Goal: Task Accomplishment & Management: Manage account settings

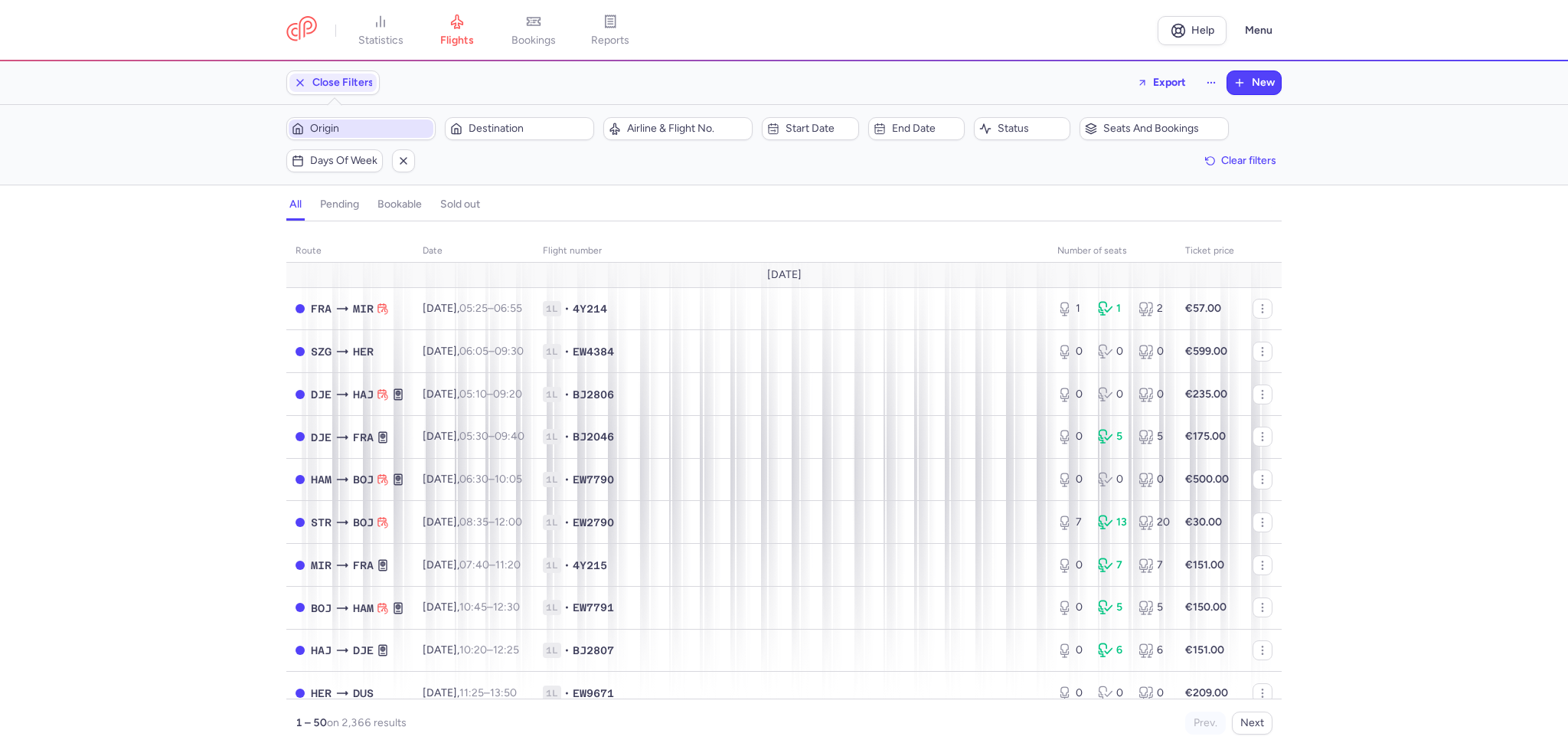
click at [381, 127] on span "Origin" at bounding box center [370, 128] width 120 height 12
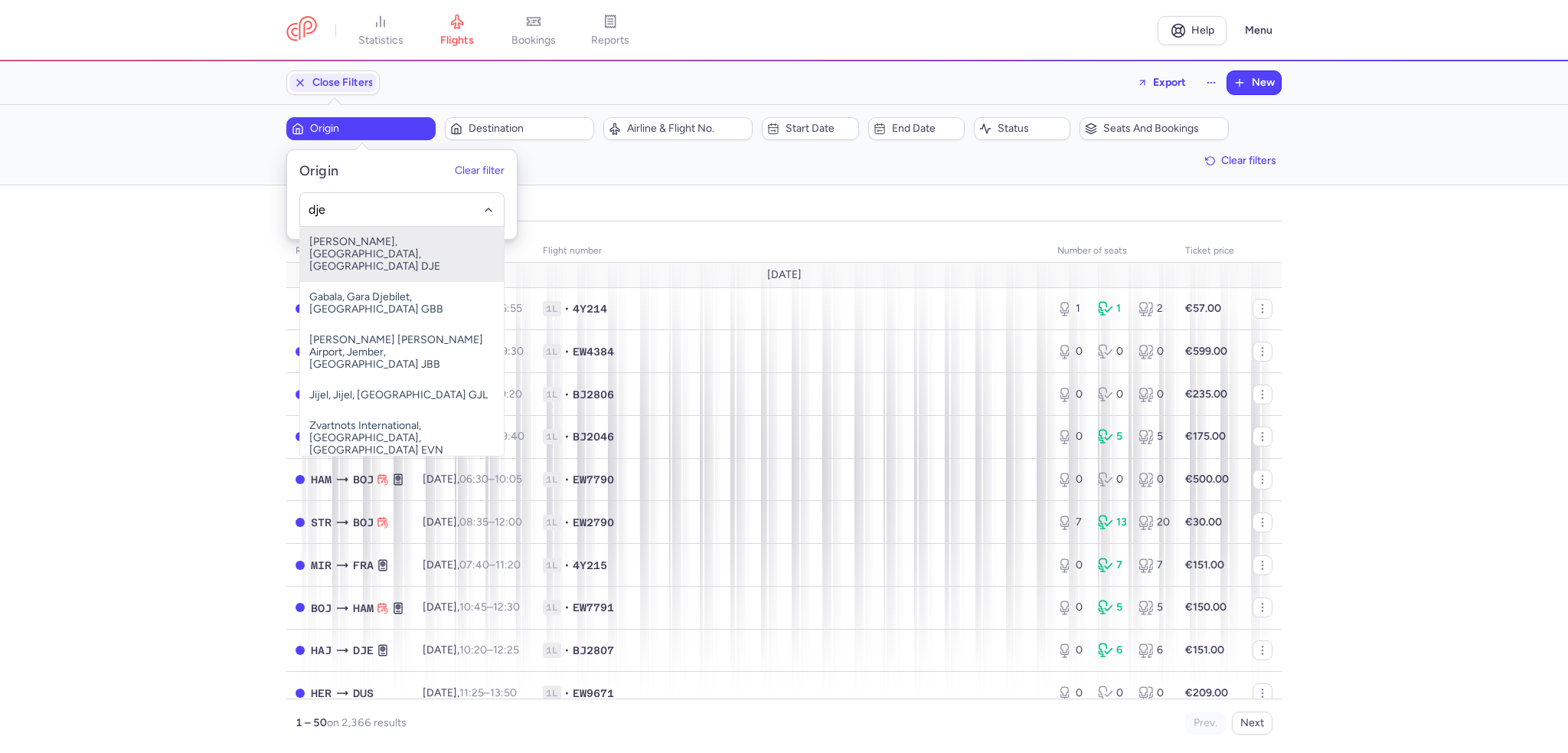
click at [391, 238] on span "[PERSON_NAME], [GEOGRAPHIC_DATA], [GEOGRAPHIC_DATA] DJE" at bounding box center [402, 254] width 204 height 55
type input "dje"
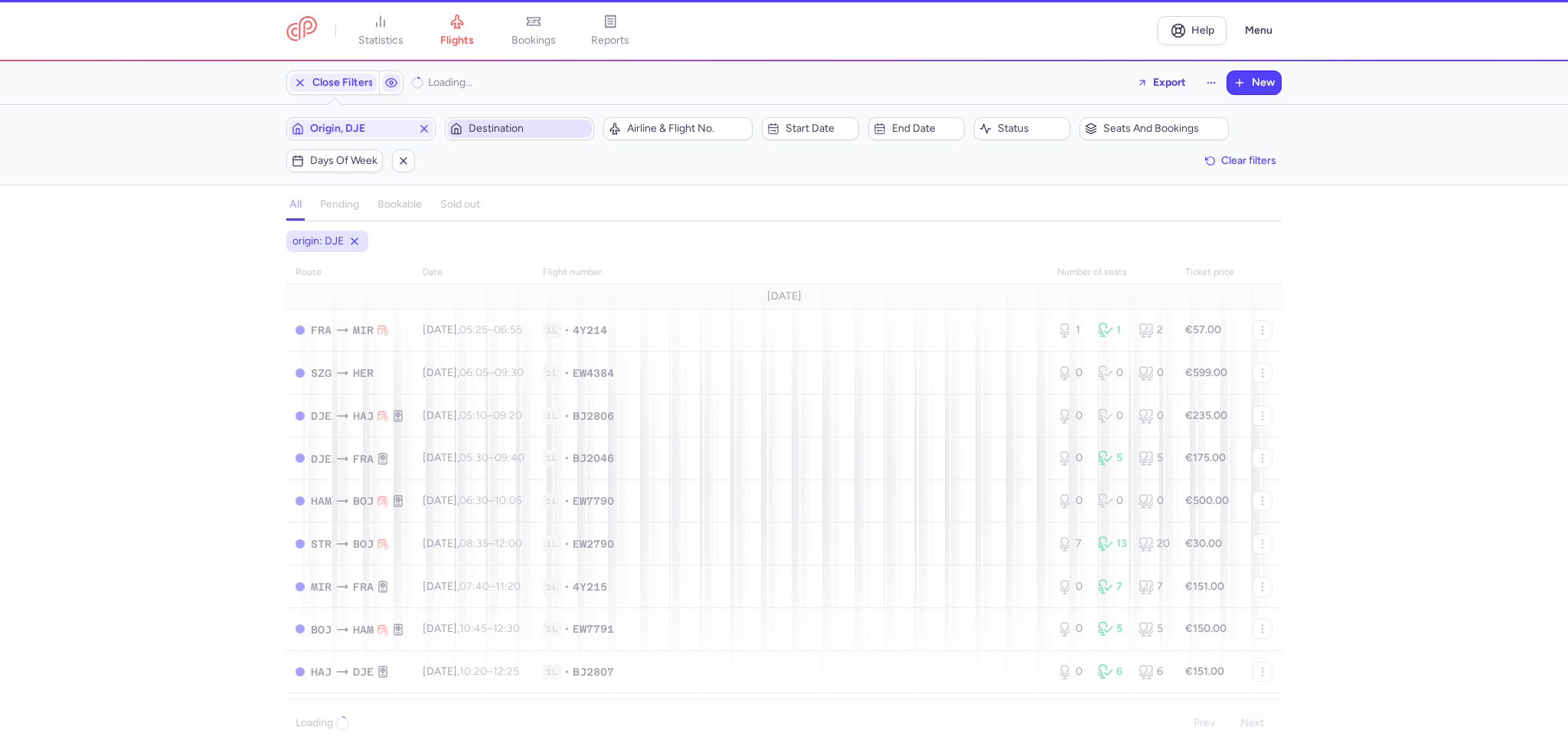
click at [513, 133] on span "Destination" at bounding box center [528, 128] width 120 height 12
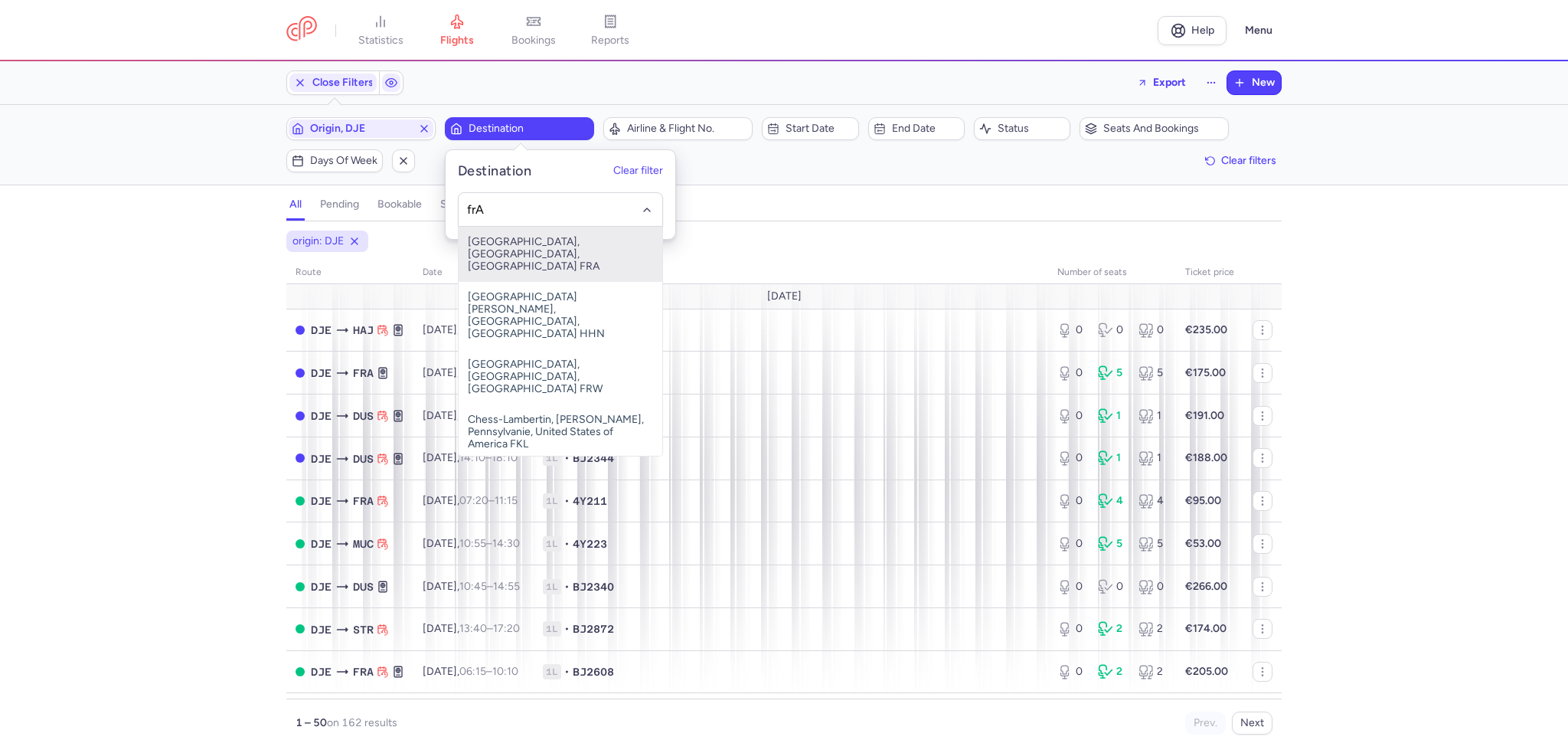
click at [530, 243] on span "[GEOGRAPHIC_DATA], [GEOGRAPHIC_DATA], [GEOGRAPHIC_DATA] FRA" at bounding box center [561, 254] width 204 height 55
type input "frA"
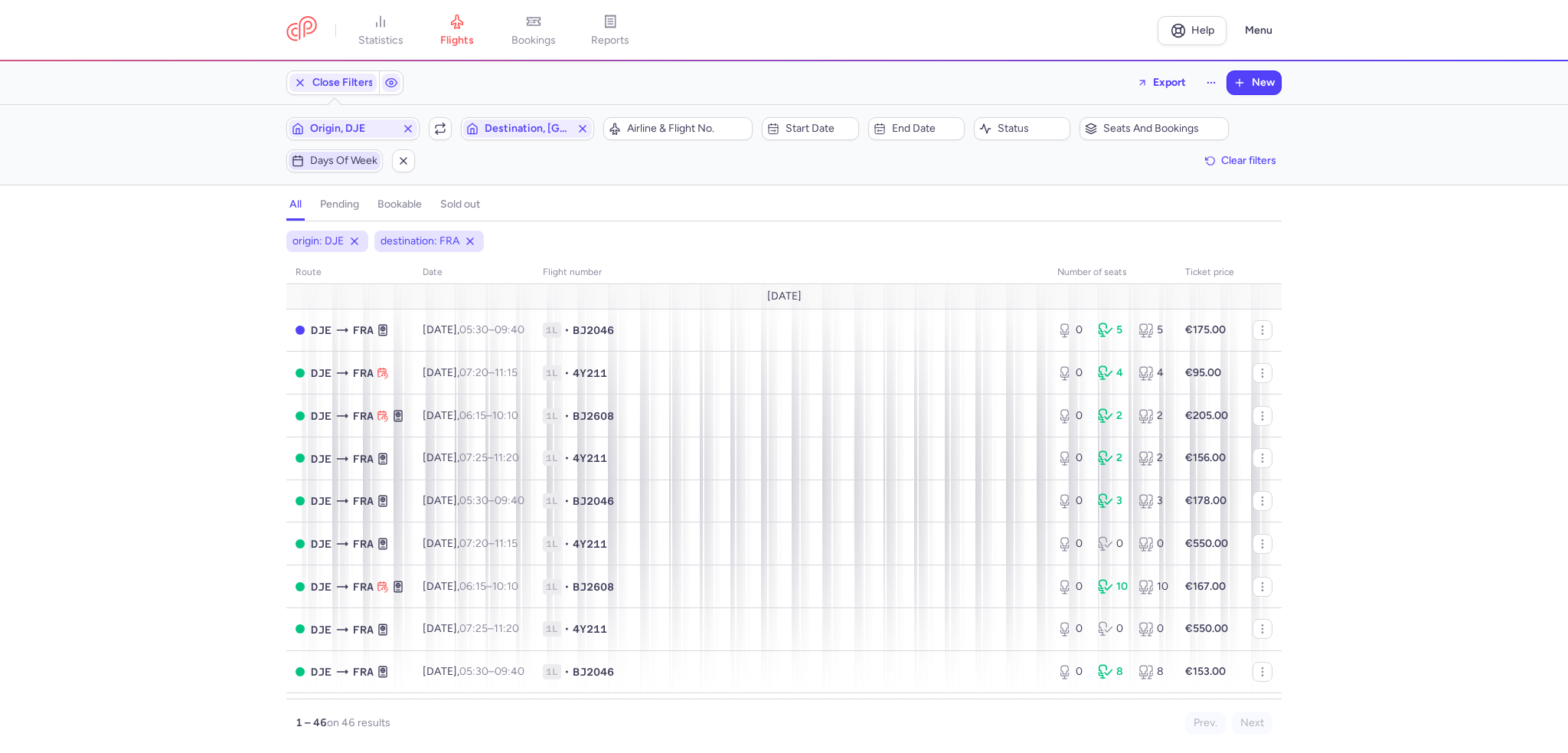
click at [347, 164] on span "Days of week" at bounding box center [343, 160] width 67 height 12
click at [330, 231] on input "S" at bounding box center [329, 235] width 23 height 23
checkbox input "true"
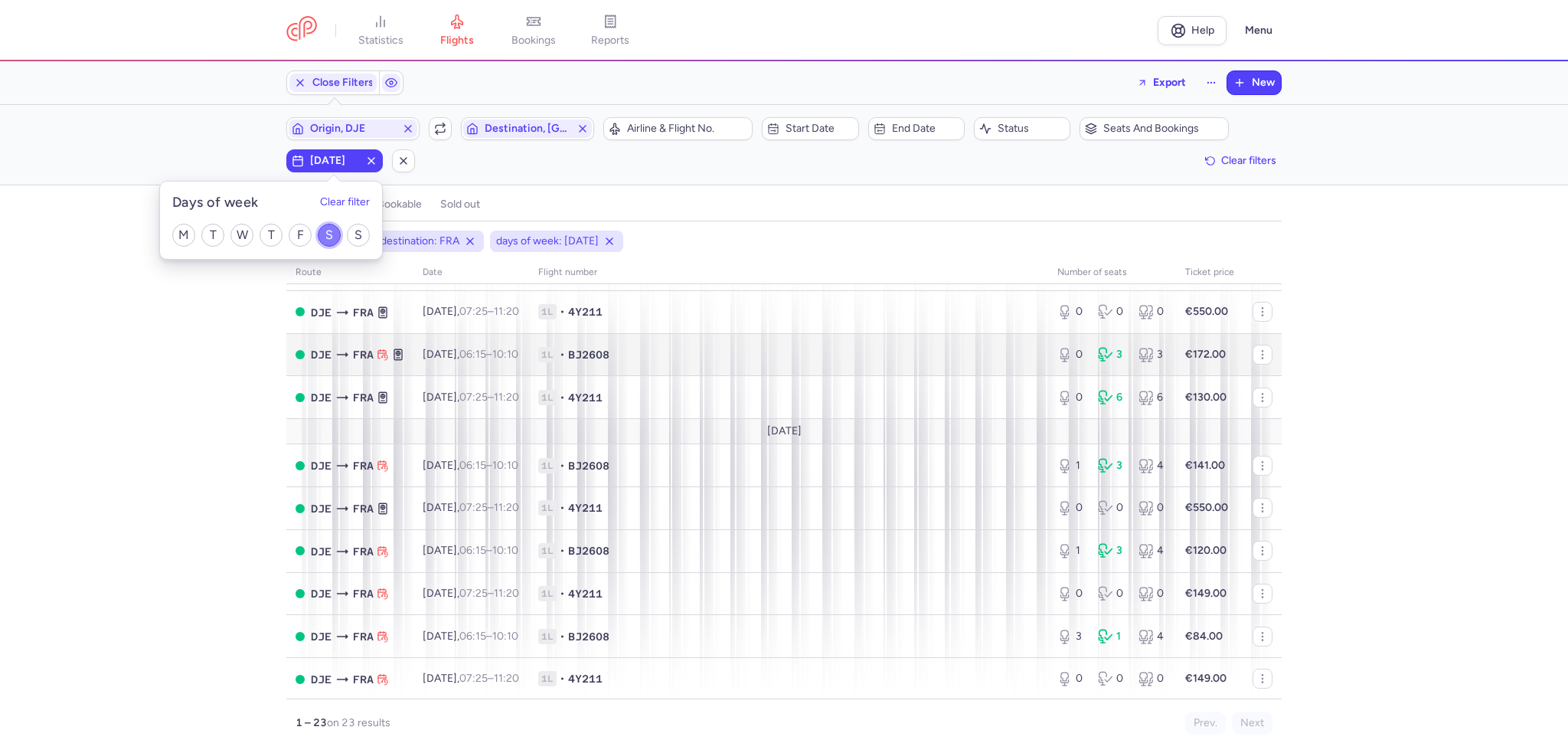
scroll to position [230, 0]
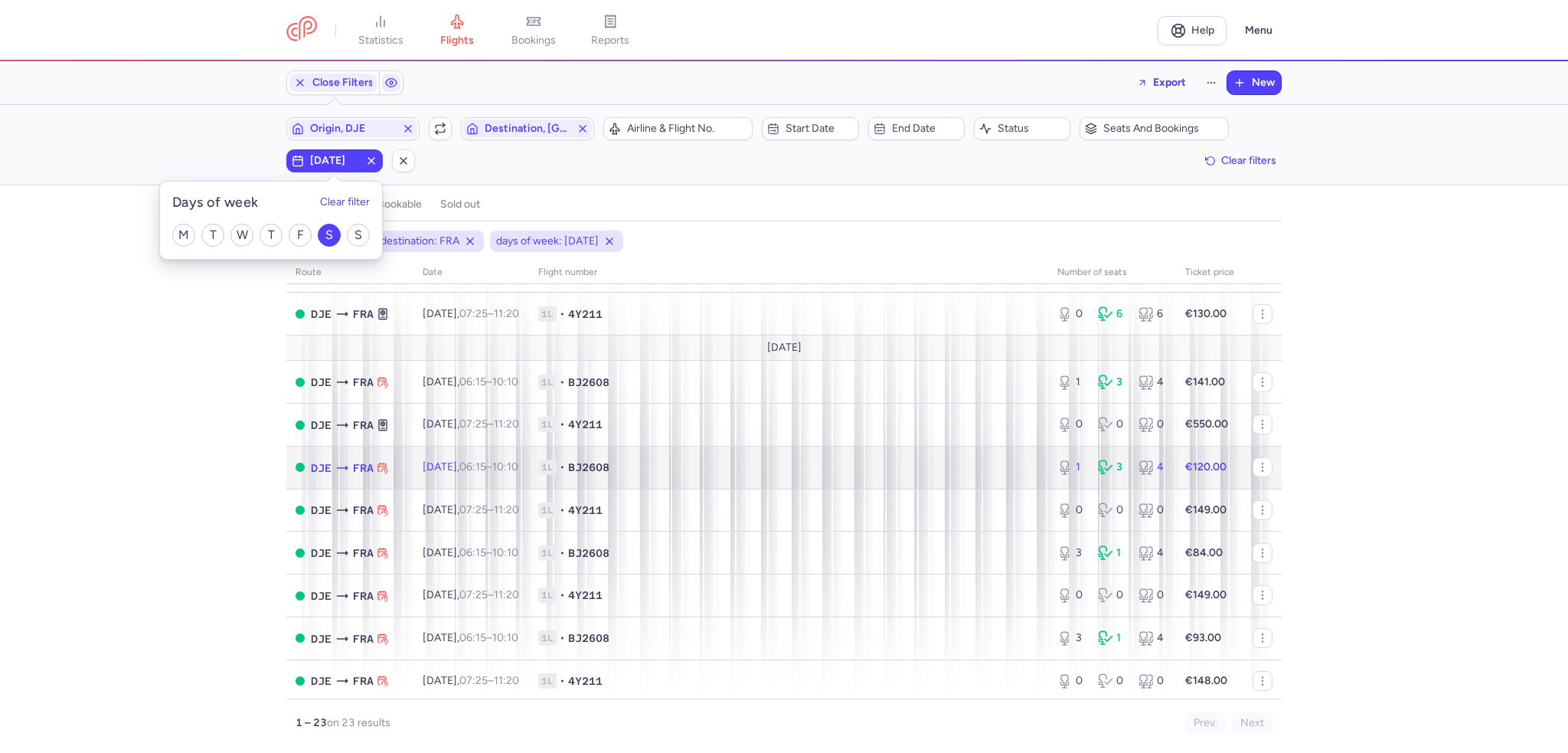
click at [916, 475] on span "1L • BJ2608" at bounding box center [788, 466] width 500 height 16
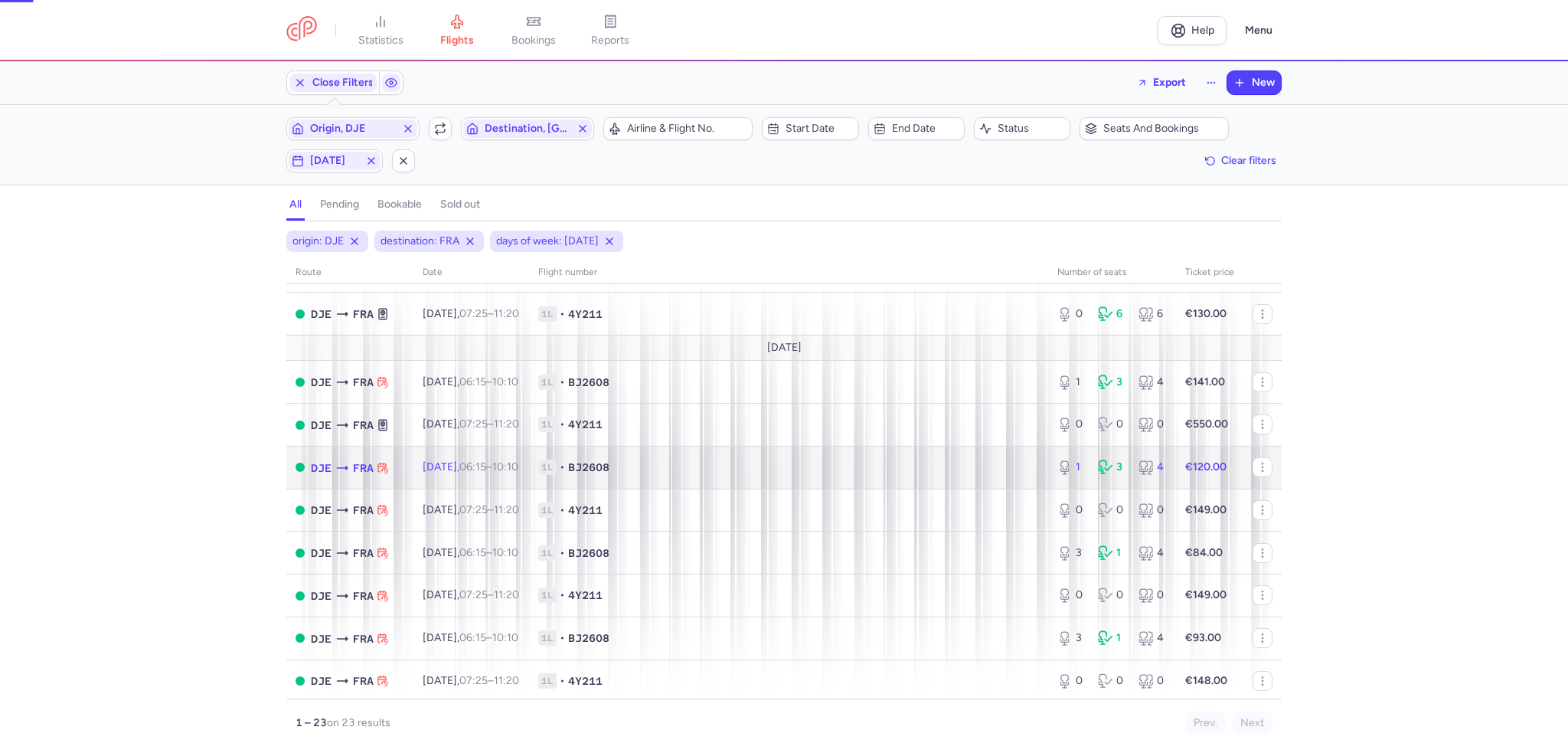
select select "days"
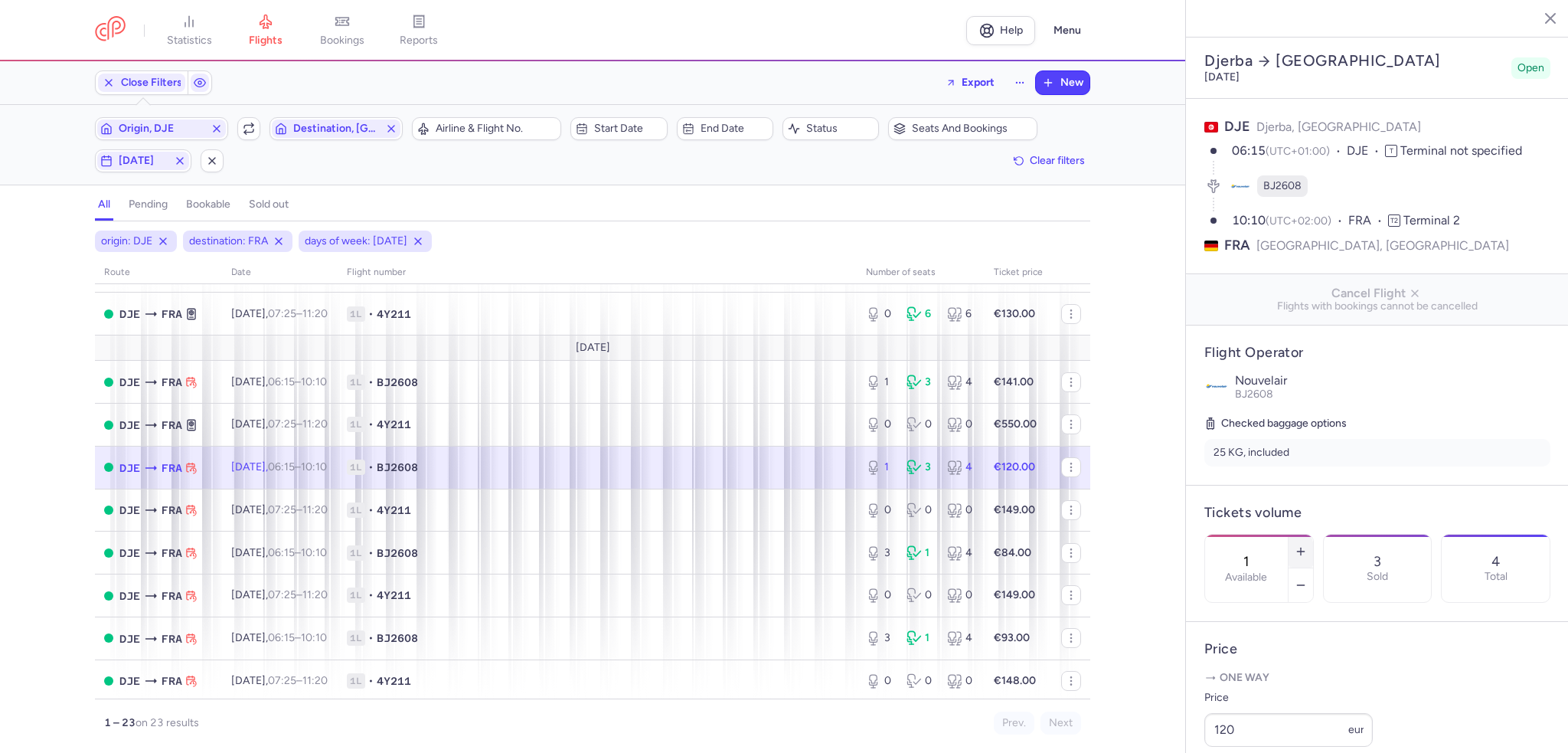
click at [1307, 545] on icon "button" at bounding box center [1300, 551] width 12 height 12
type input "2"
click at [1261, 736] on button "Save changes" at bounding box center [1255, 723] width 102 height 34
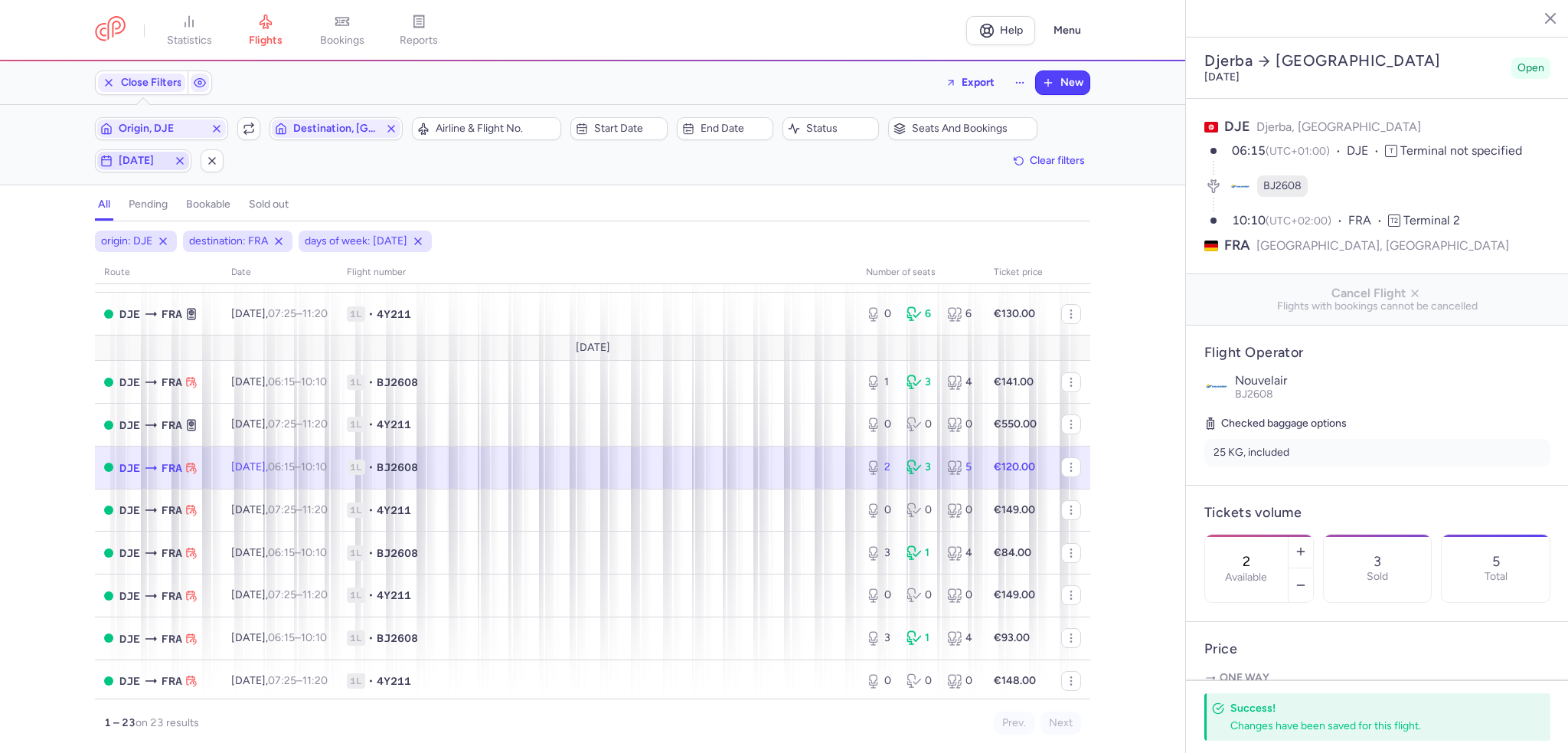
click at [181, 160] on icon "button" at bounding box center [179, 160] width 12 height 12
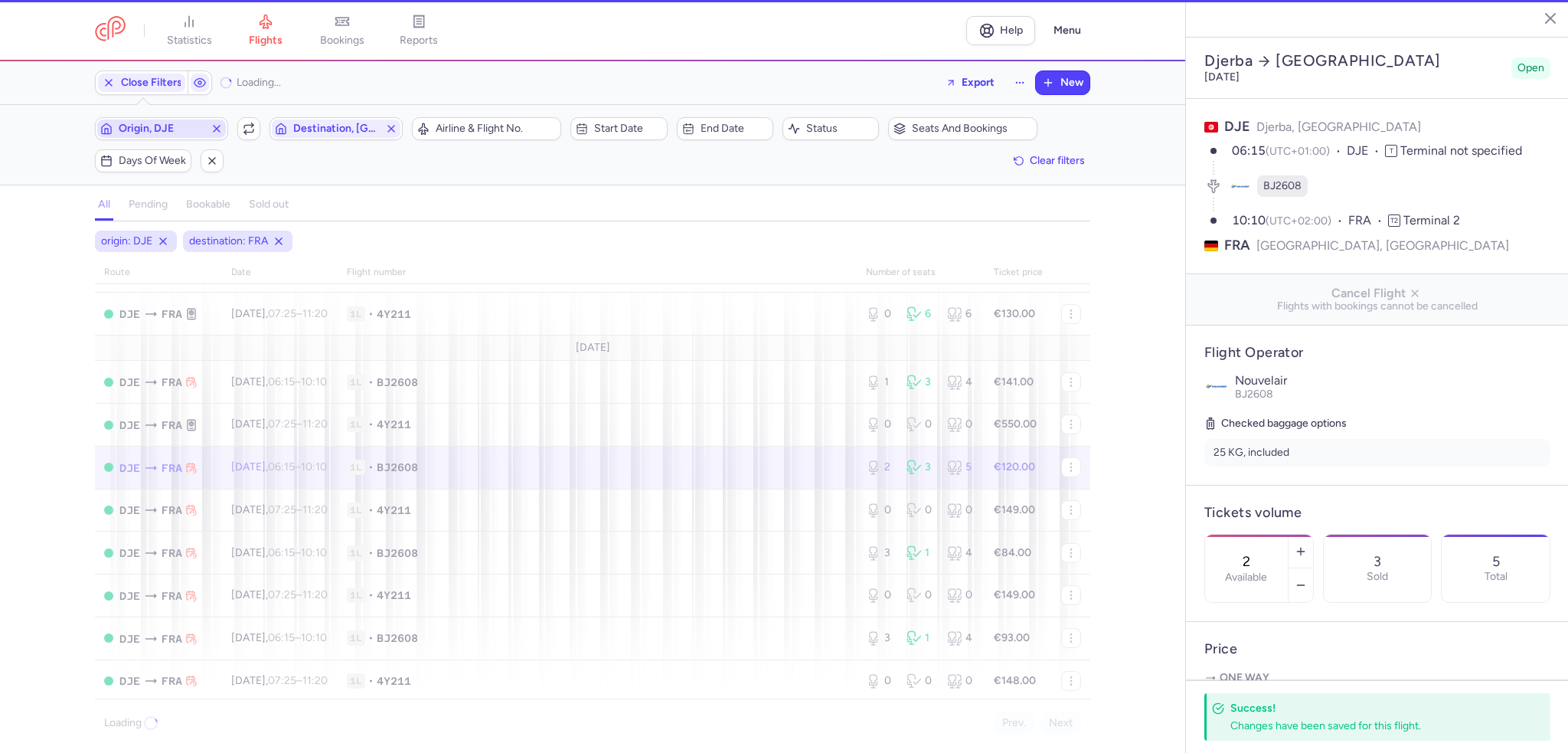
click at [218, 127] on icon "button" at bounding box center [216, 128] width 12 height 12
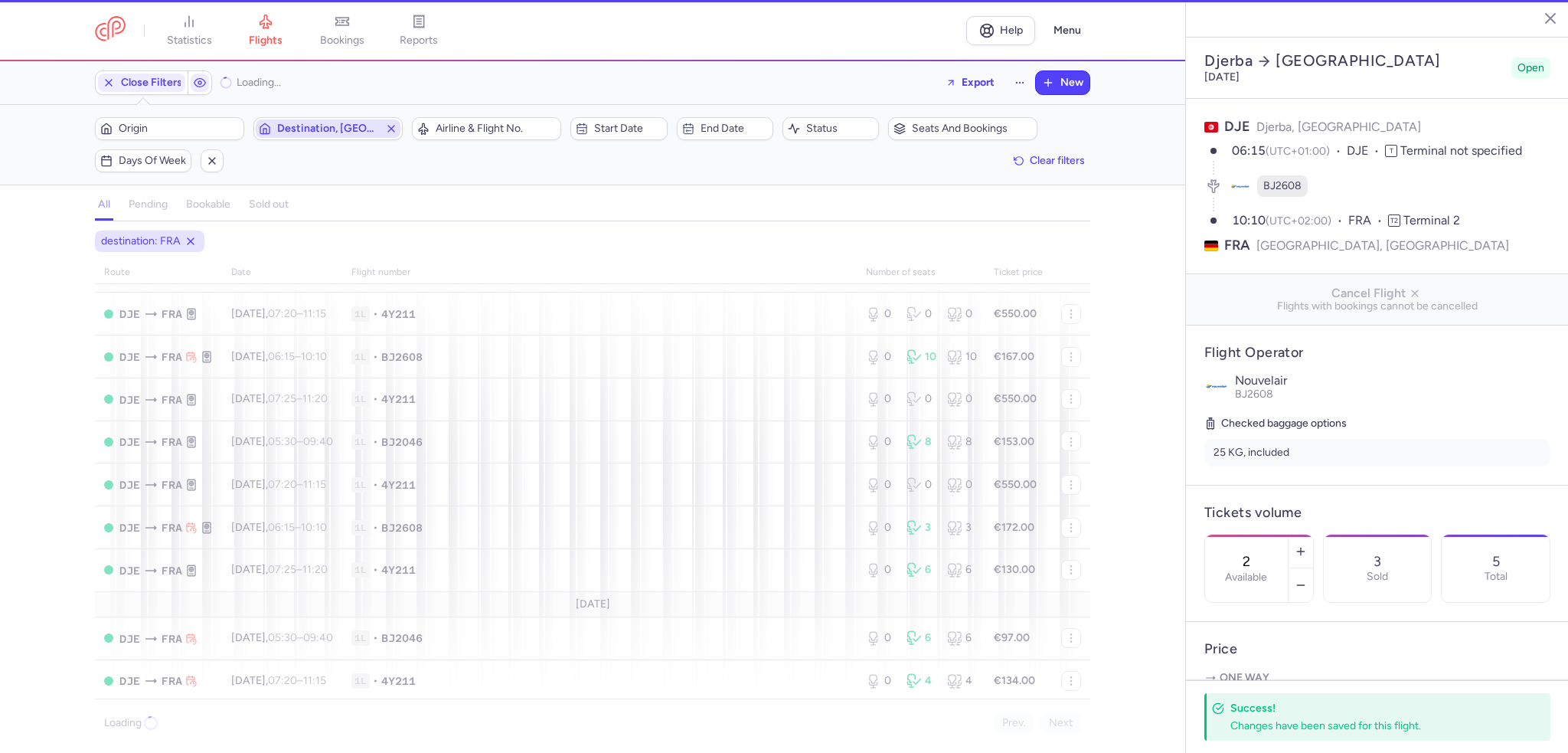
click at [386, 127] on icon "button" at bounding box center [391, 128] width 12 height 12
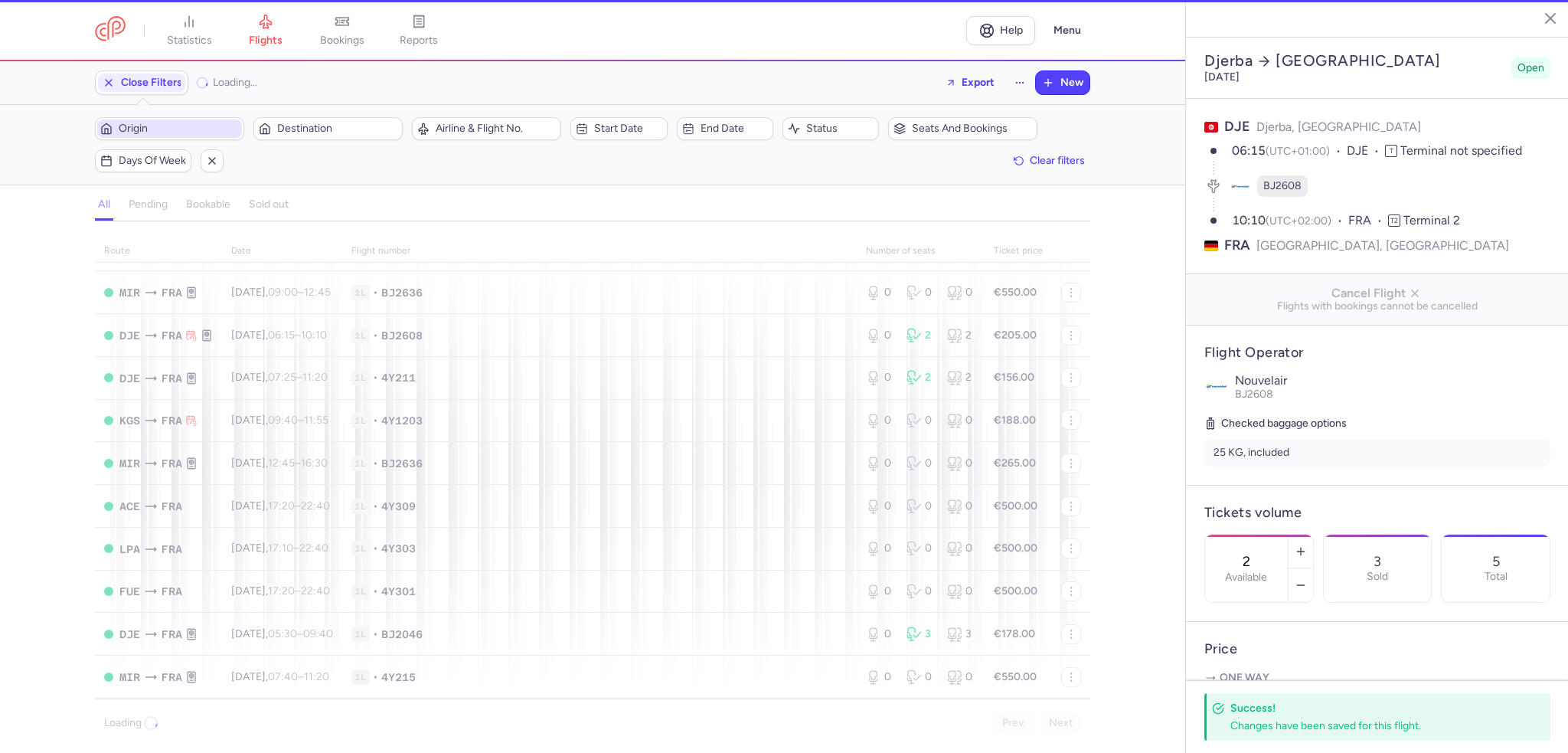
click at [188, 128] on span "Origin" at bounding box center [178, 128] width 120 height 12
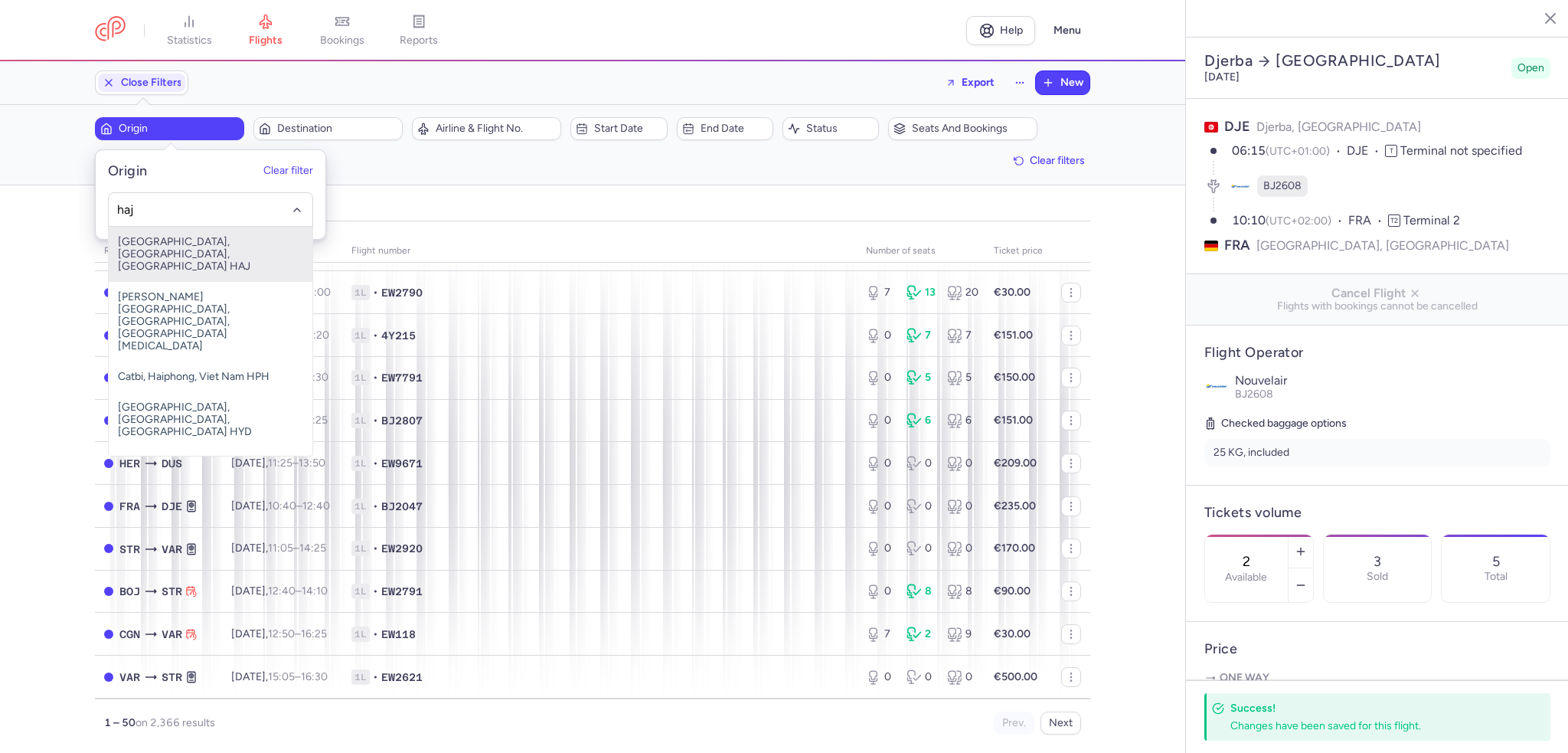
click at [245, 266] on ul "[GEOGRAPHIC_DATA], [GEOGRAPHIC_DATA], [GEOGRAPHIC_DATA] [GEOGRAPHIC_DATA][PERSO…" at bounding box center [210, 386] width 204 height 319
click at [231, 240] on span "[GEOGRAPHIC_DATA], [GEOGRAPHIC_DATA], [GEOGRAPHIC_DATA] HAJ" at bounding box center [210, 254] width 204 height 55
type input "haj"
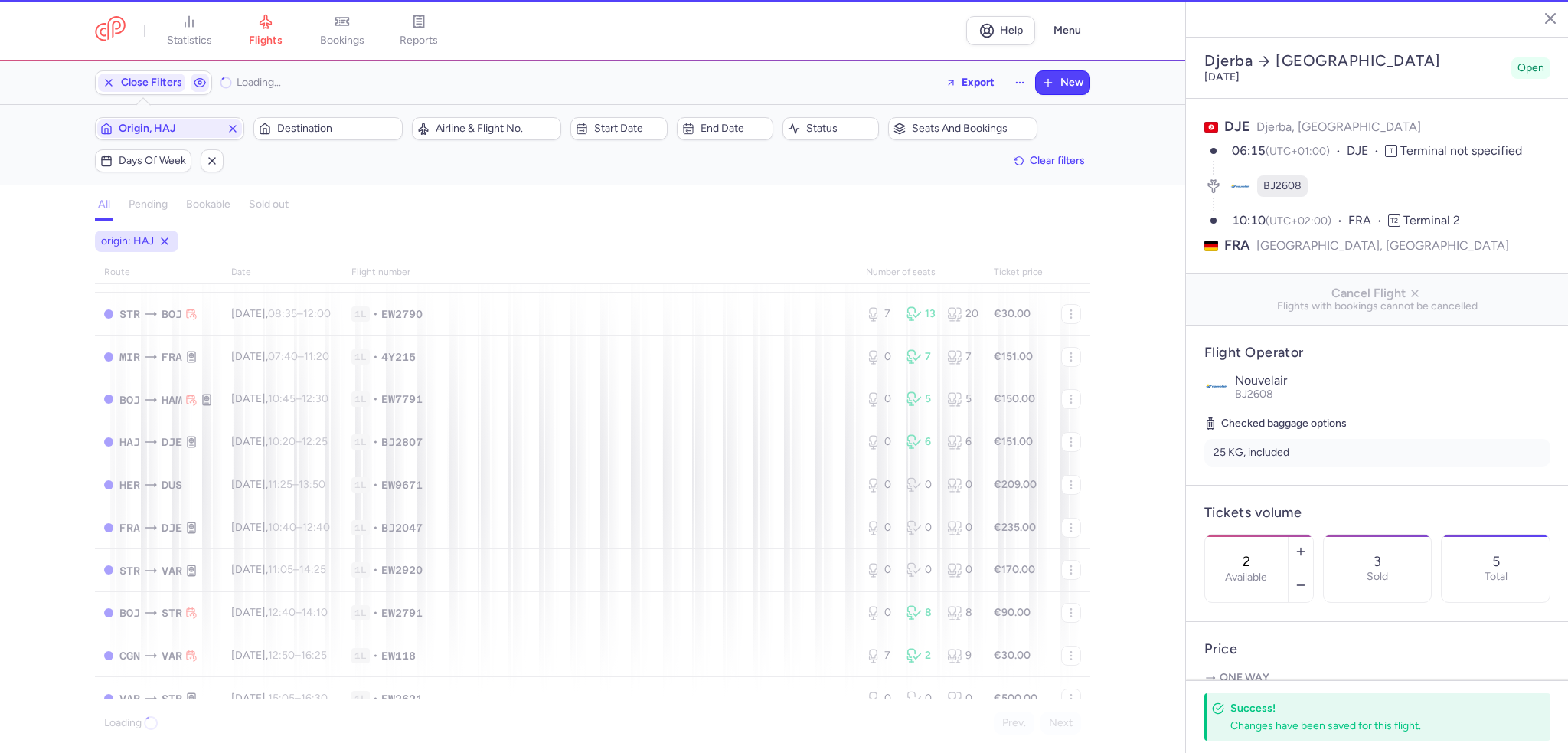
click at [342, 140] on div "Origin, HAJ Destination" at bounding box center [248, 129] width 317 height 32
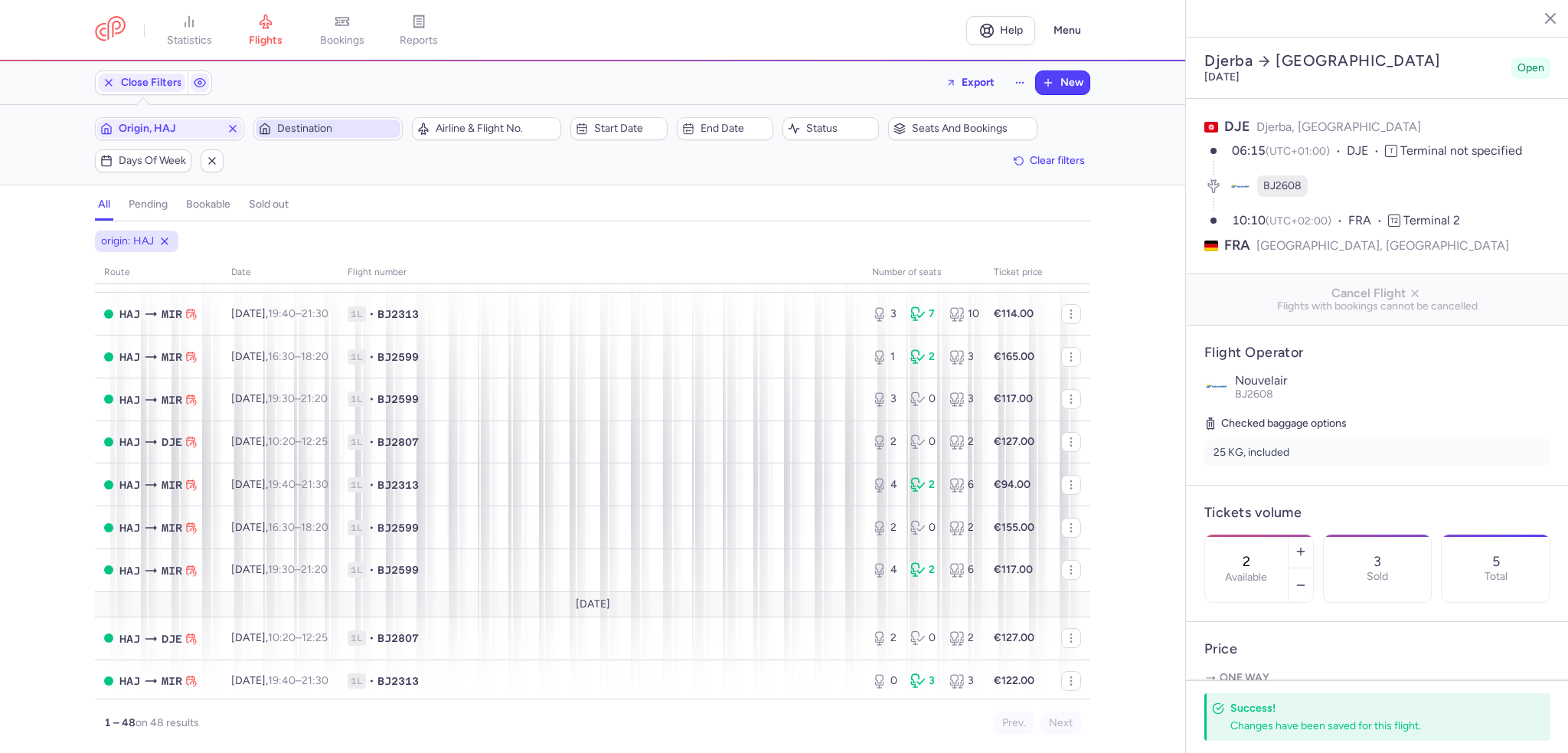
click at [341, 140] on button "Destination" at bounding box center [328, 129] width 150 height 23
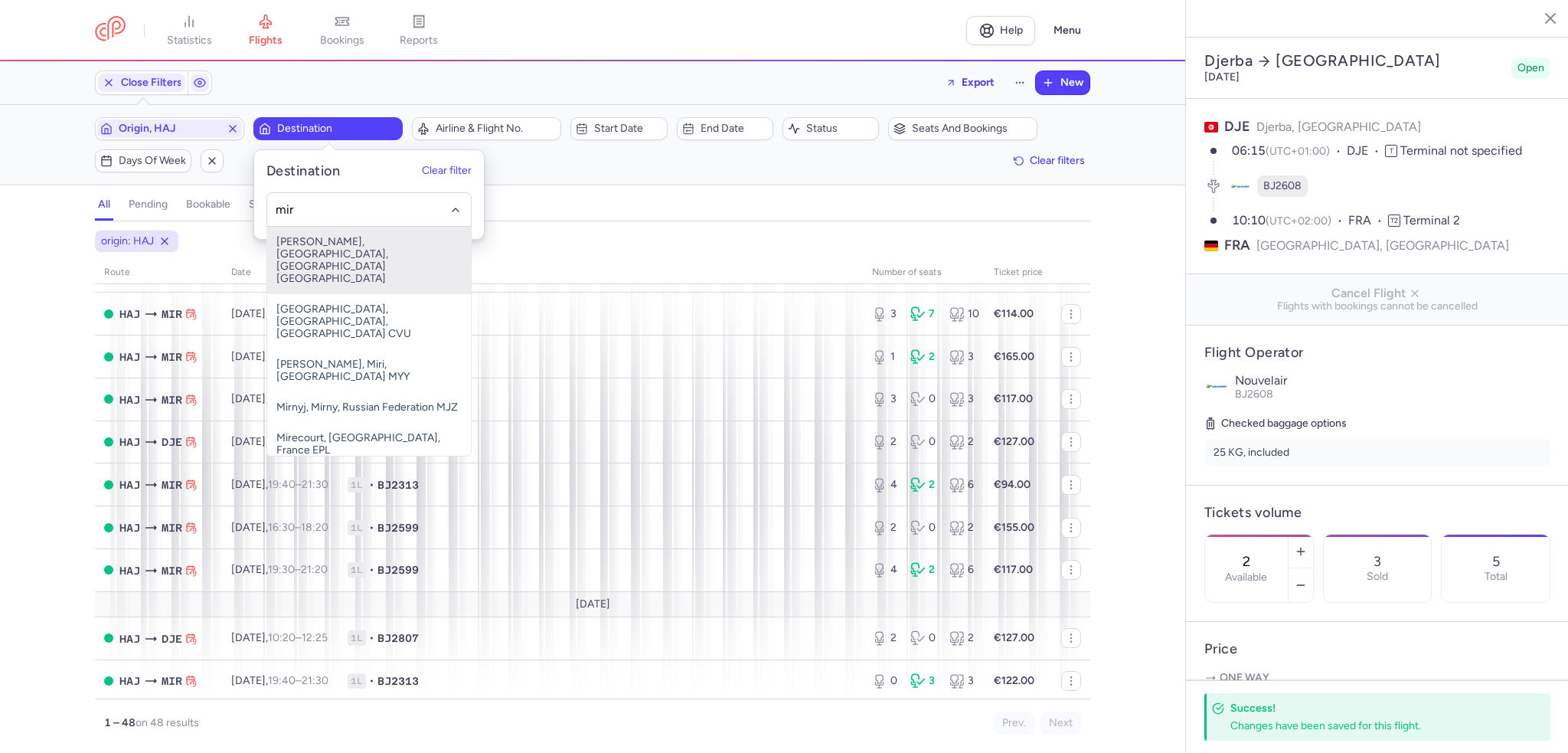
type input "mir"
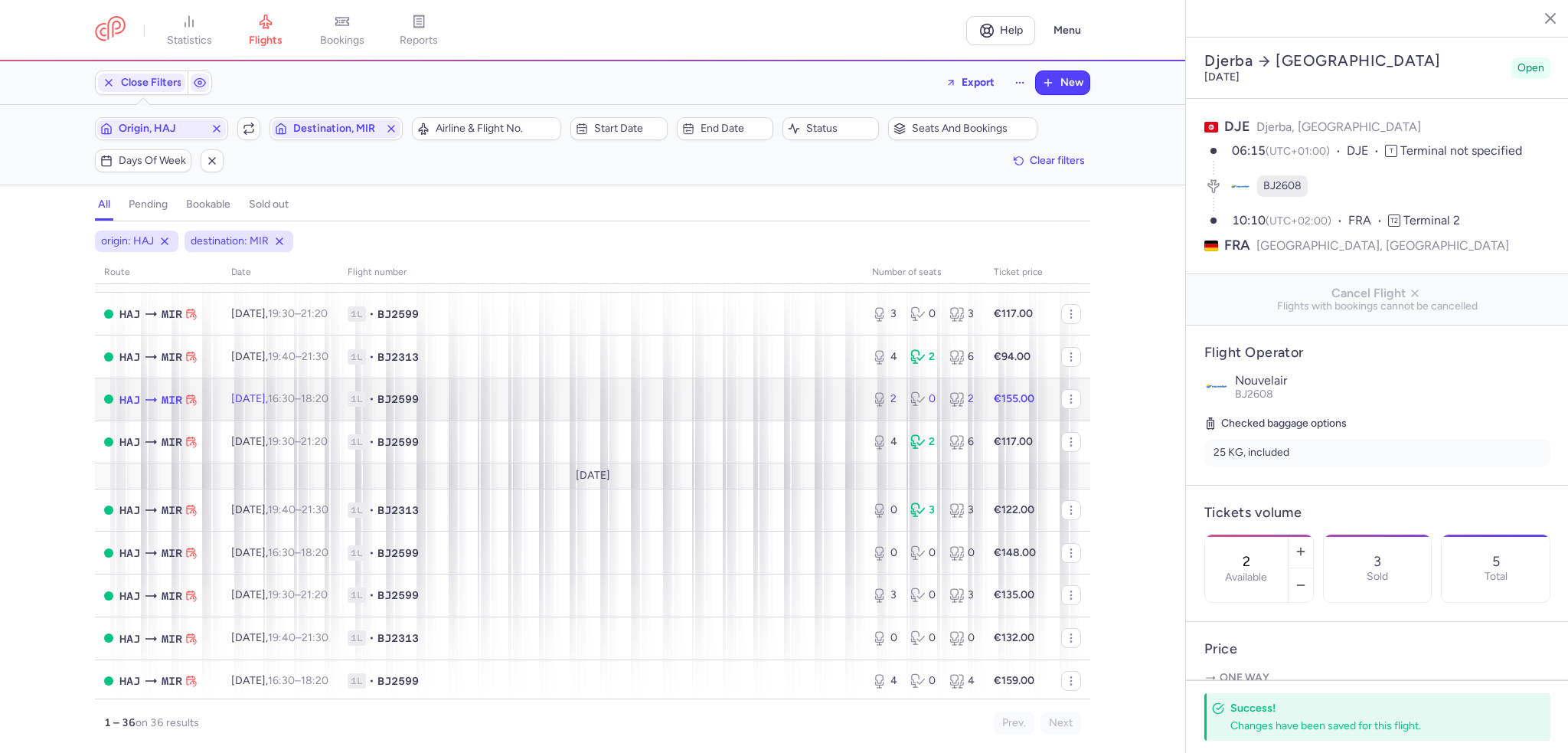
click at [459, 403] on span "1L • BJ2599" at bounding box center [600, 399] width 506 height 16
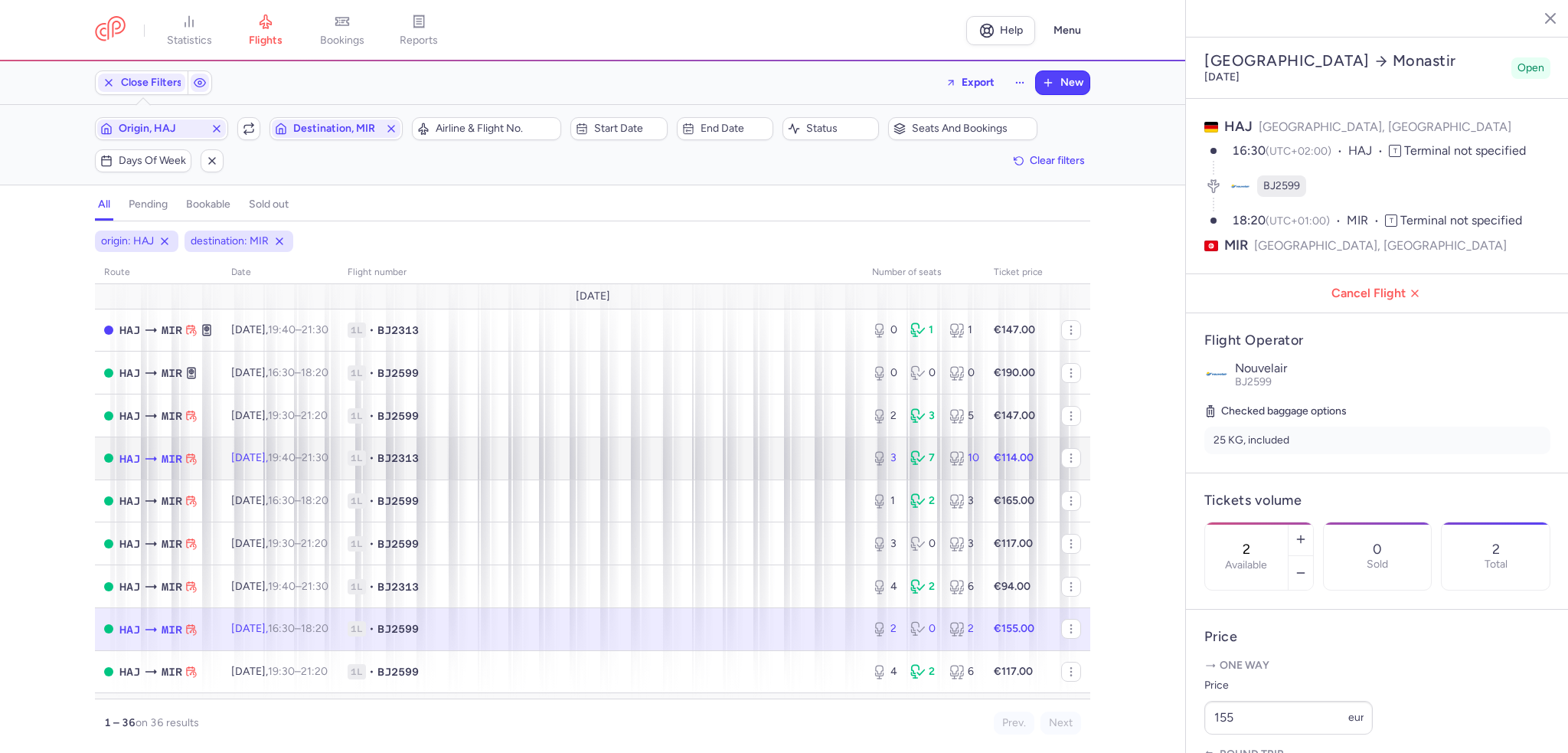
click at [474, 479] on td "1L • BJ2313" at bounding box center [600, 457] width 524 height 43
type input "3"
type input "5"
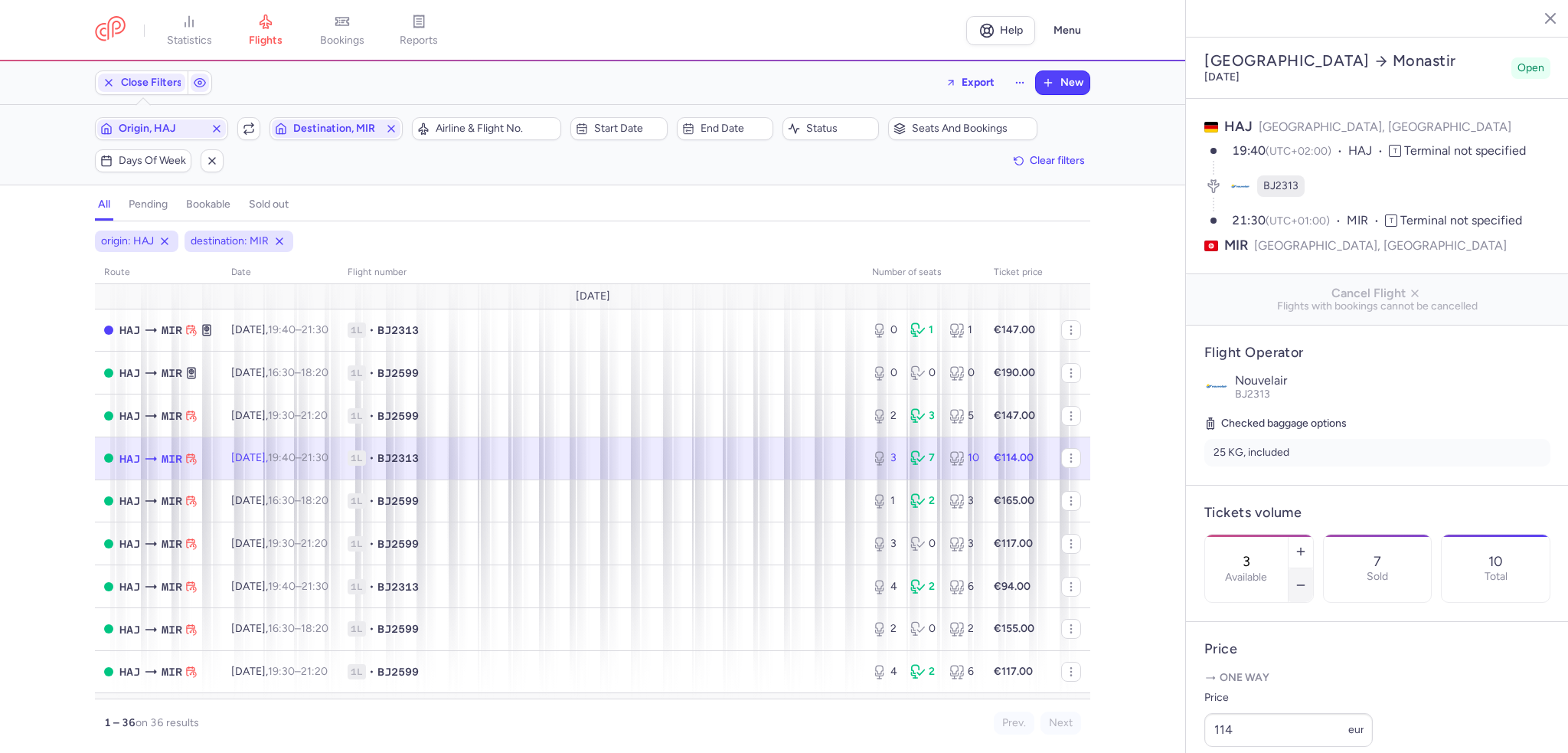
click at [1307, 579] on icon "button" at bounding box center [1300, 585] width 12 height 12
click at [1270, 714] on button "Save changes" at bounding box center [1255, 723] width 102 height 34
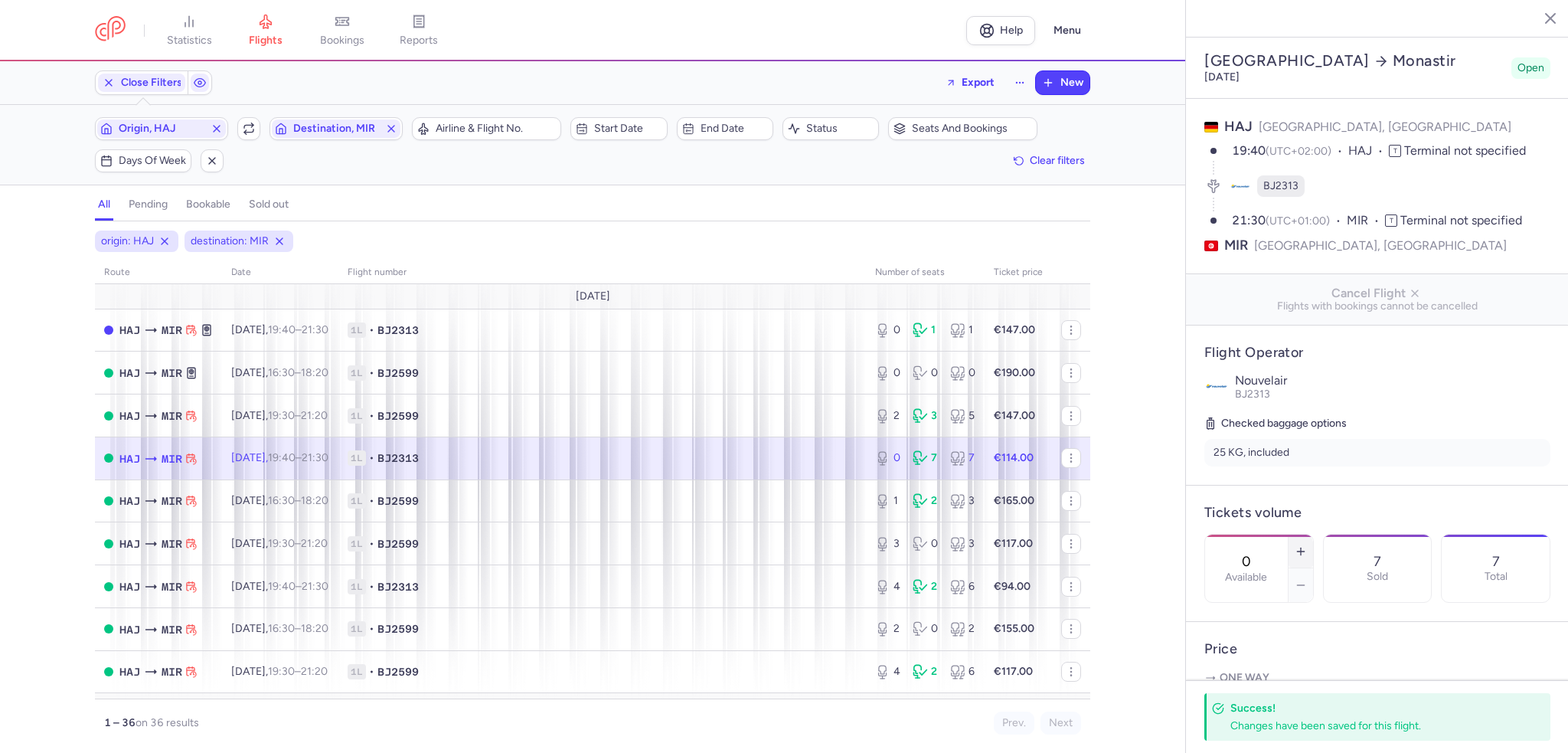
click at [1313, 534] on button "button" at bounding box center [1301, 551] width 25 height 34
type input "1"
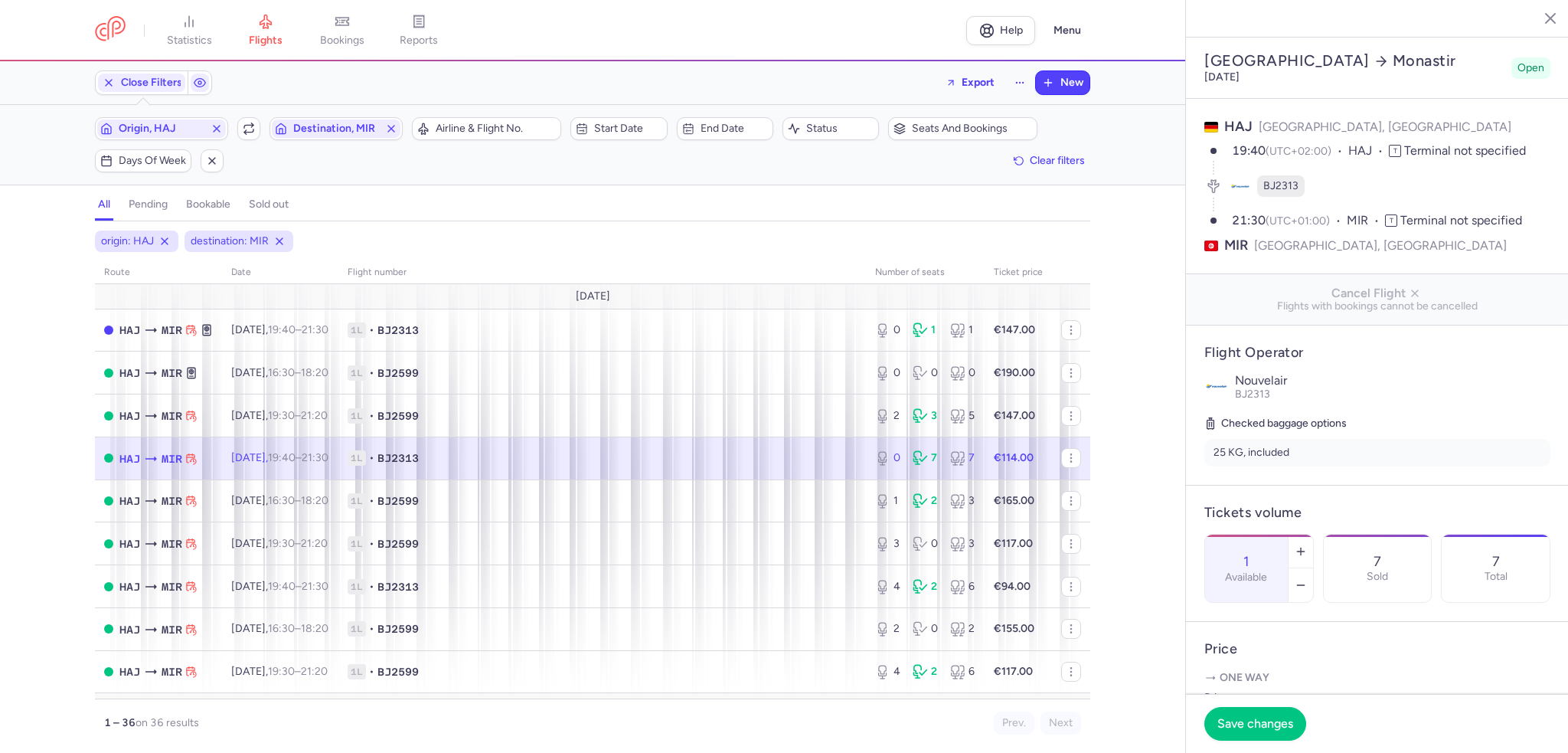
click at [1277, 703] on footer "Save changes" at bounding box center [1377, 724] width 383 height 59
click at [1269, 722] on span "Save changes" at bounding box center [1255, 723] width 76 height 14
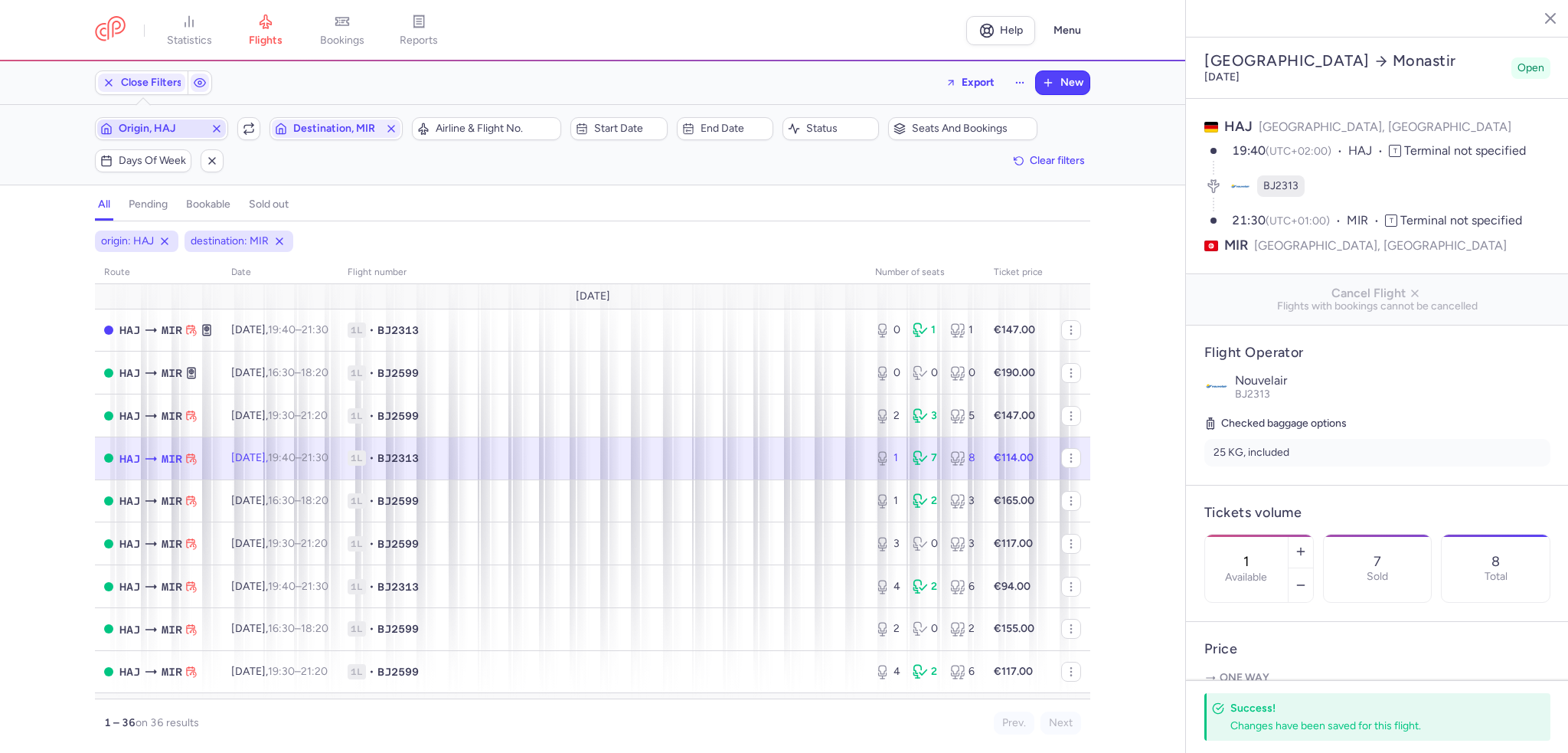
click at [215, 127] on icon "button" at bounding box center [216, 128] width 12 height 12
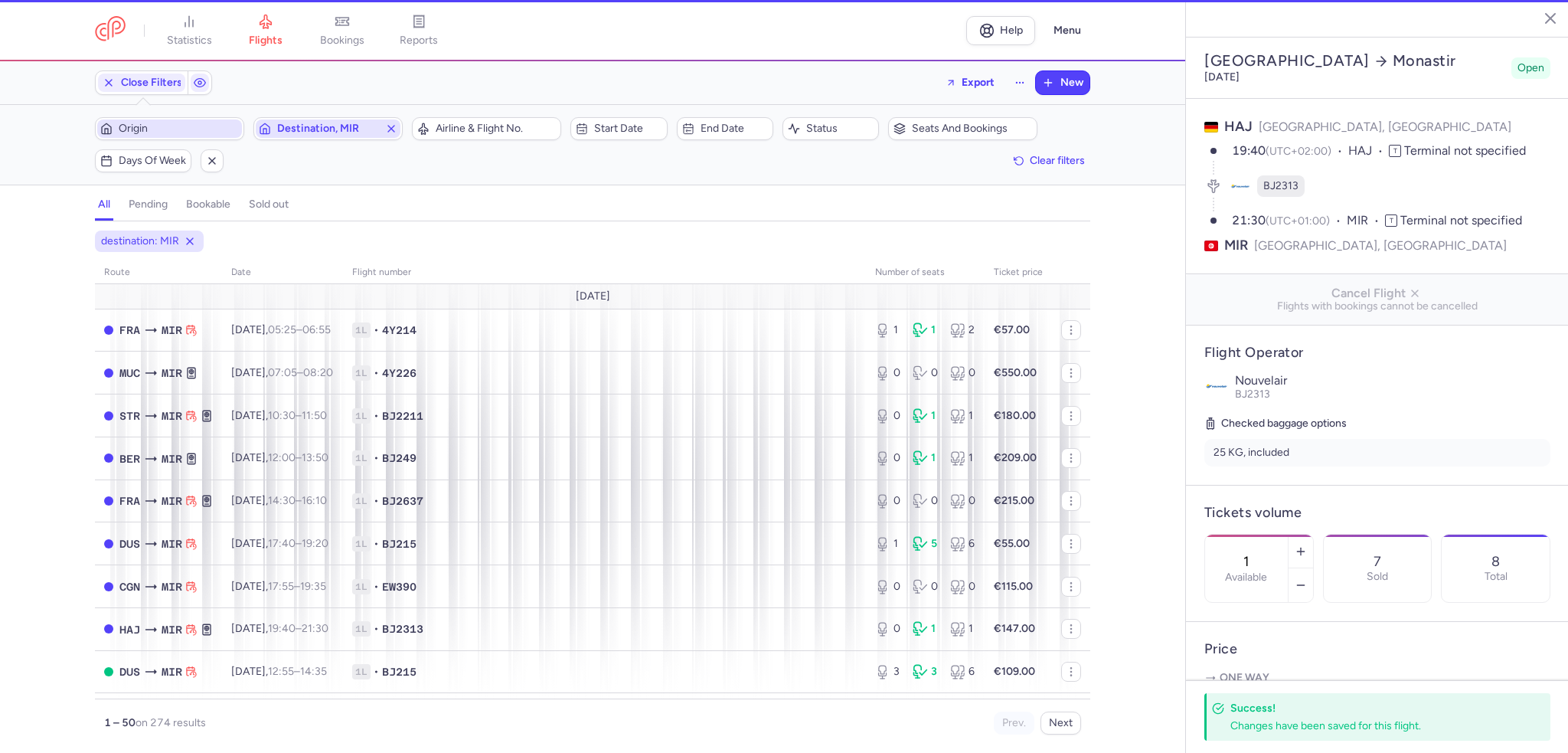
click at [394, 128] on icon "button" at bounding box center [391, 128] width 12 height 12
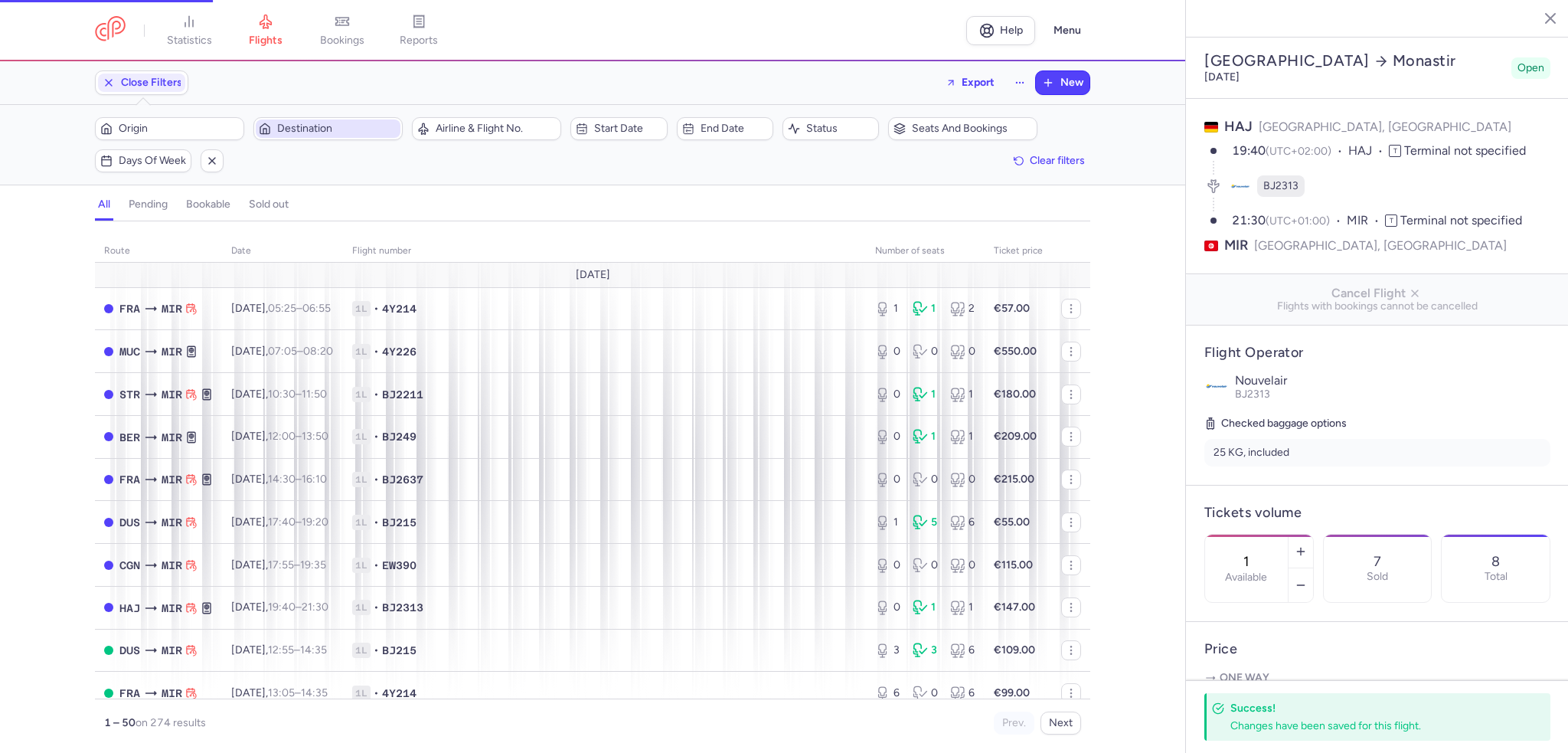
click at [173, 127] on span "Origin" at bounding box center [178, 128] width 120 height 12
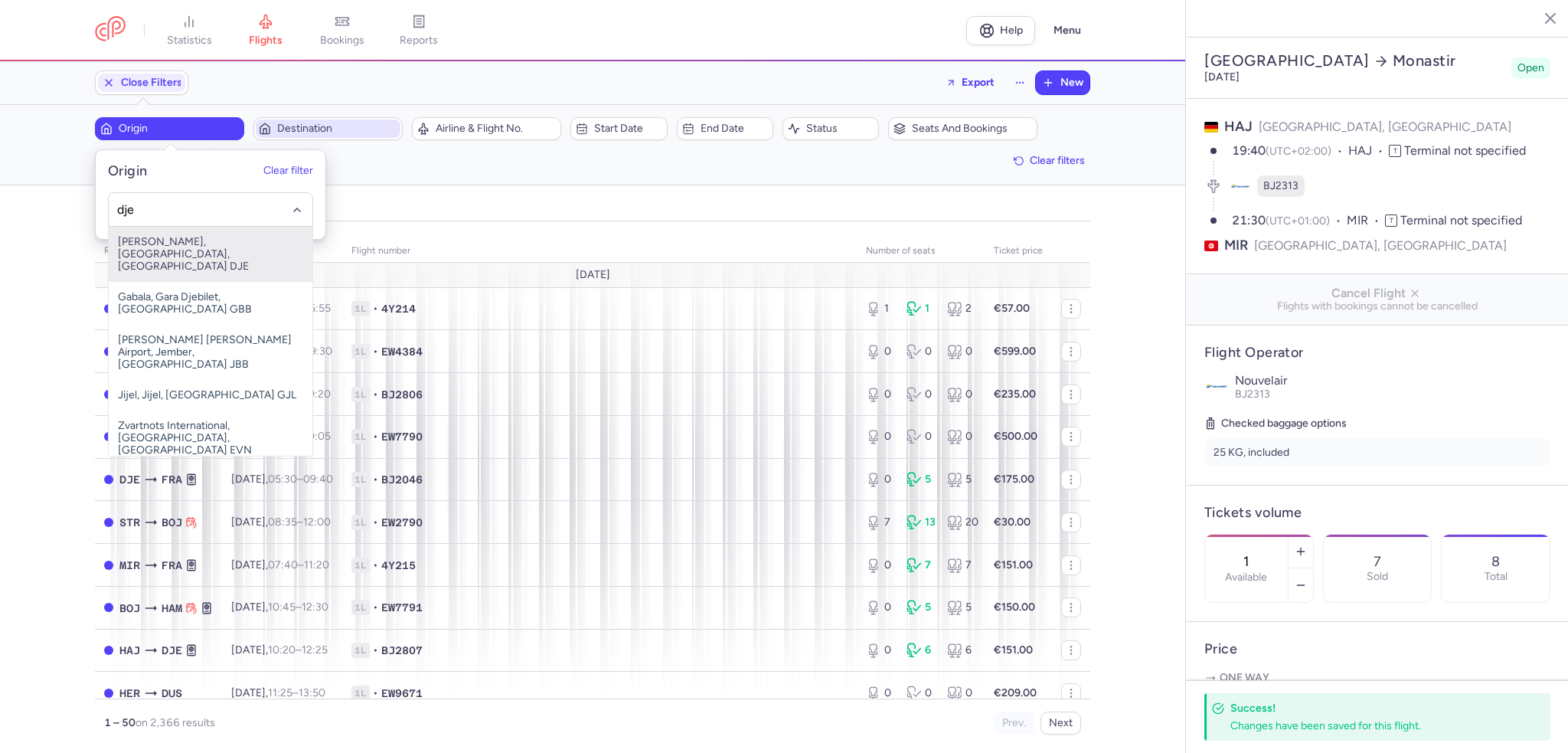
click at [156, 233] on span "[PERSON_NAME], [GEOGRAPHIC_DATA], [GEOGRAPHIC_DATA] DJE" at bounding box center [210, 254] width 204 height 55
type input "dje"
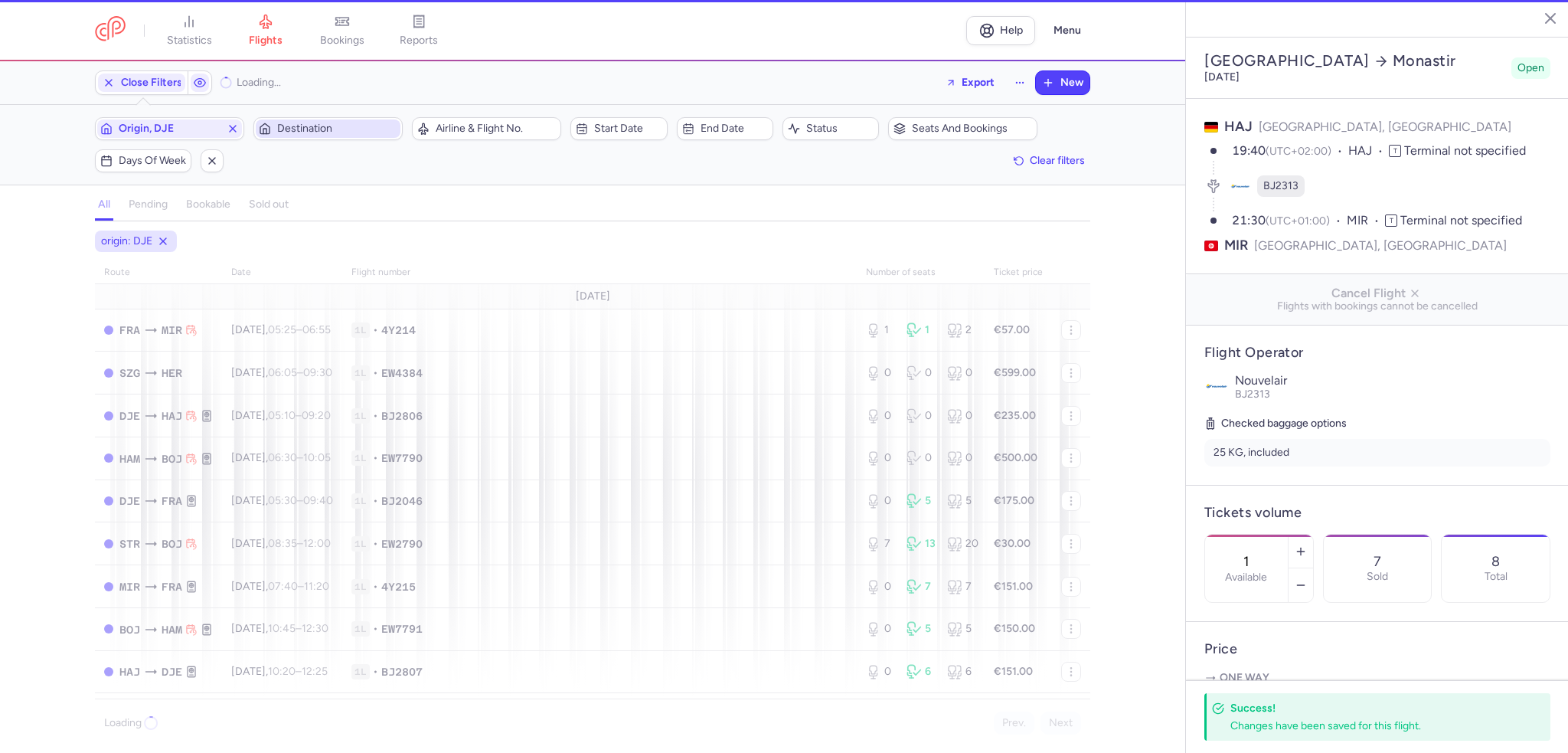
click at [301, 135] on span "Destination" at bounding box center [329, 129] width 145 height 18
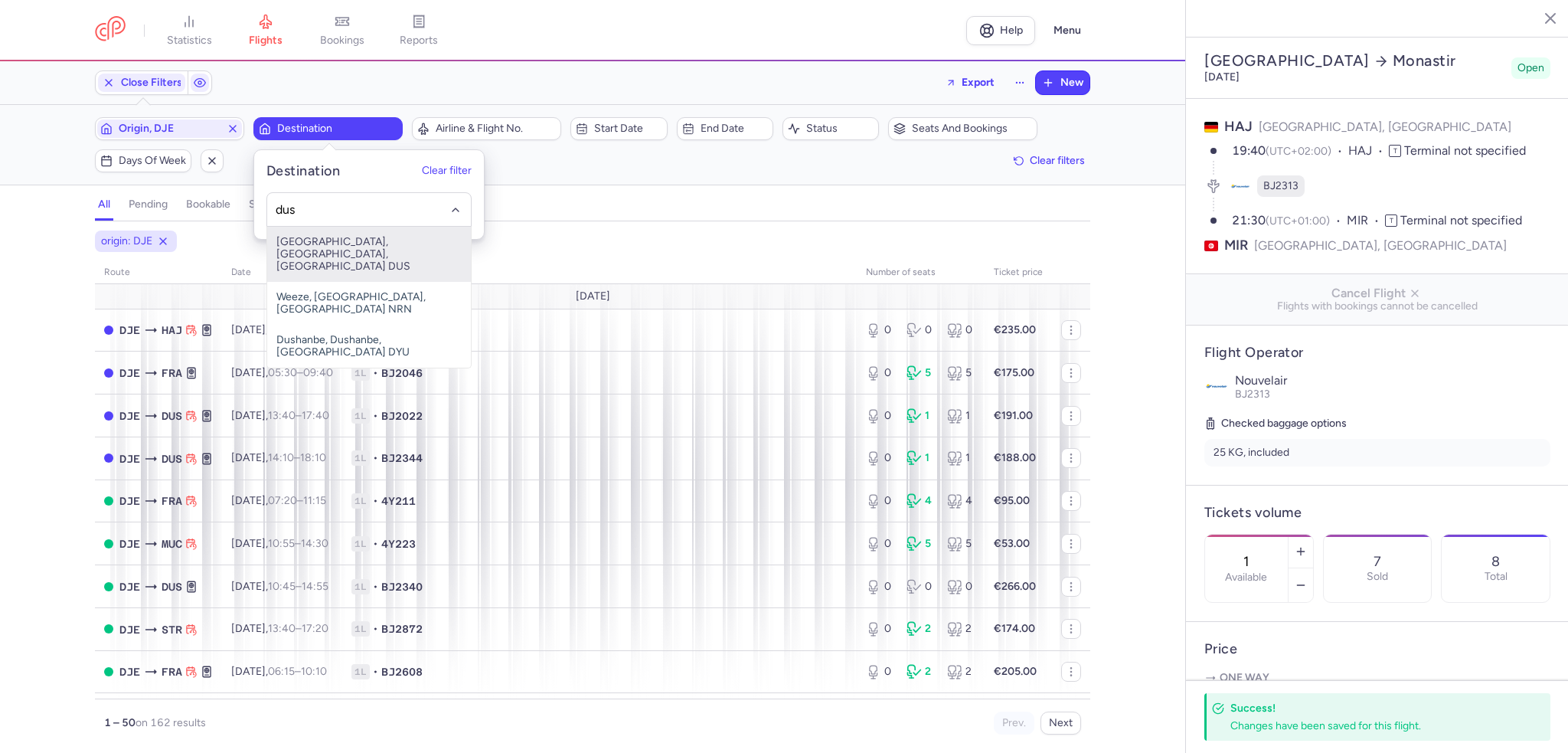
click at [334, 235] on span "[GEOGRAPHIC_DATA], [GEOGRAPHIC_DATA], [GEOGRAPHIC_DATA] DUS" at bounding box center [369, 254] width 204 height 55
type input "dus"
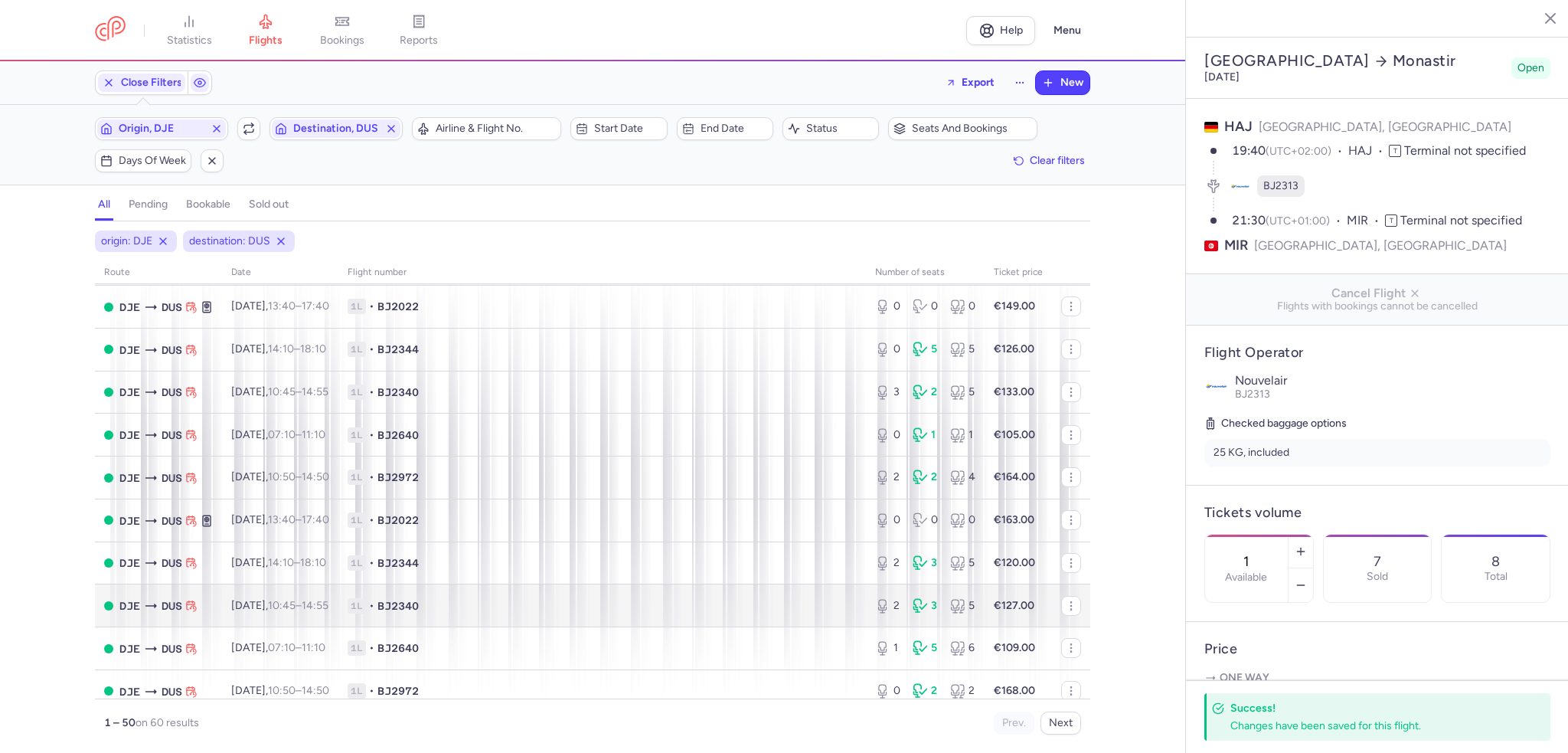
scroll to position [766, 0]
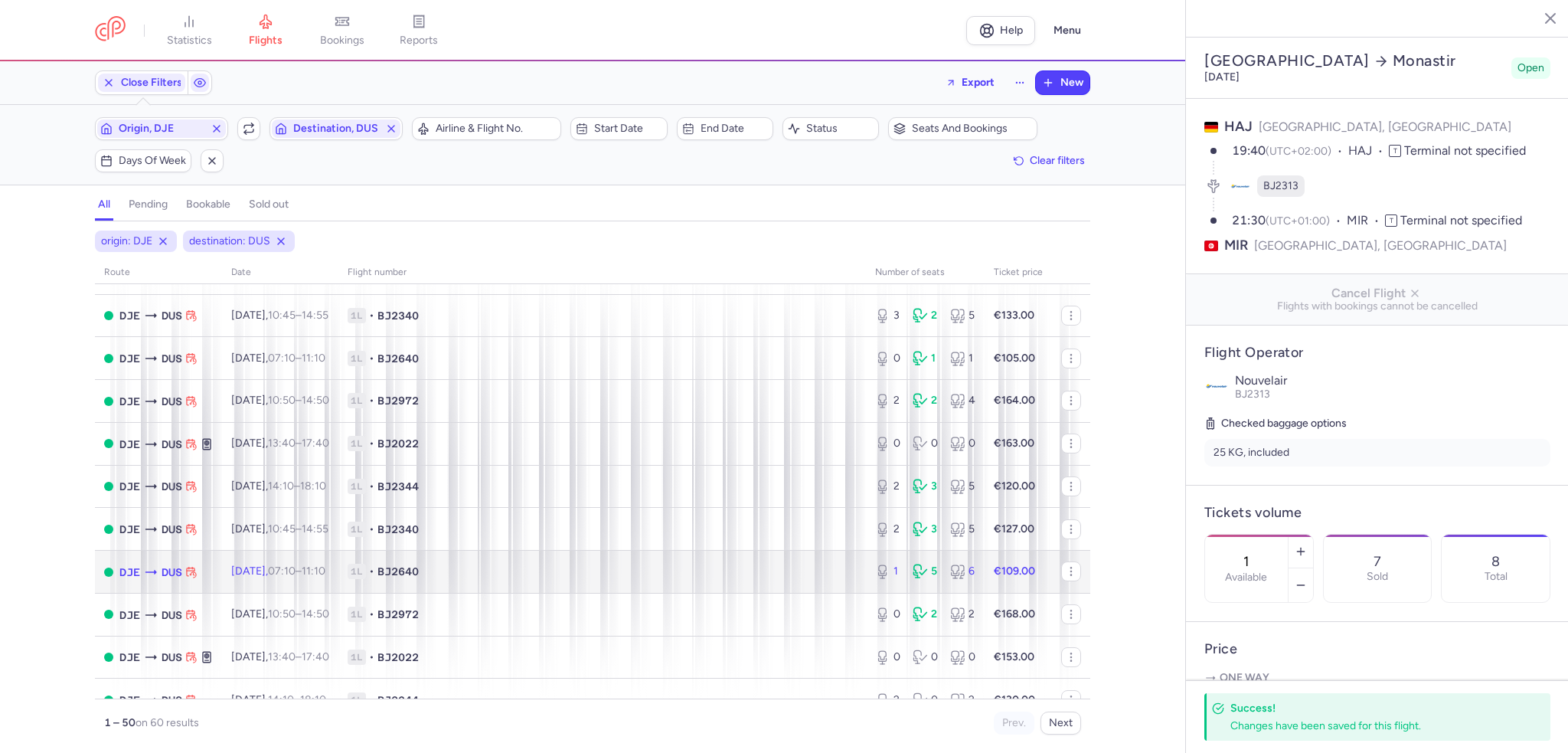
click at [456, 579] on span "1L • BJ2640" at bounding box center [602, 571] width 510 height 16
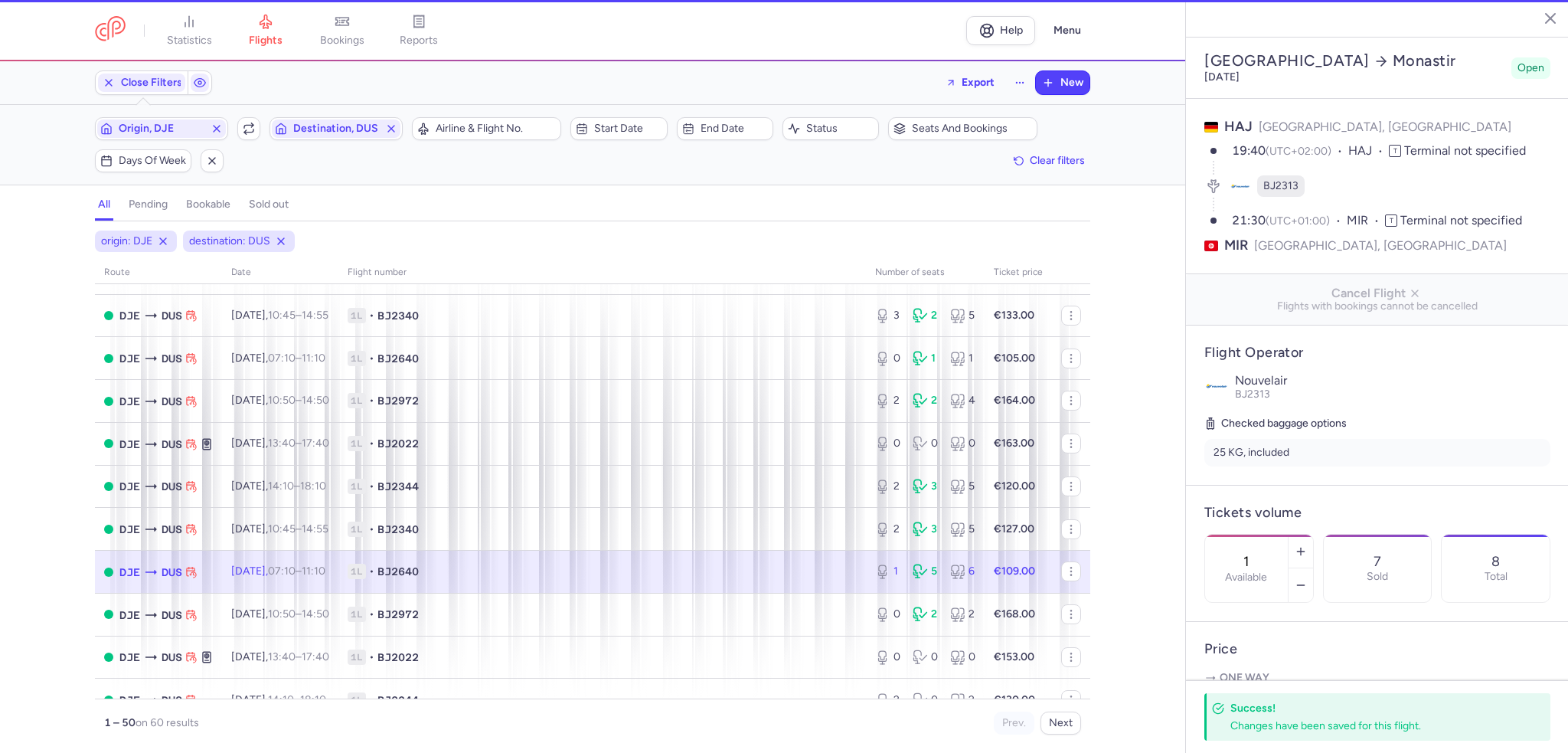
type input "2"
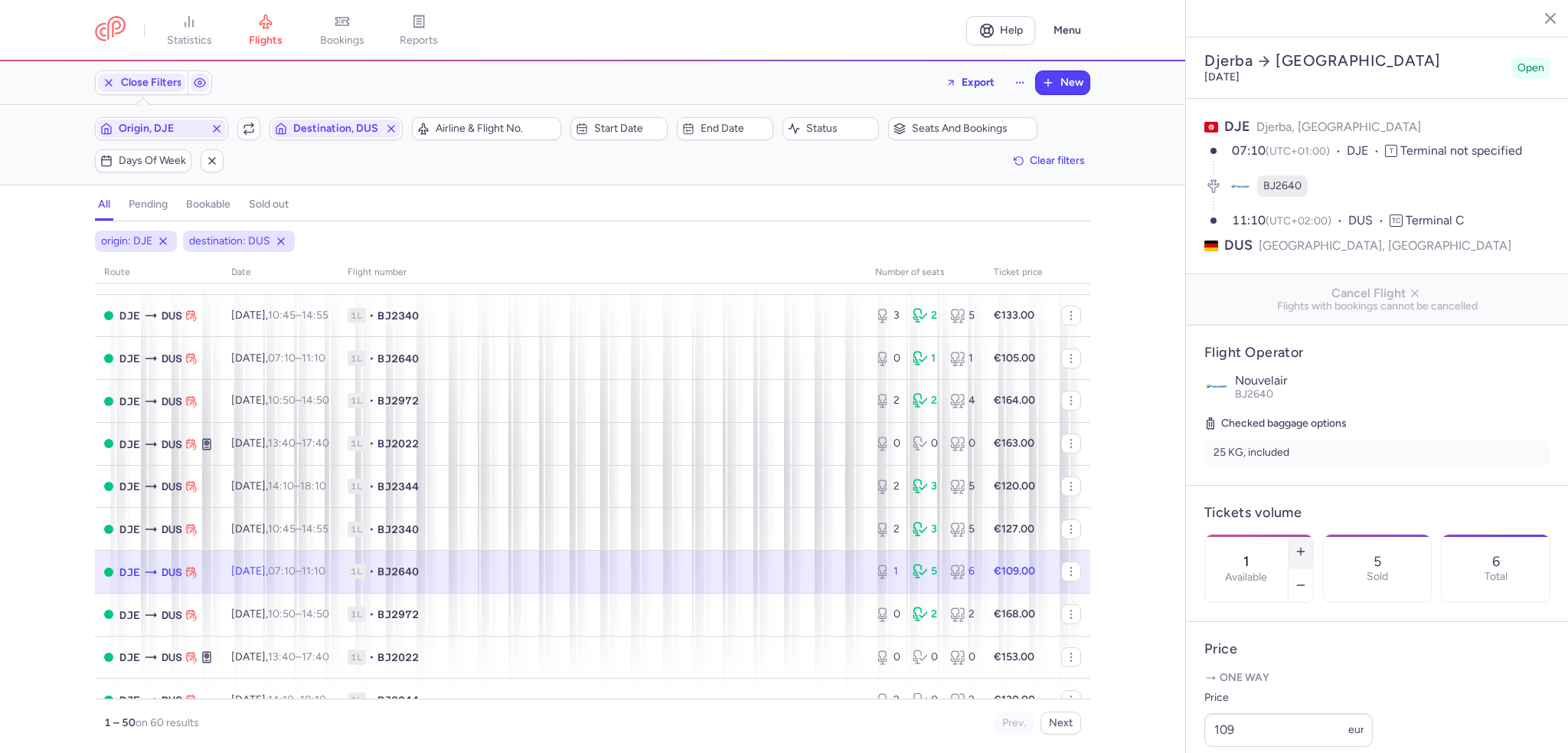
click at [1313, 534] on button "button" at bounding box center [1301, 551] width 25 height 34
type input "2"
click at [1254, 723] on span "Save changes" at bounding box center [1255, 723] width 76 height 14
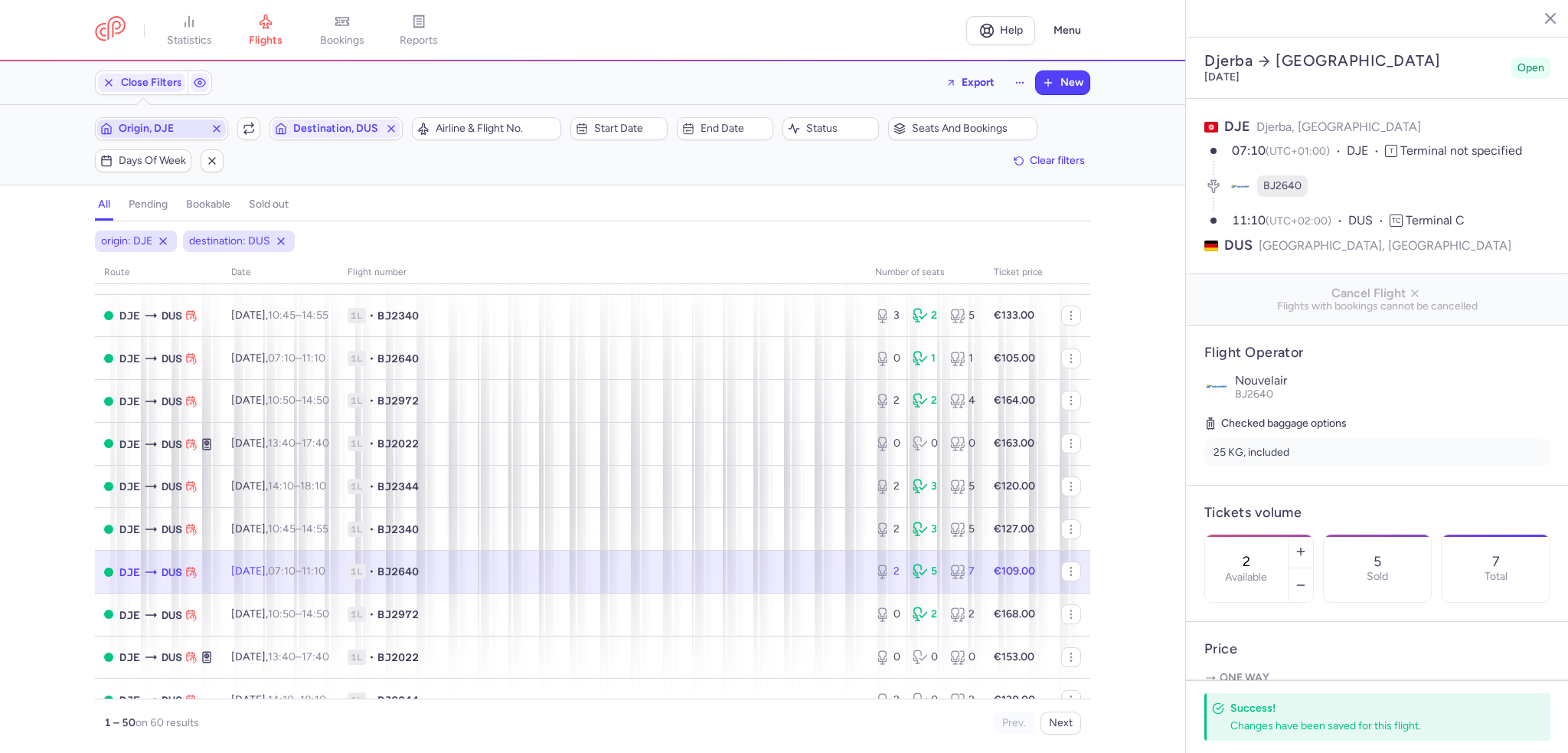
click at [216, 128] on icon "button" at bounding box center [216, 128] width 12 height 12
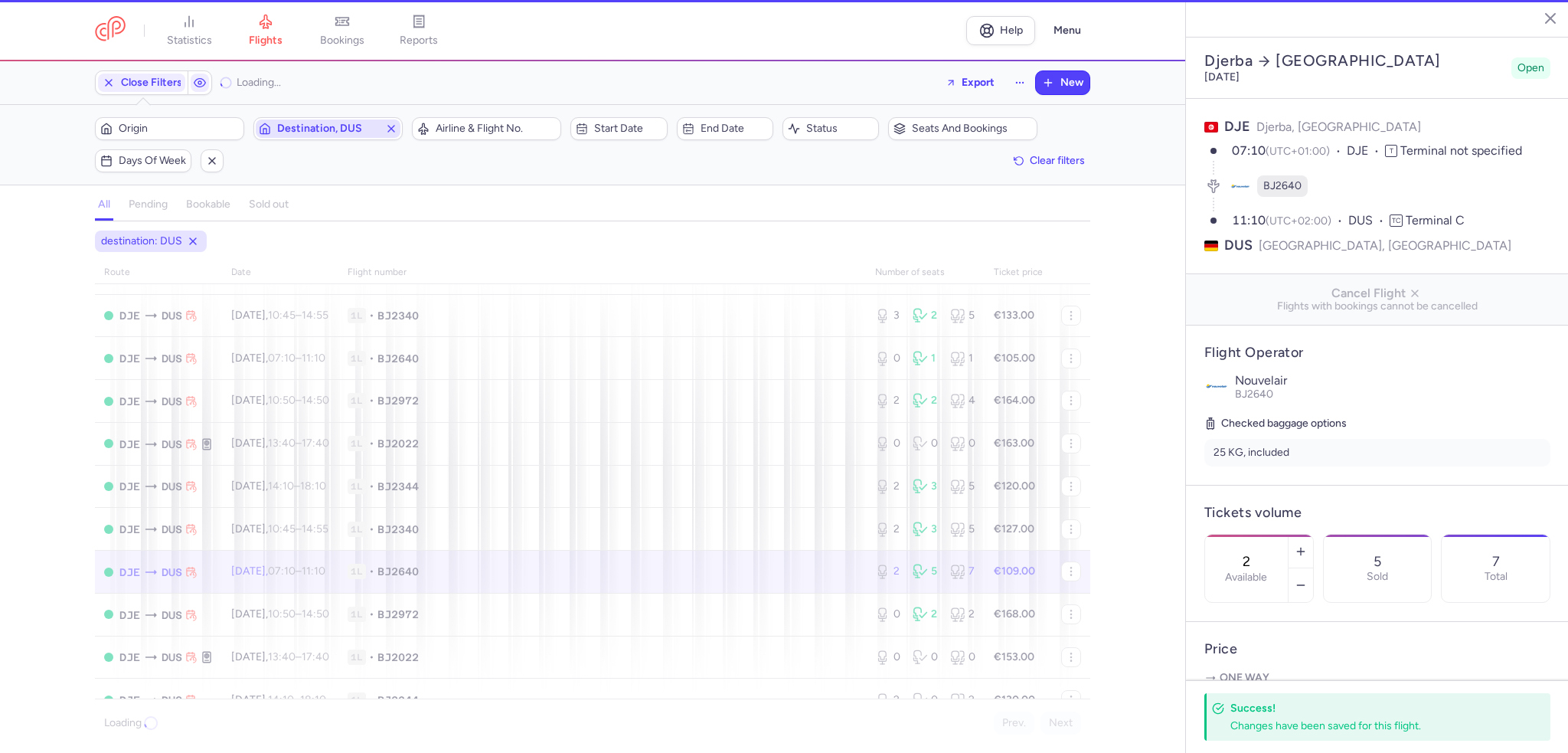
click at [389, 129] on icon "button" at bounding box center [391, 128] width 12 height 12
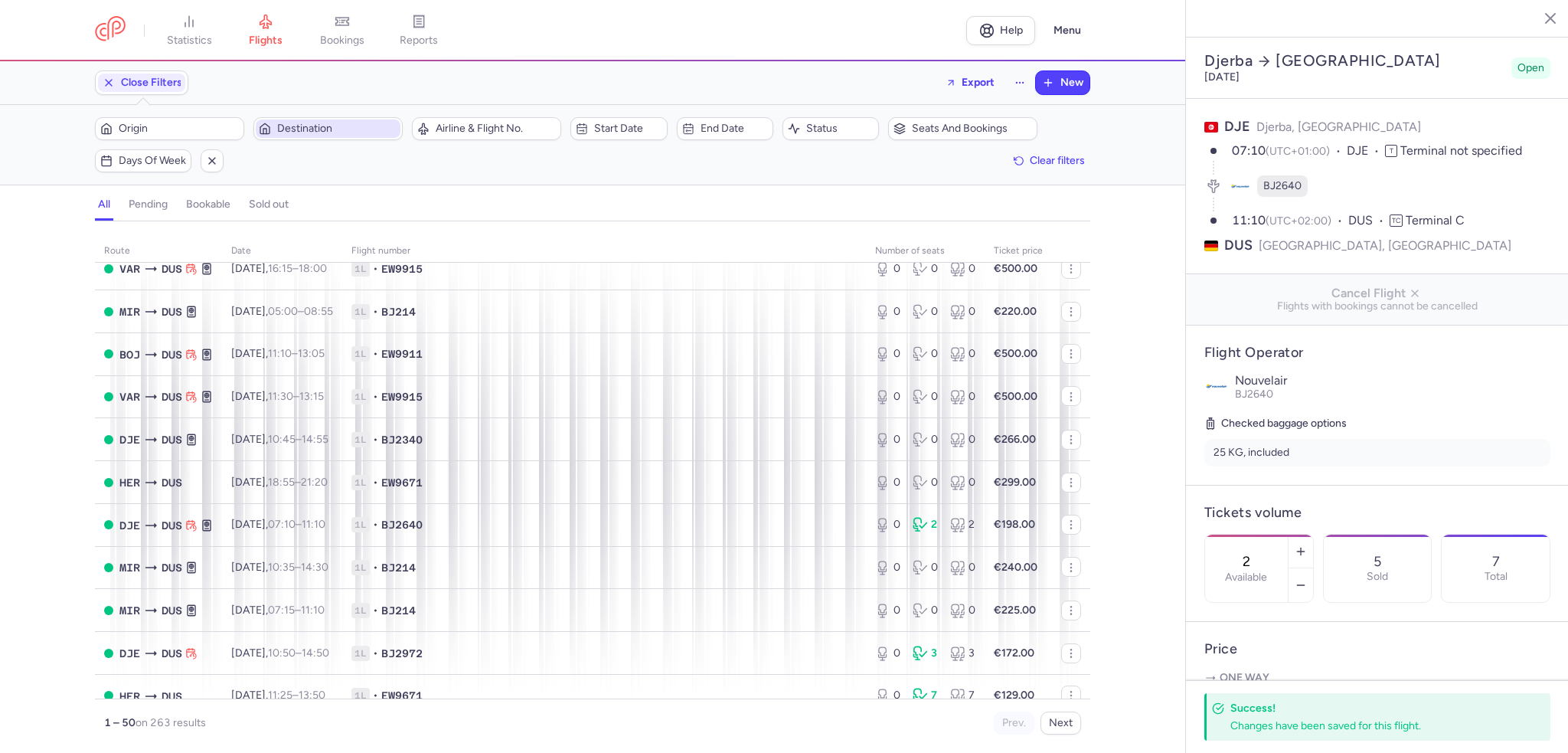
scroll to position [784, 0]
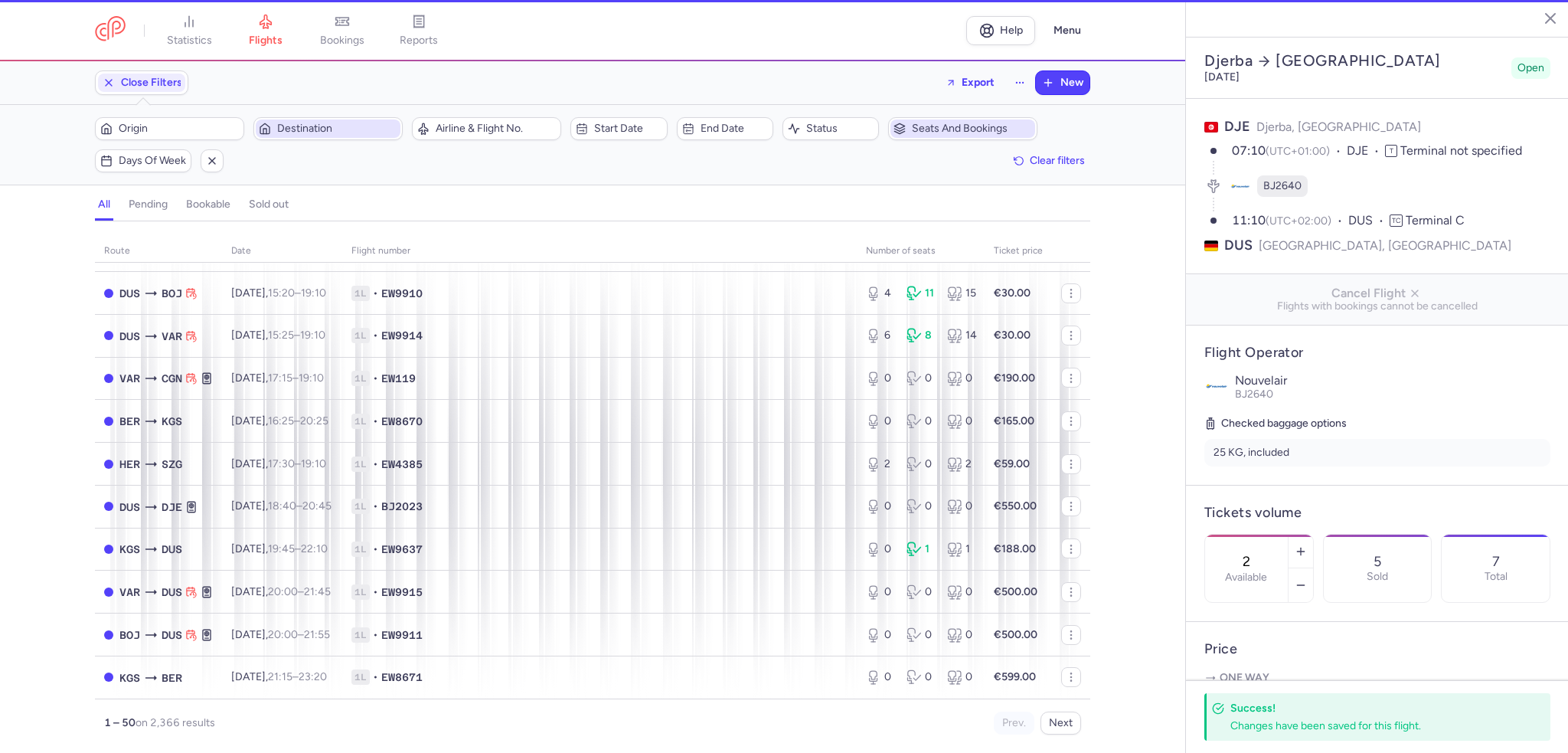
click at [929, 138] on button "Seats and bookings" at bounding box center [962, 129] width 150 height 23
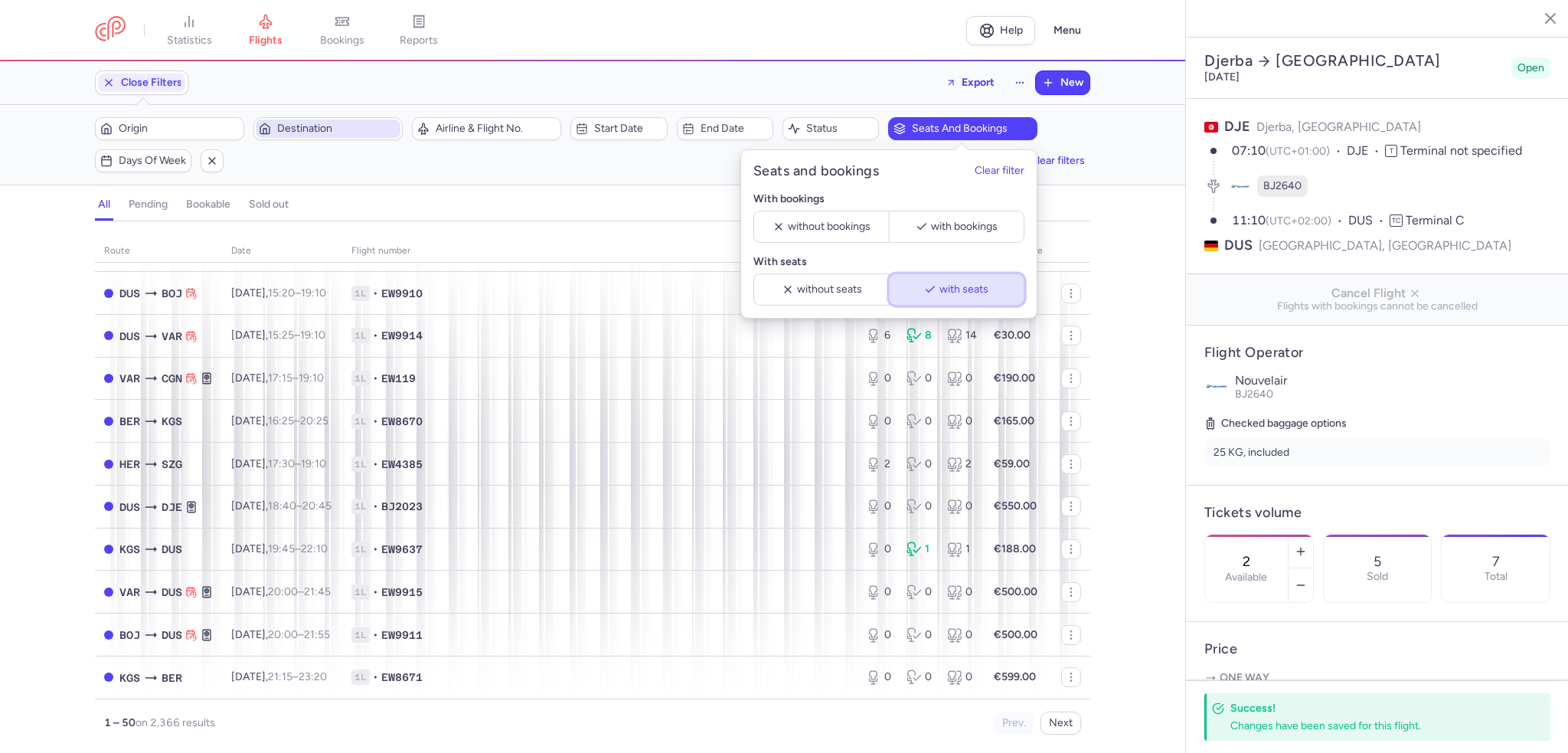
drag, startPoint x: 934, startPoint y: 287, endPoint x: 282, endPoint y: 208, distance: 656.8
click at [933, 287] on icon "button" at bounding box center [930, 289] width 12 height 12
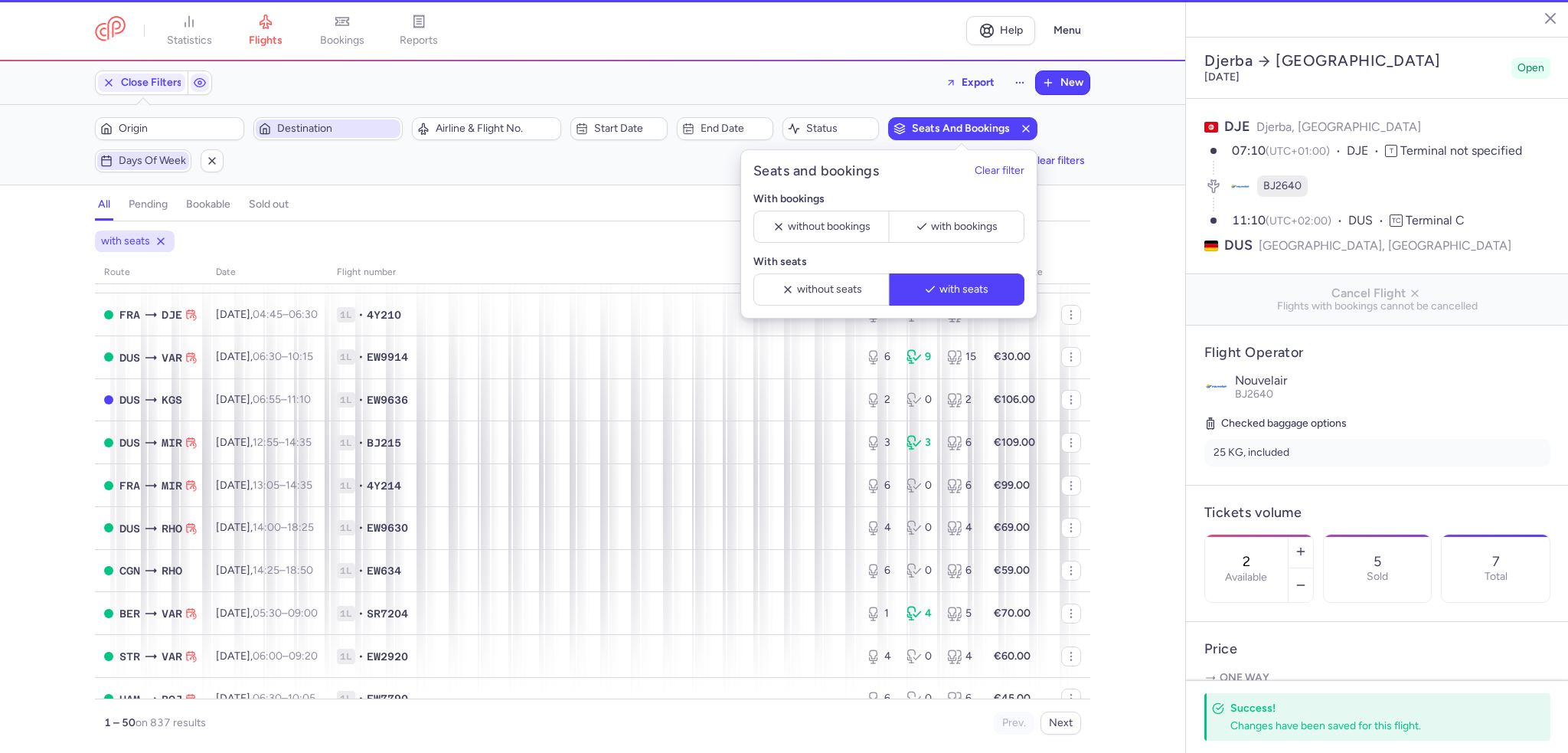
click at [136, 162] on span "Days of week" at bounding box center [151, 160] width 67 height 12
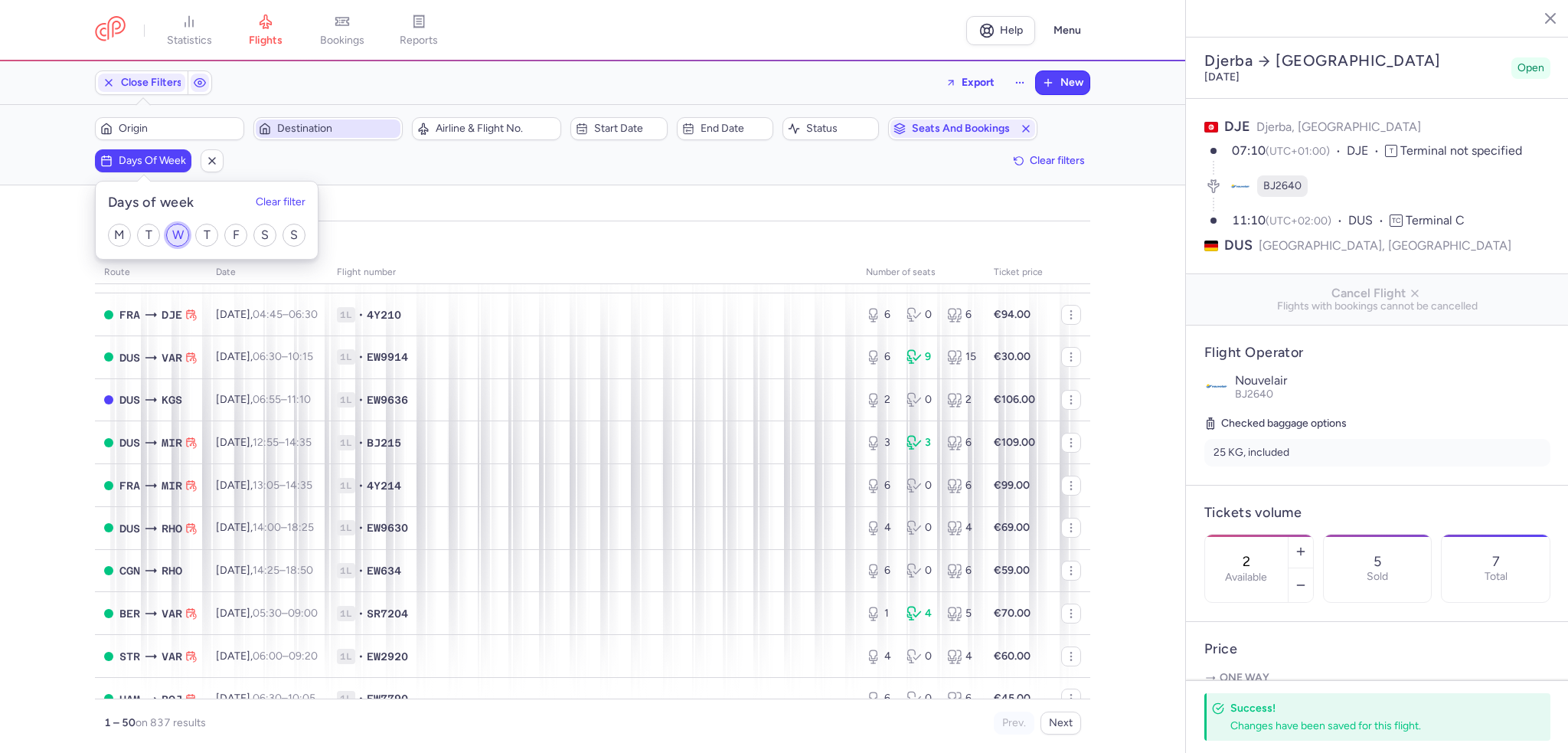
click at [174, 238] on input "W" at bounding box center [177, 235] width 23 height 23
checkbox input "true"
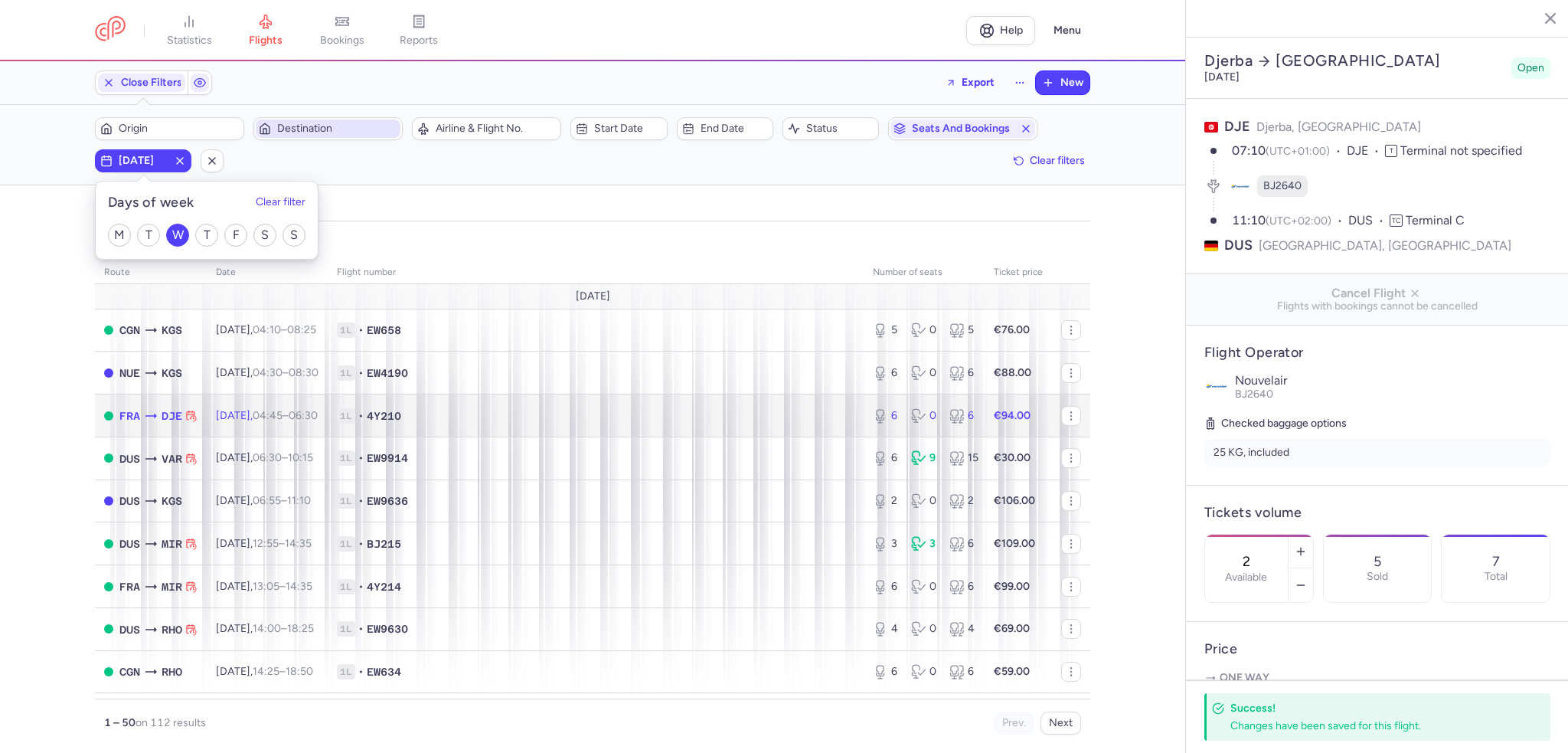
drag, startPoint x: 495, startPoint y: 420, endPoint x: 1368, endPoint y: 500, distance: 876.7
click at [495, 420] on span "1L • 4Y210" at bounding box center [596, 416] width 518 height 16
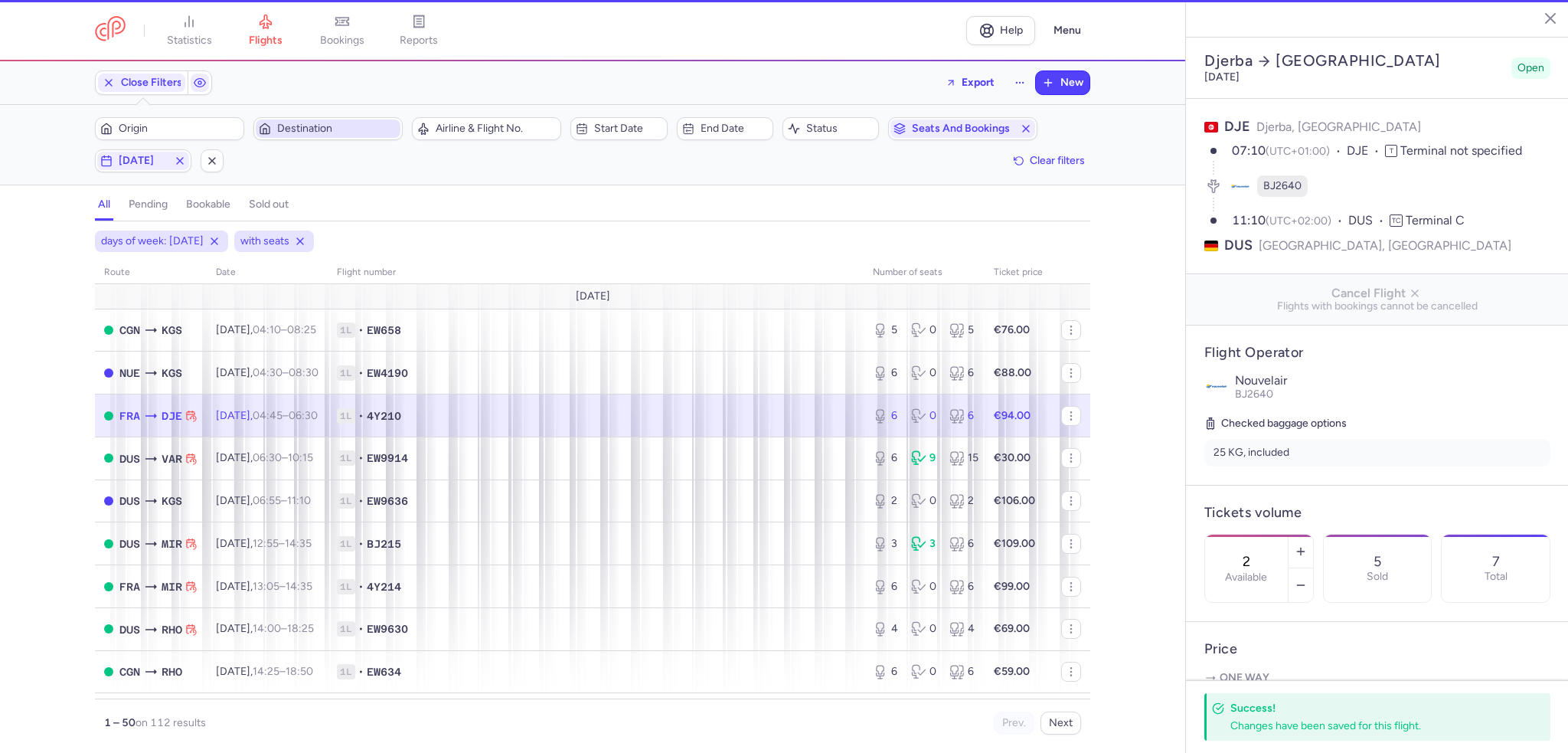
type input "6"
type input "38"
select select "hours"
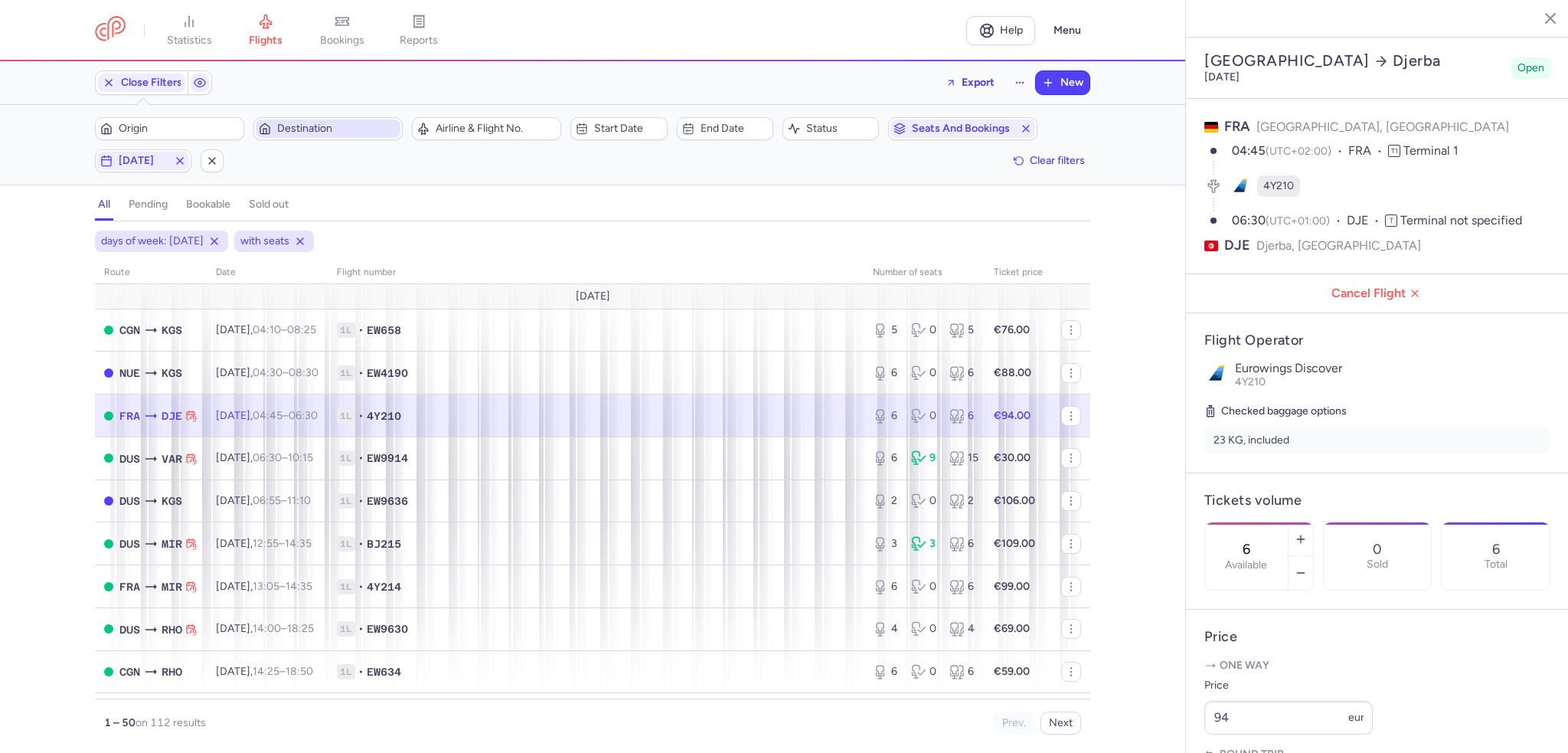
scroll to position [388, 0]
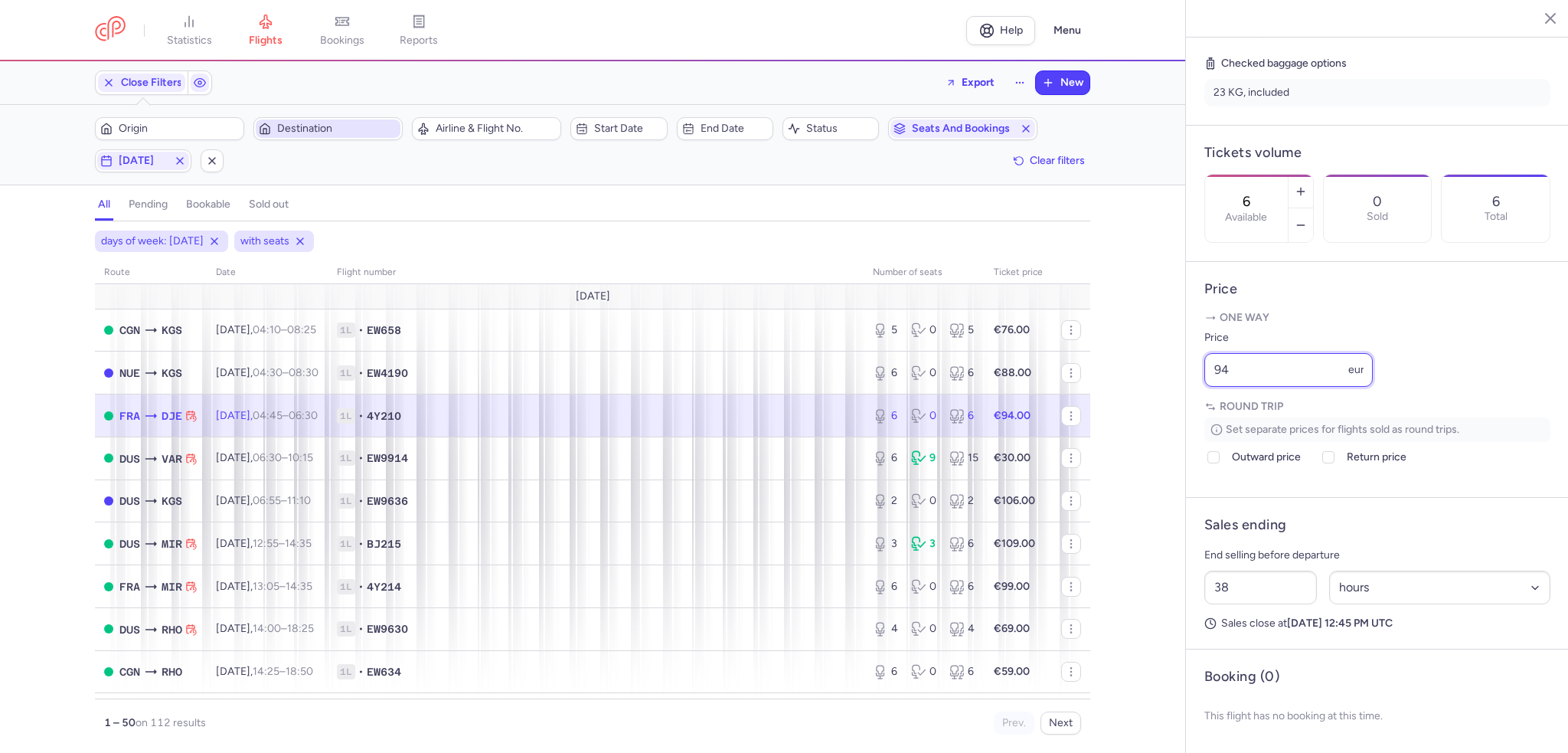
drag, startPoint x: 1225, startPoint y: 364, endPoint x: 1179, endPoint y: 364, distance: 46.0
click at [1179, 364] on div "statistics flights bookings reports Help Menu Close Filters Export New Filters …" at bounding box center [784, 376] width 1568 height 753
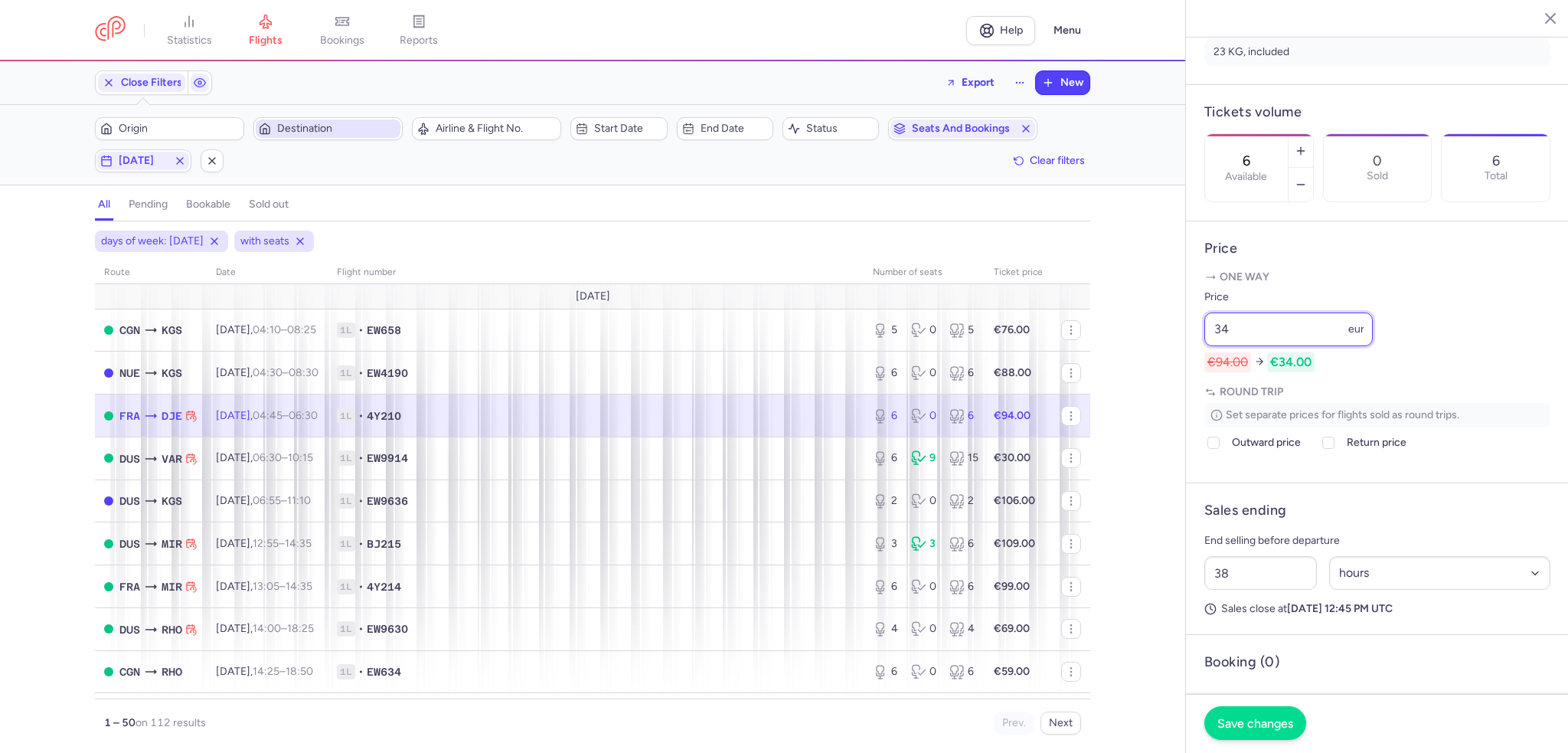
type input "34"
click at [1256, 730] on span "Save changes" at bounding box center [1255, 723] width 76 height 14
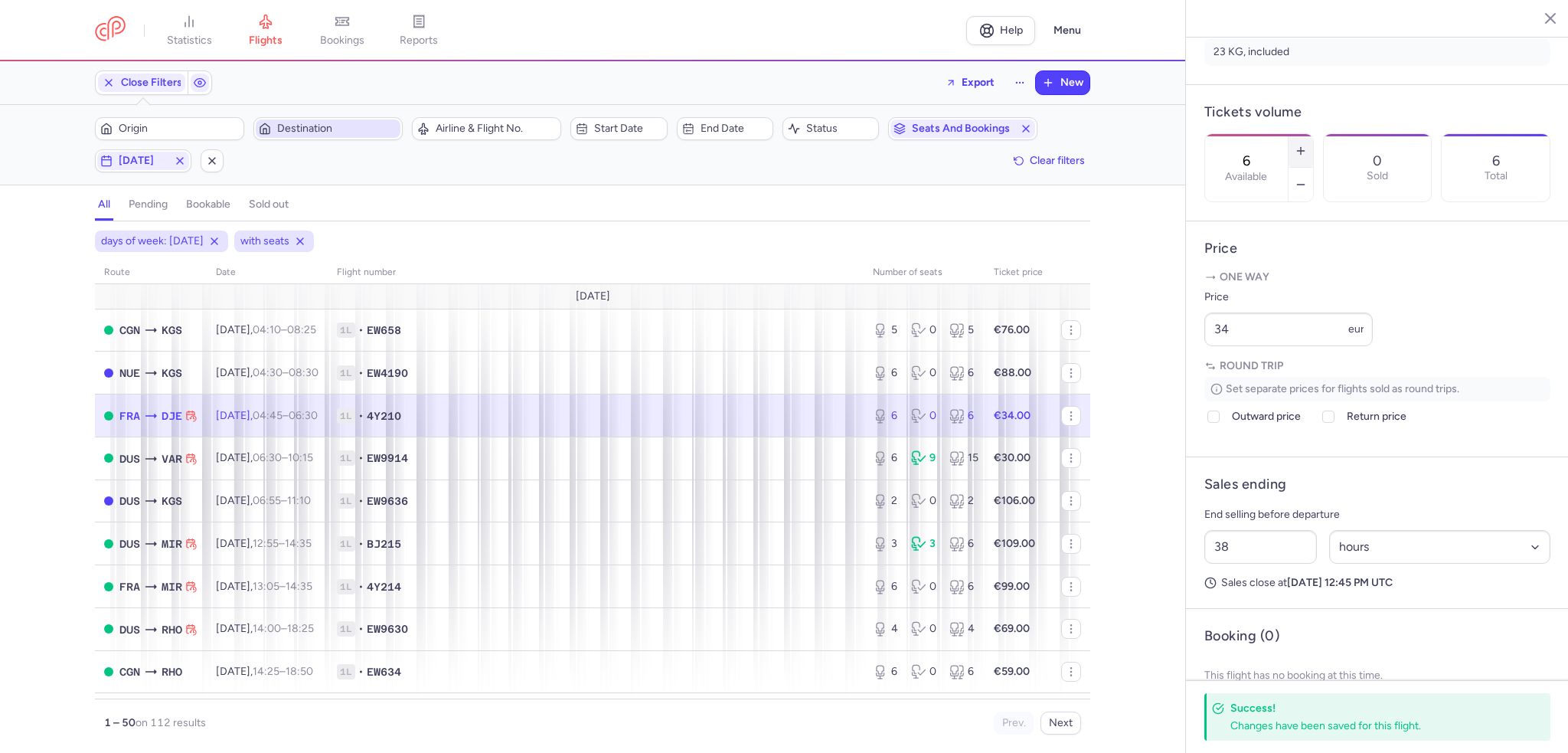
click at [1313, 134] on button "button" at bounding box center [1301, 151] width 25 height 34
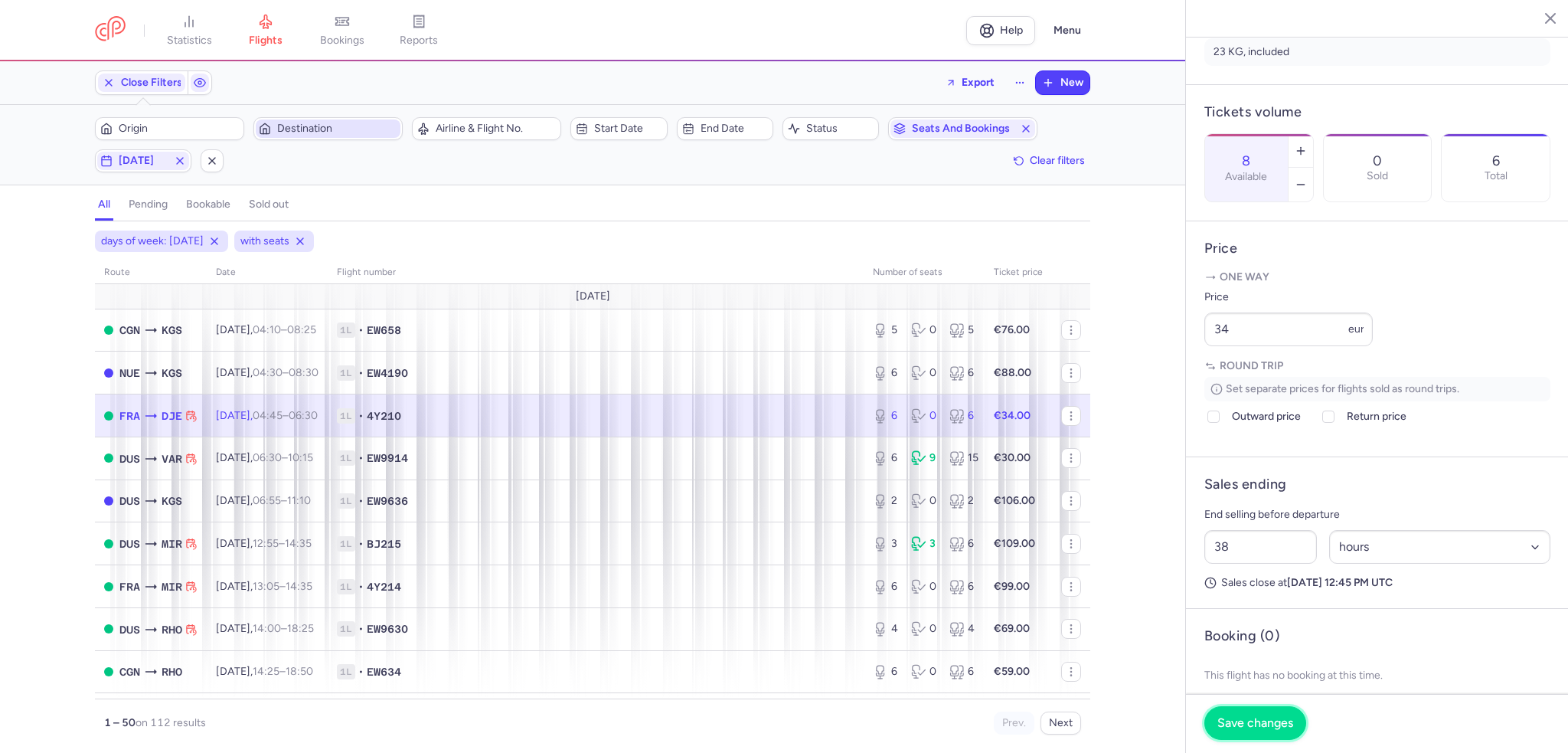
click at [1247, 725] on span "Save changes" at bounding box center [1255, 723] width 76 height 14
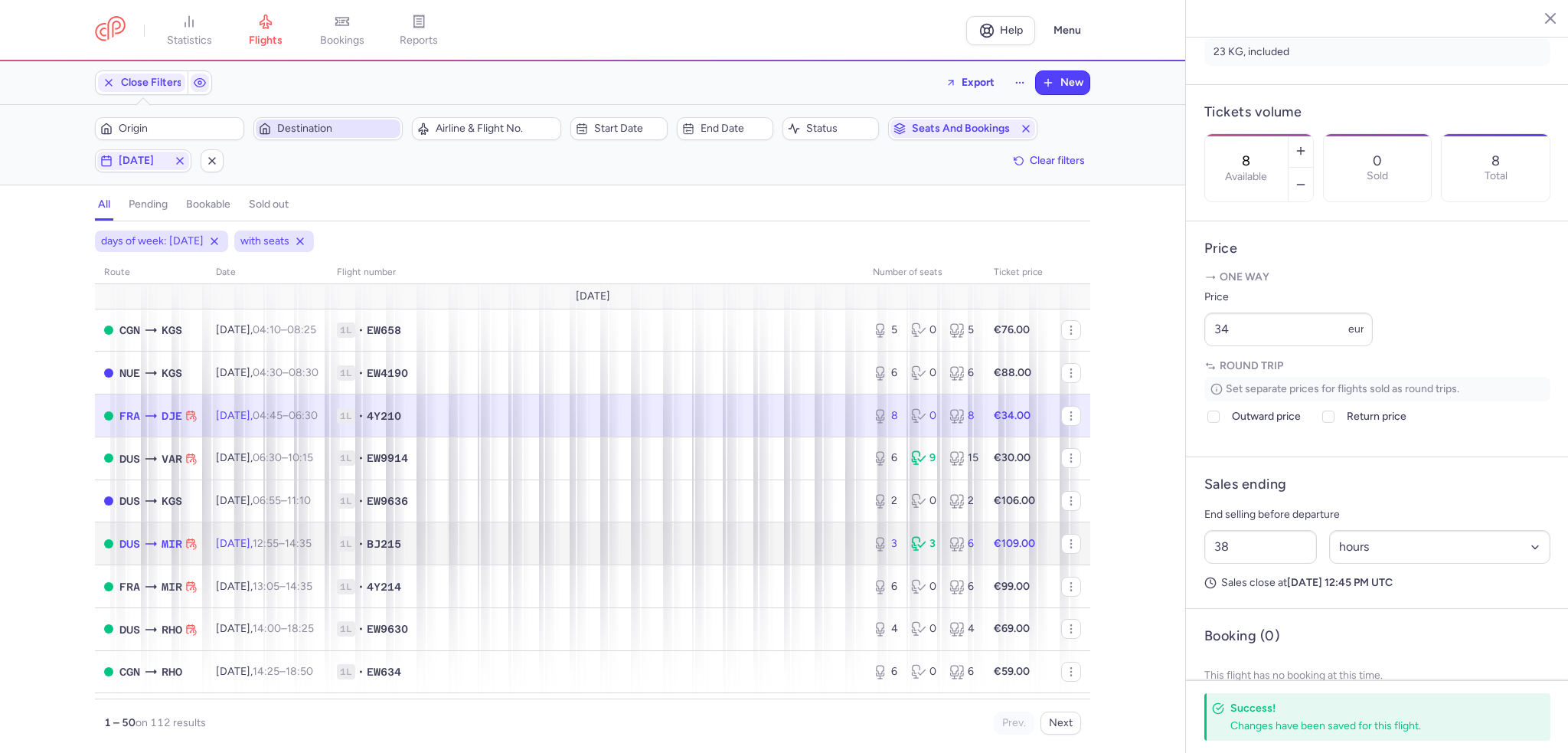
click at [647, 545] on span "1L • BJ215" at bounding box center [596, 544] width 518 height 16
type input "3"
type input "46"
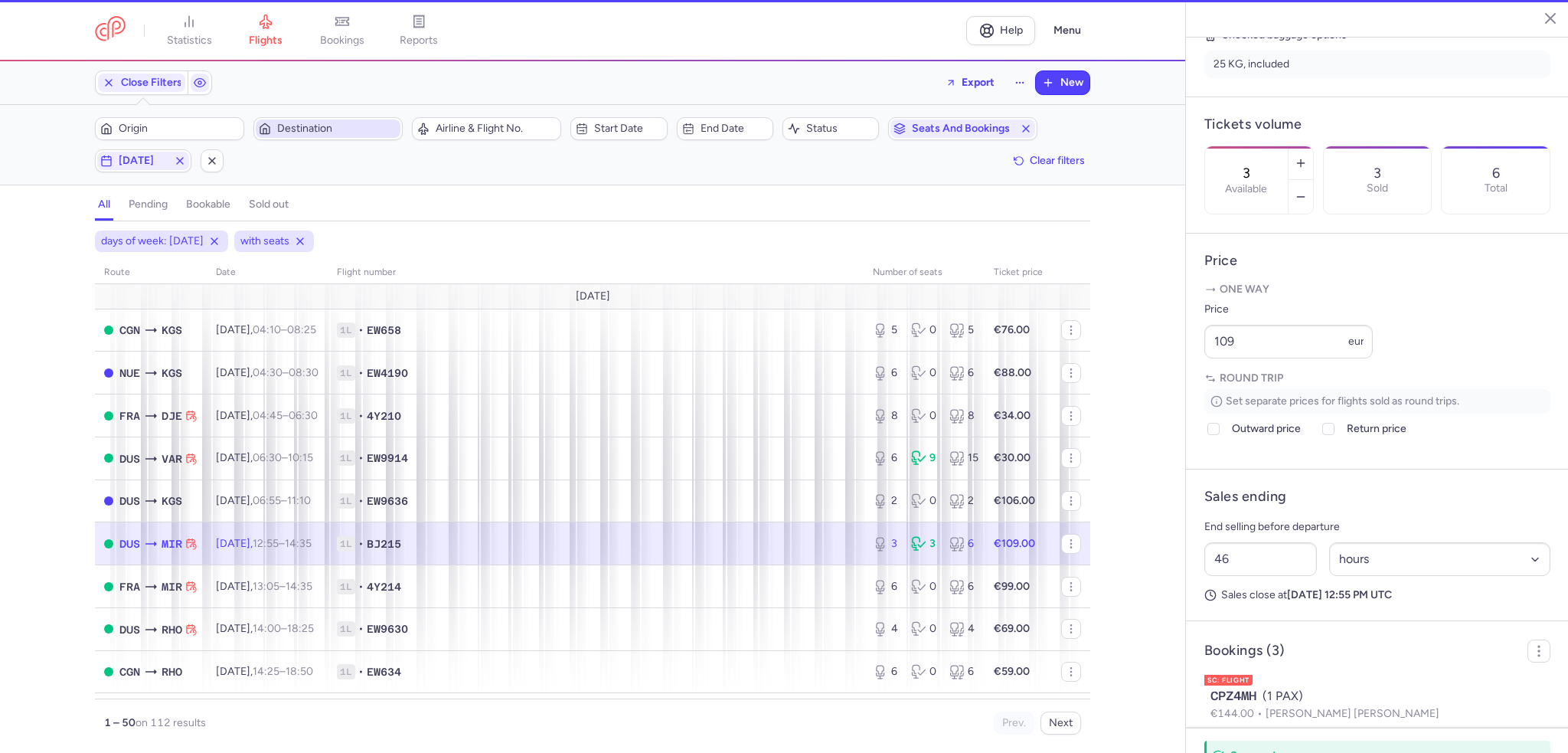
scroll to position [400, 0]
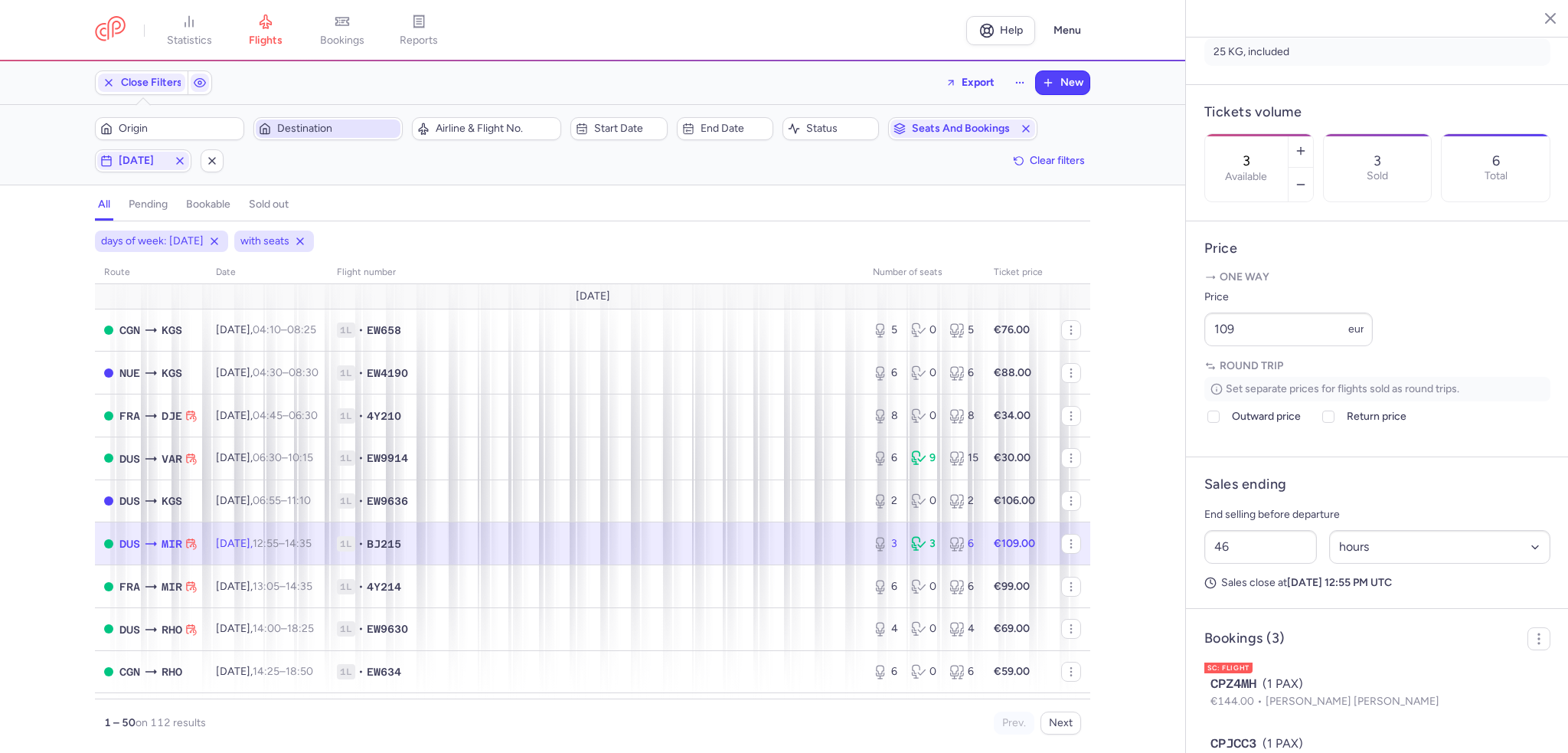
click at [823, 545] on span "1L • BJ215" at bounding box center [596, 544] width 518 height 16
drag, startPoint x: 1358, startPoint y: 113, endPoint x: 1328, endPoint y: 283, distance: 172.6
click at [1307, 145] on icon "button" at bounding box center [1300, 151] width 12 height 12
type input "4"
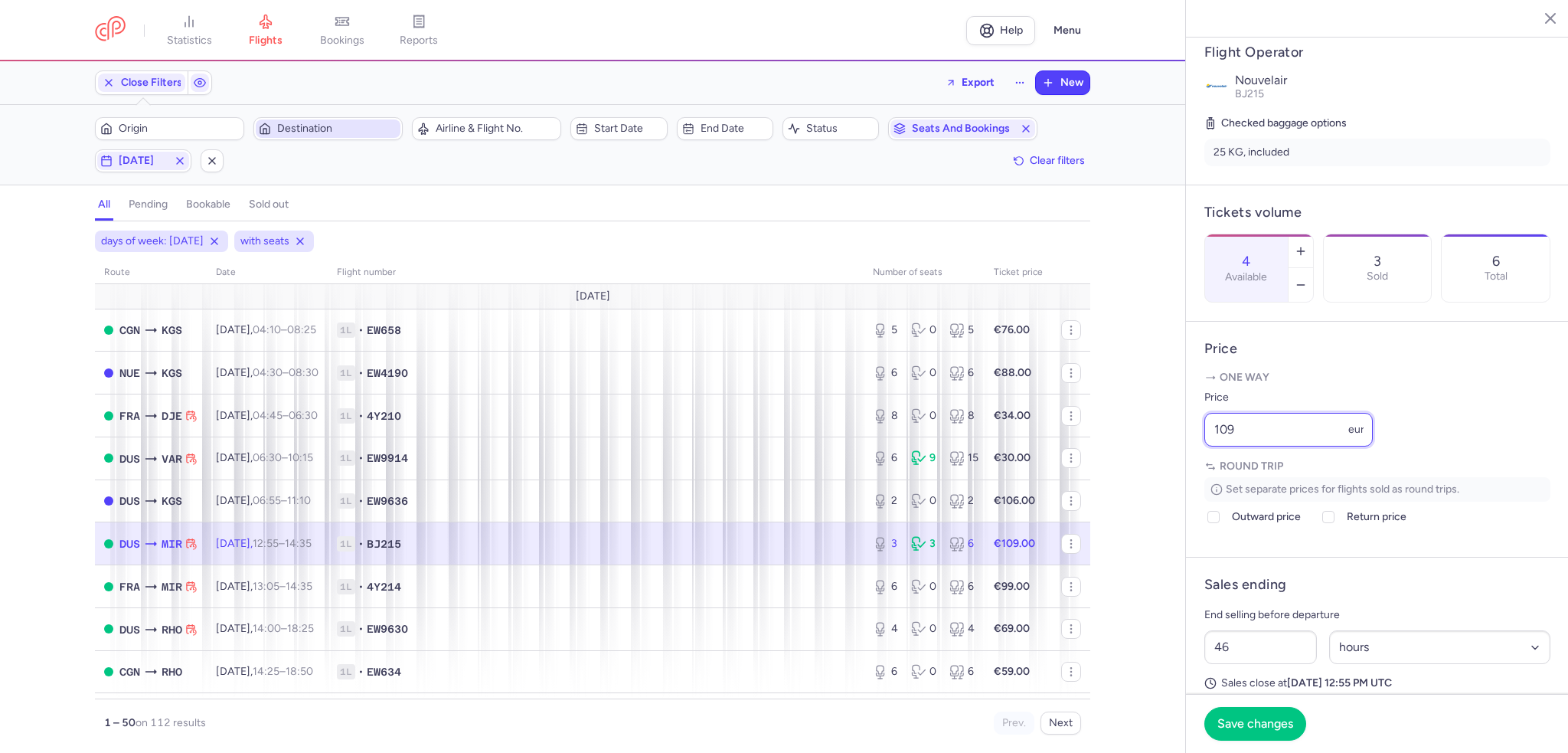
click at [1137, 454] on div "statistics flights bookings reports Help Menu Close Filters Export New Filters …" at bounding box center [784, 376] width 1568 height 753
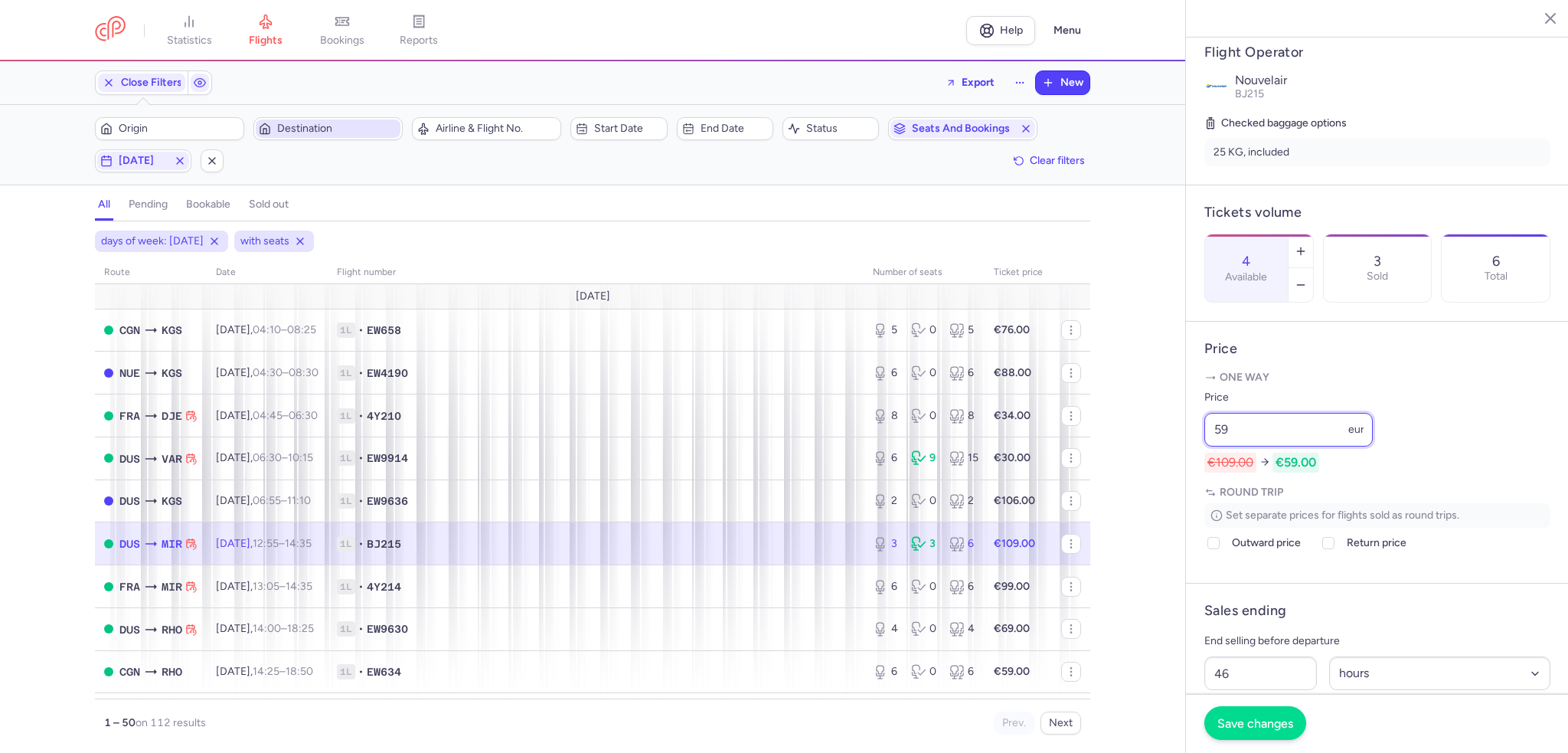
type input "59"
click at [1269, 717] on span "Save changes" at bounding box center [1255, 723] width 76 height 14
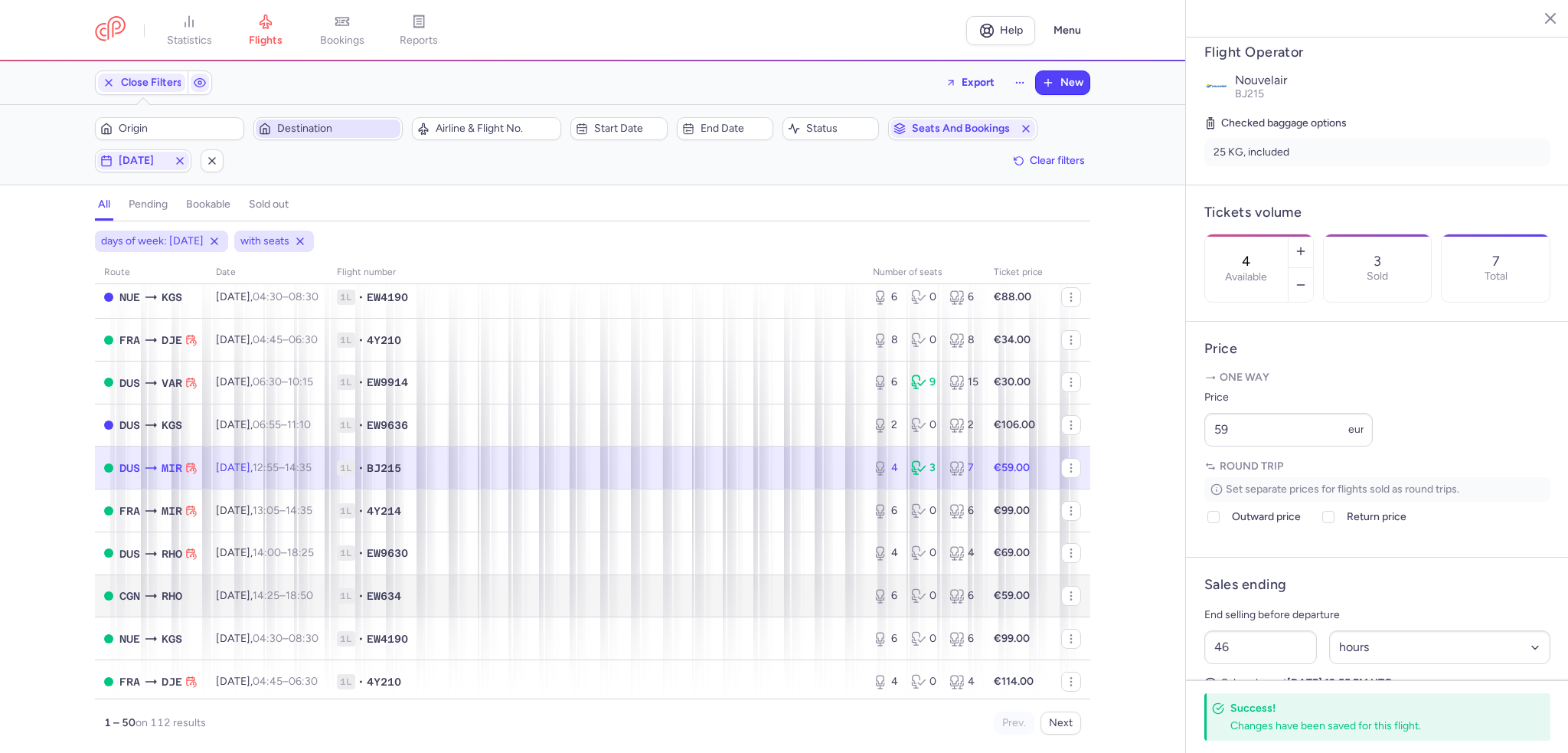
scroll to position [76, 0]
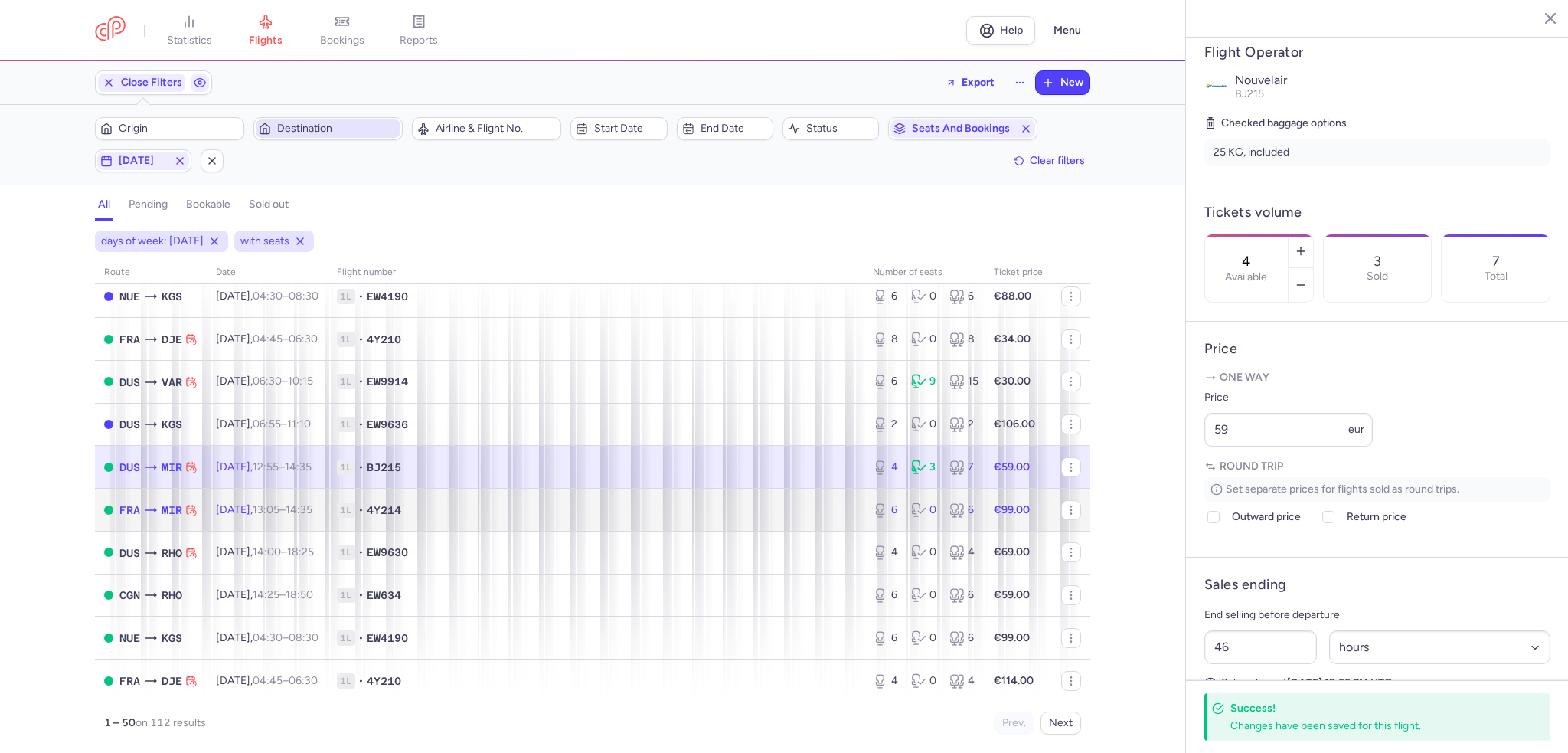
click at [666, 506] on td "1L • 4Y214" at bounding box center [596, 510] width 536 height 43
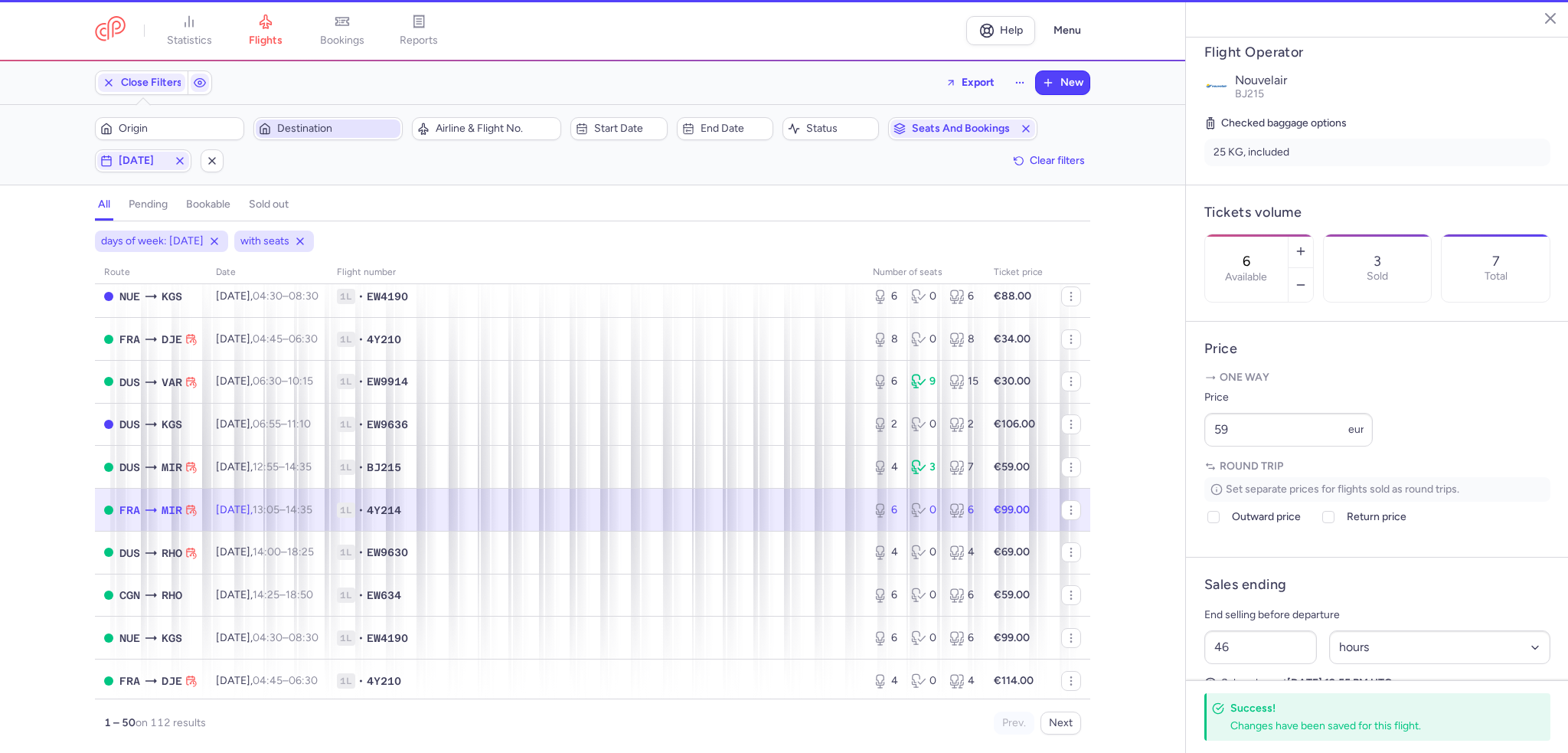
scroll to position [288, 0]
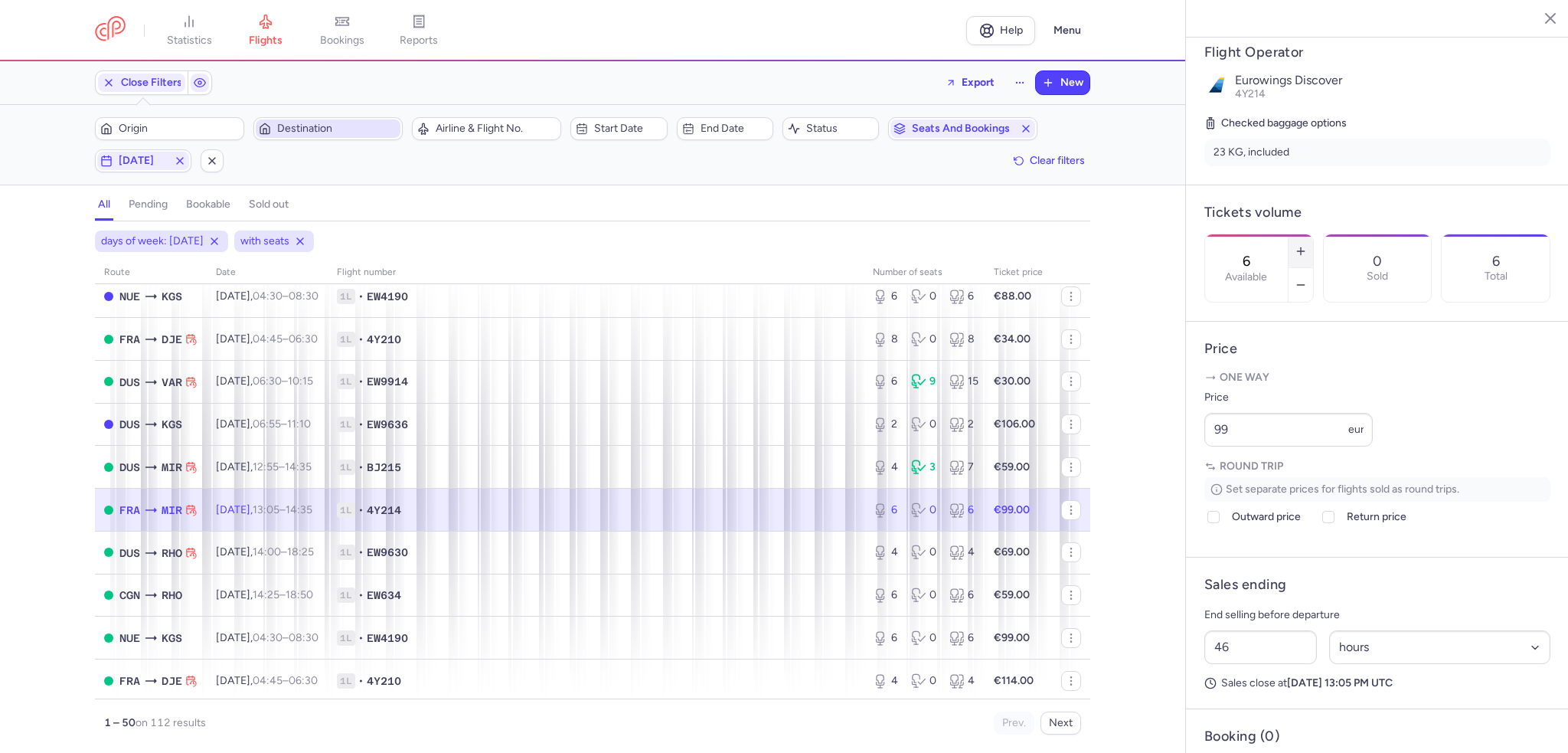
click at [1307, 245] on icon "button" at bounding box center [1300, 251] width 12 height 12
drag, startPoint x: 1354, startPoint y: 216, endPoint x: 1349, endPoint y: 229, distance: 13.9
click at [1307, 245] on icon "button" at bounding box center [1300, 251] width 12 height 12
type input "8"
drag, startPoint x: 1277, startPoint y: 470, endPoint x: 1159, endPoint y: 455, distance: 118.9
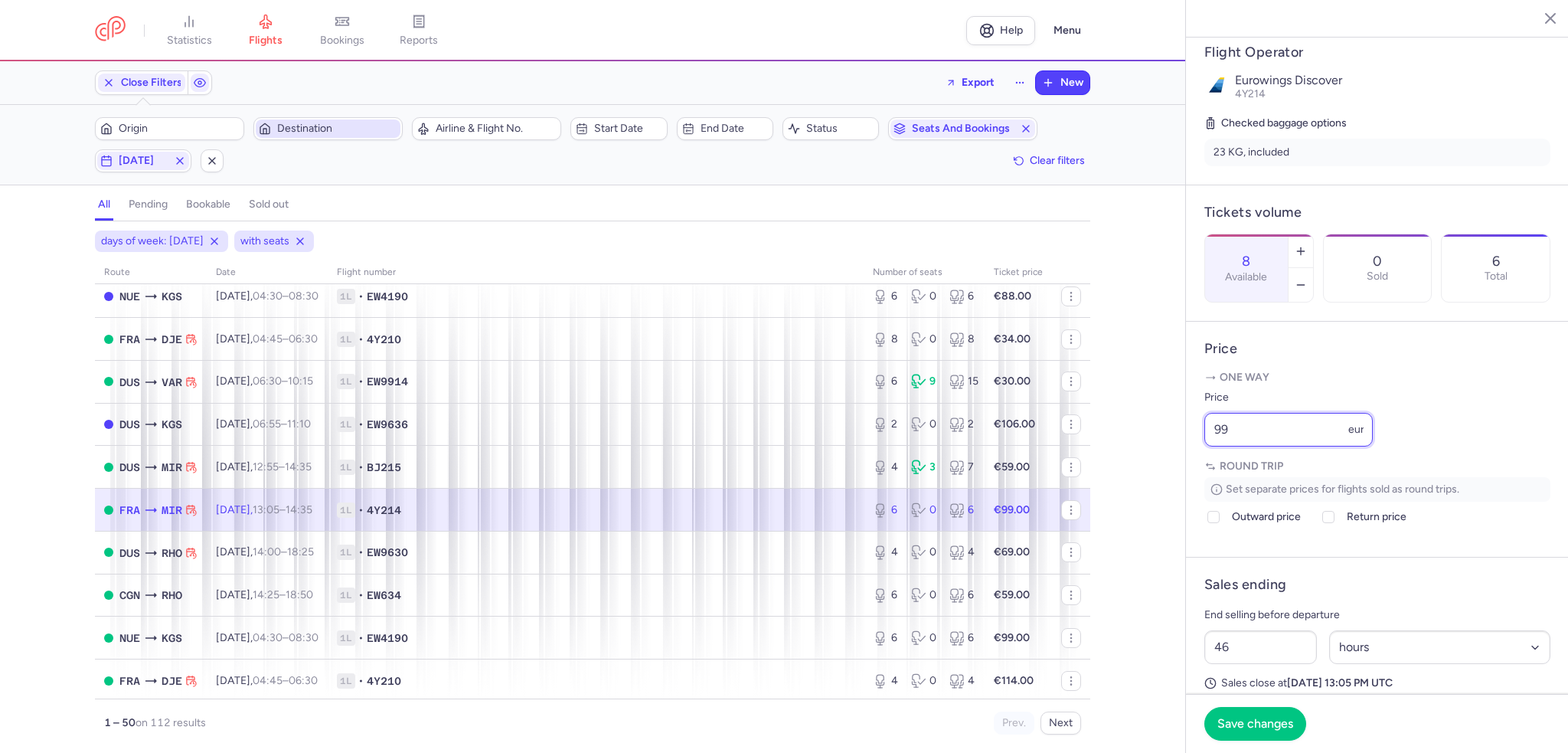
click at [1159, 455] on div "statistics flights bookings reports Help Menu Close Filters Export New Filters …" at bounding box center [784, 376] width 1568 height 753
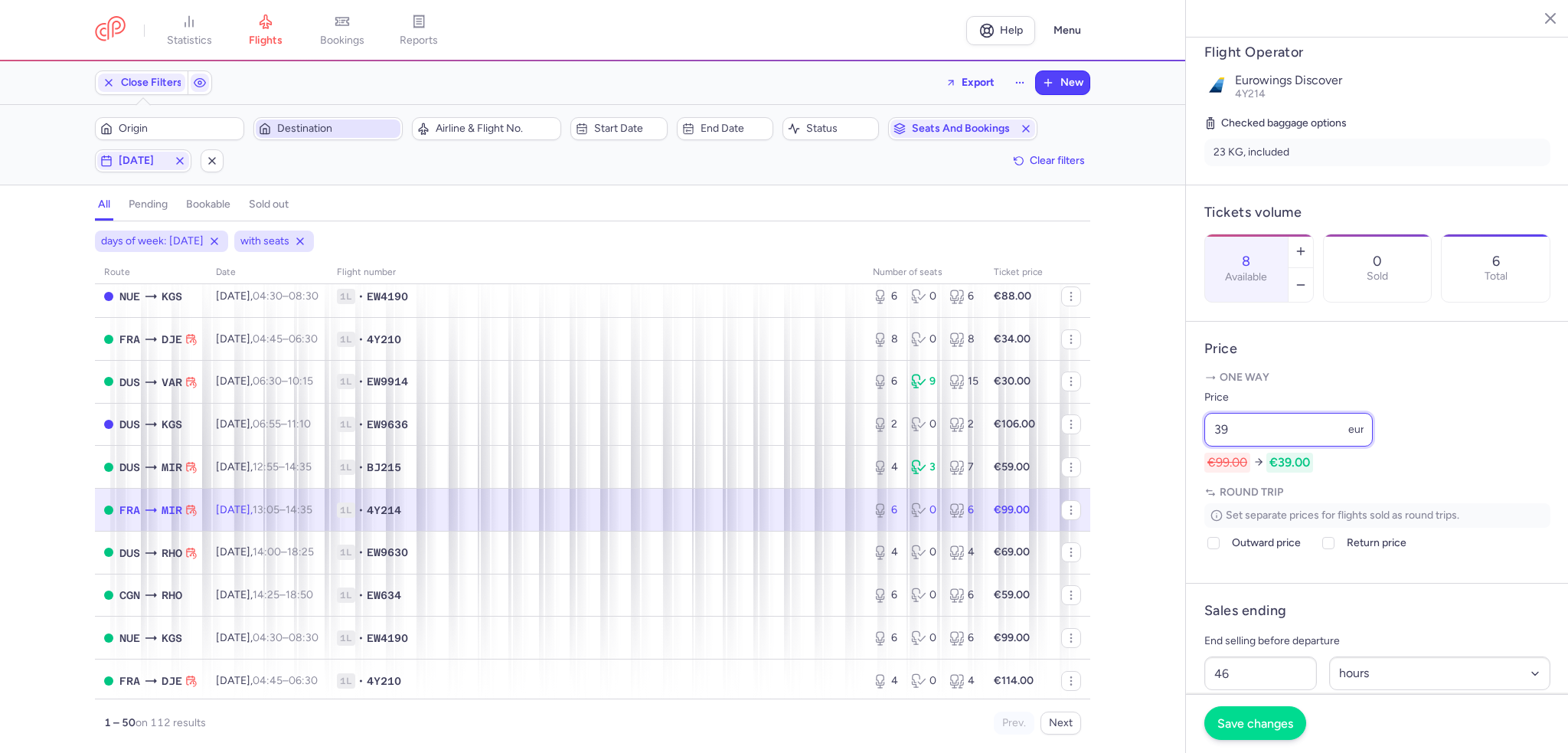
type input "39"
click at [1268, 728] on span "Save changes" at bounding box center [1255, 723] width 76 height 14
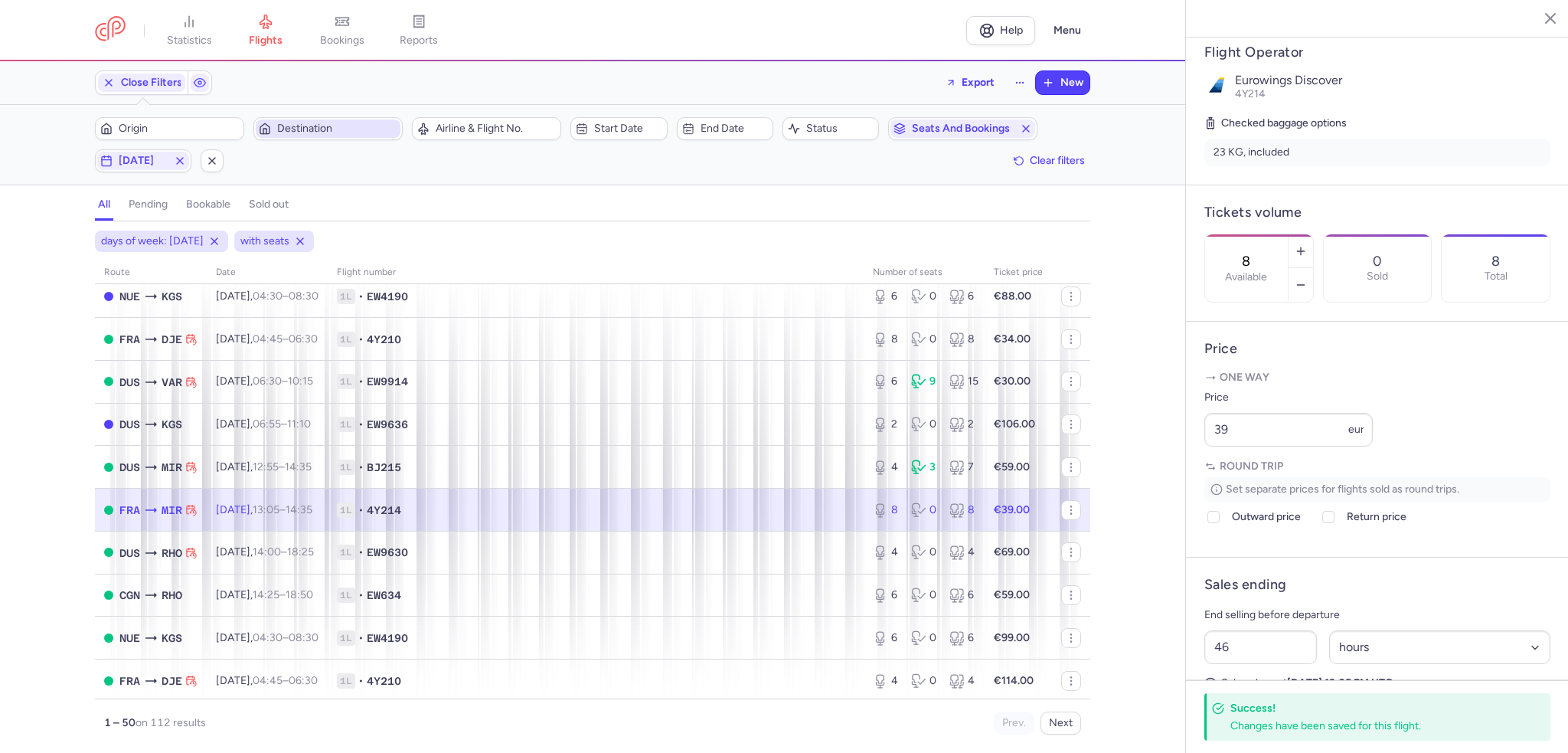
click at [149, 148] on div "Origin Destination Airline & Flight No. Start date End date Status Seats and bo…" at bounding box center [592, 145] width 995 height 55
click at [148, 163] on span "[DATE]" at bounding box center [142, 160] width 49 height 12
click at [174, 246] on input "W" at bounding box center [177, 235] width 23 height 23
checkbox input "false"
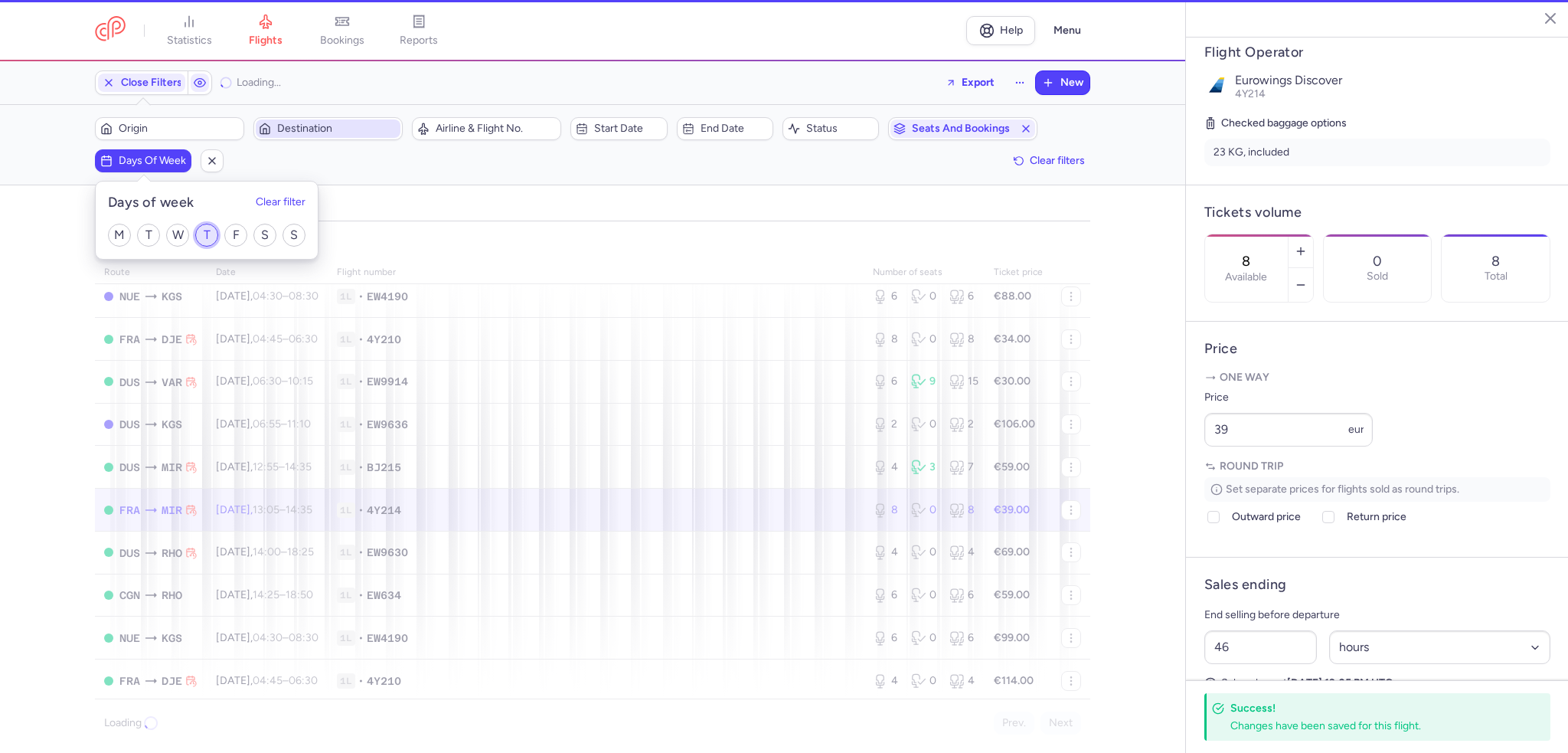
click at [209, 241] on input "T" at bounding box center [207, 235] width 23 height 23
checkbox input "true"
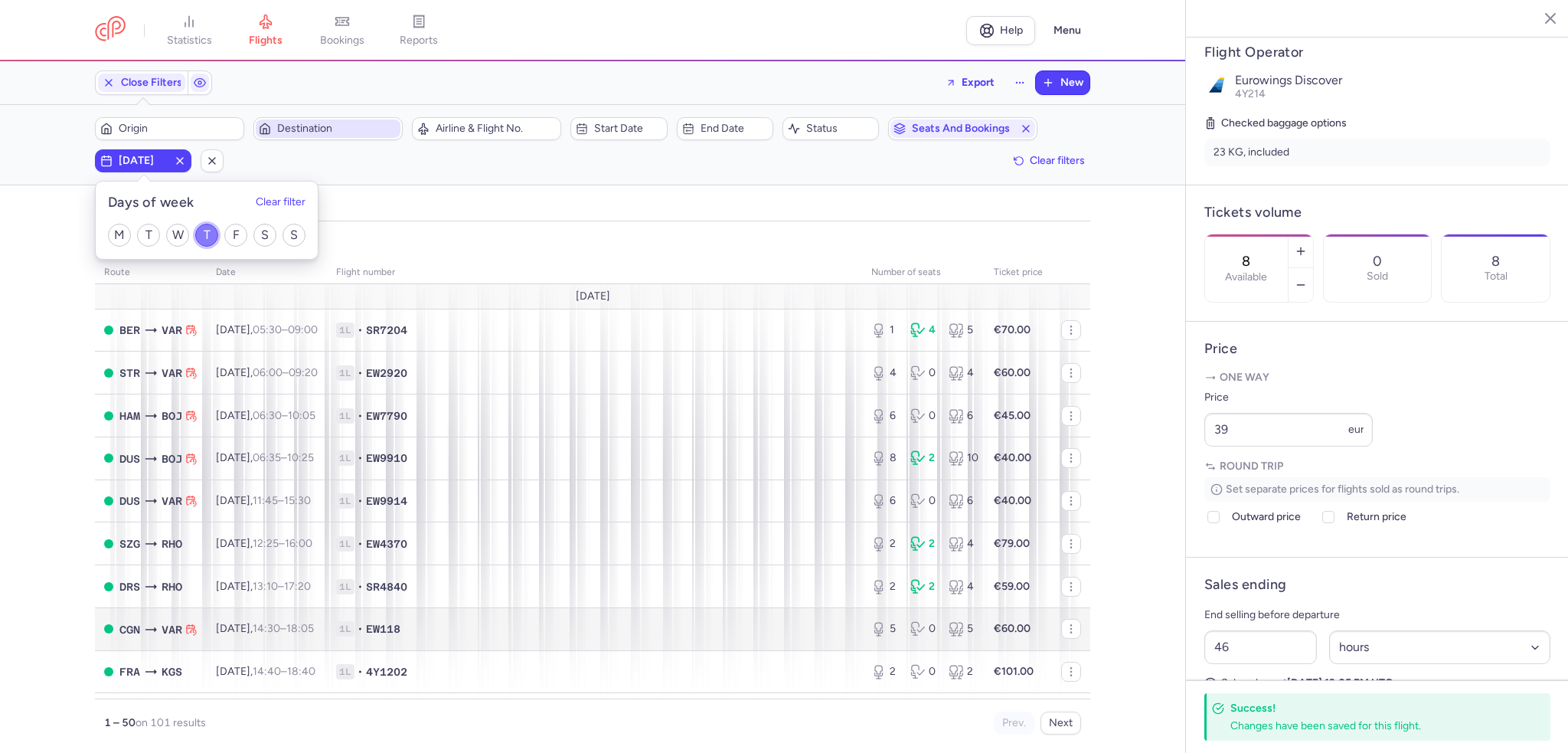
scroll to position [153, 0]
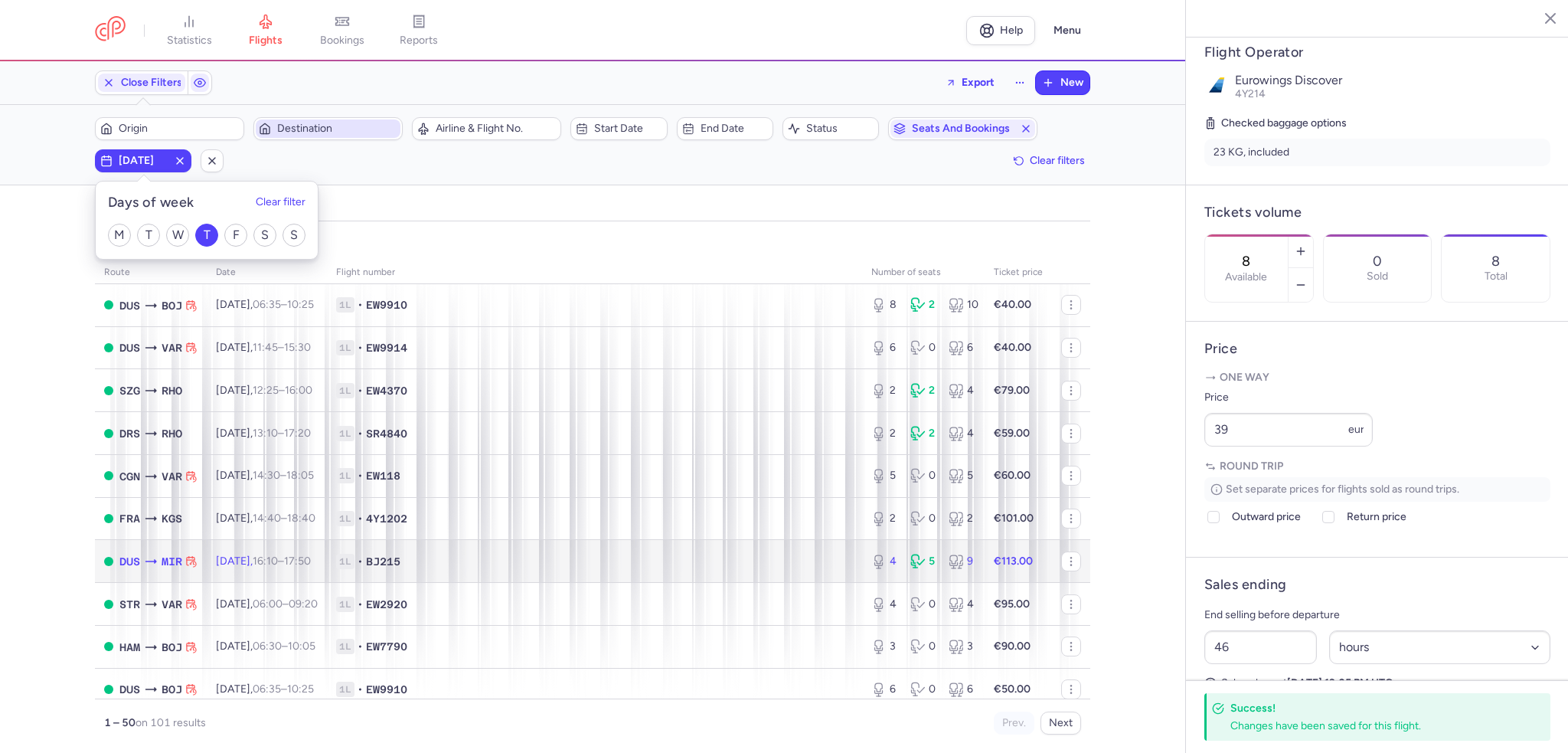
click at [614, 566] on span "1L • BJ215" at bounding box center [594, 561] width 517 height 16
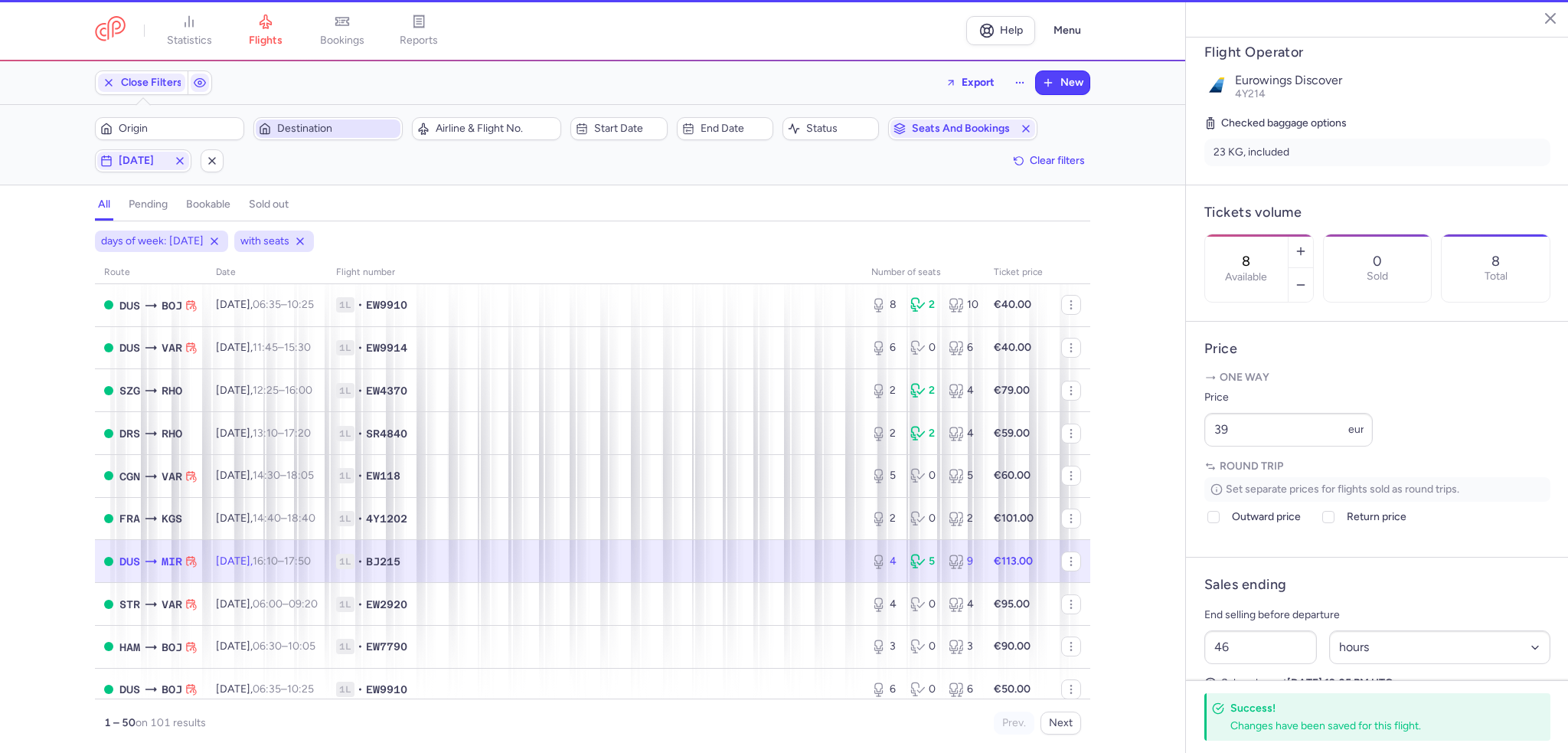
type input "4"
type input "2"
select select "days"
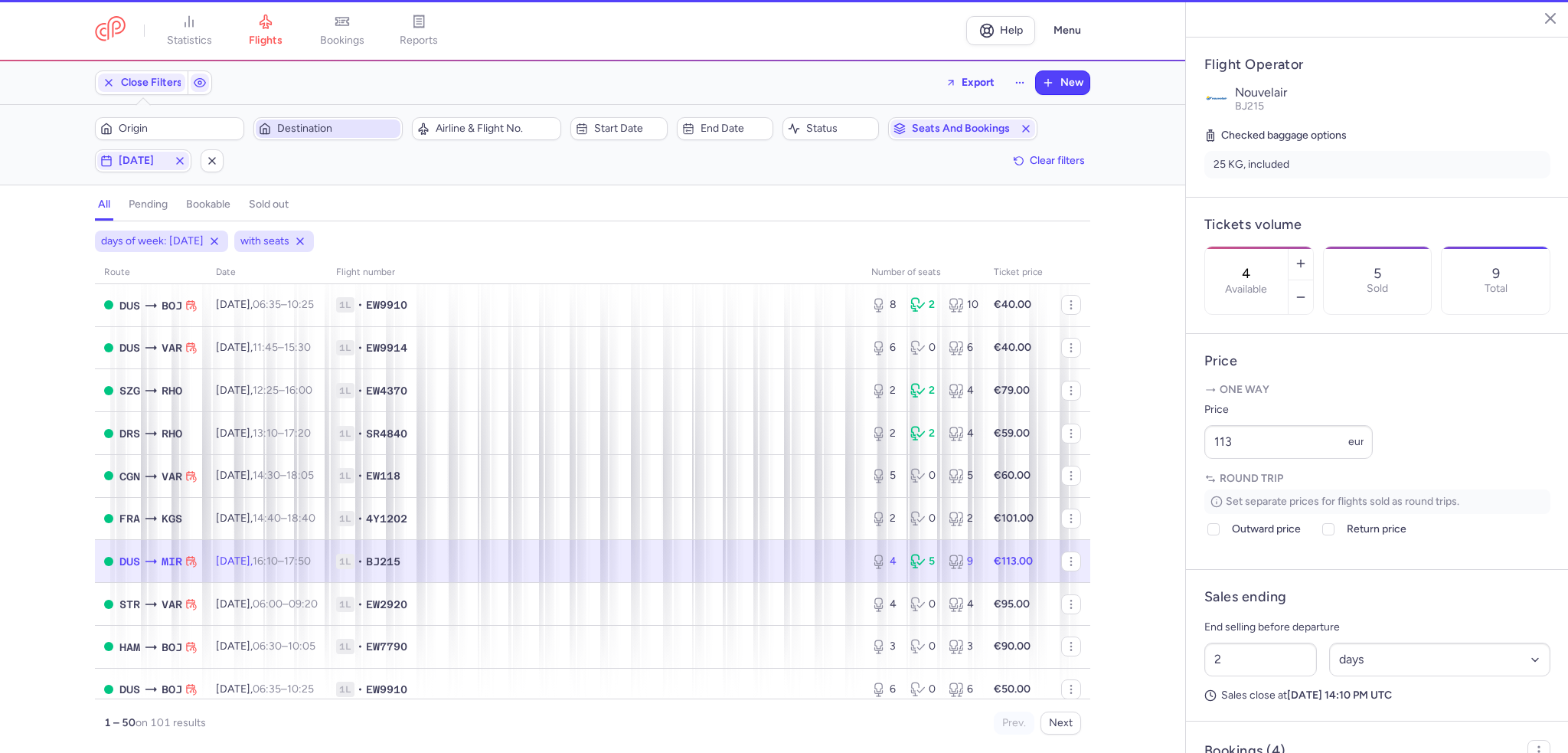
scroll to position [300, 0]
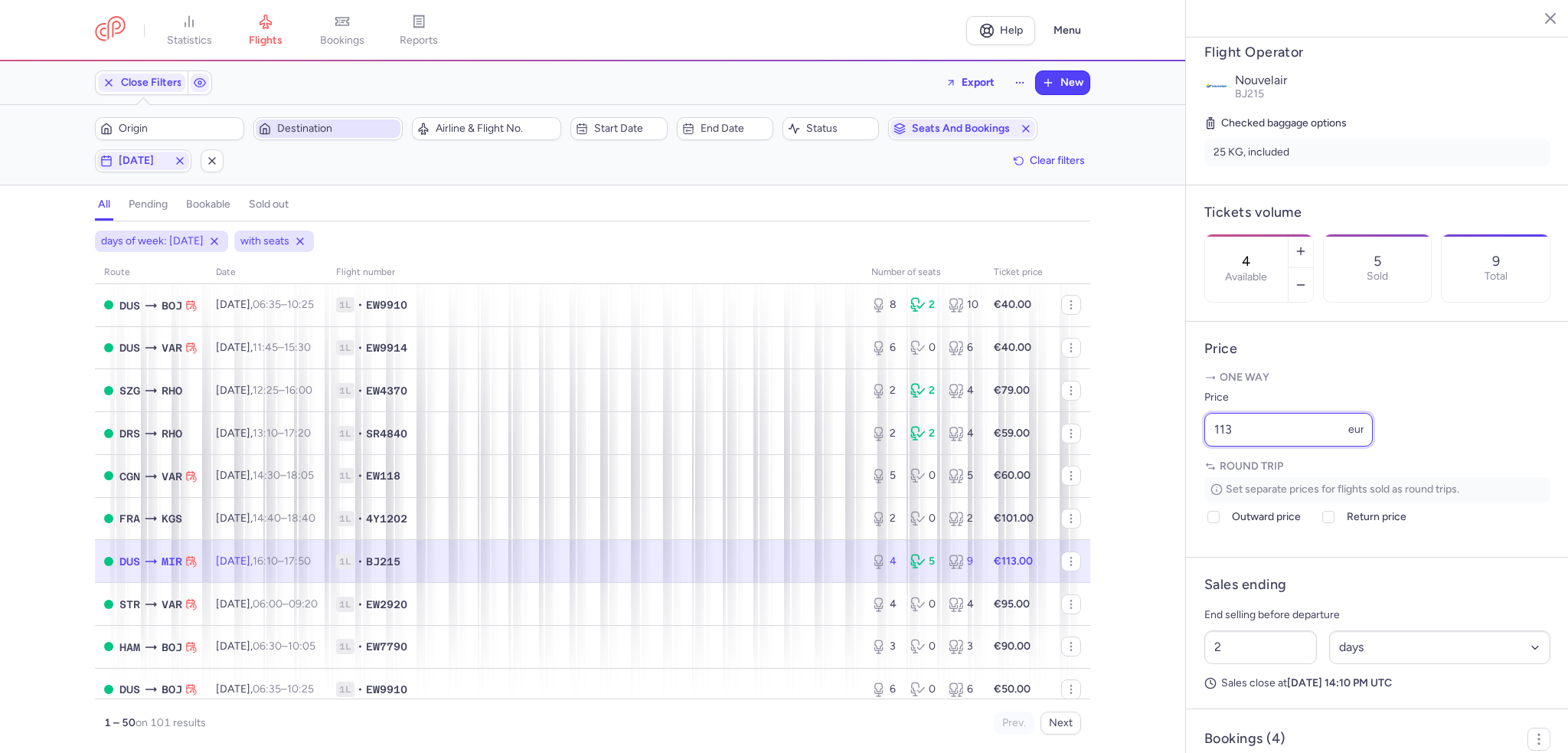
drag, startPoint x: 1264, startPoint y: 477, endPoint x: 1099, endPoint y: 459, distance: 166.0
click at [1099, 459] on div "statistics flights bookings reports Help Menu Close Filters Export New Filters …" at bounding box center [784, 376] width 1568 height 753
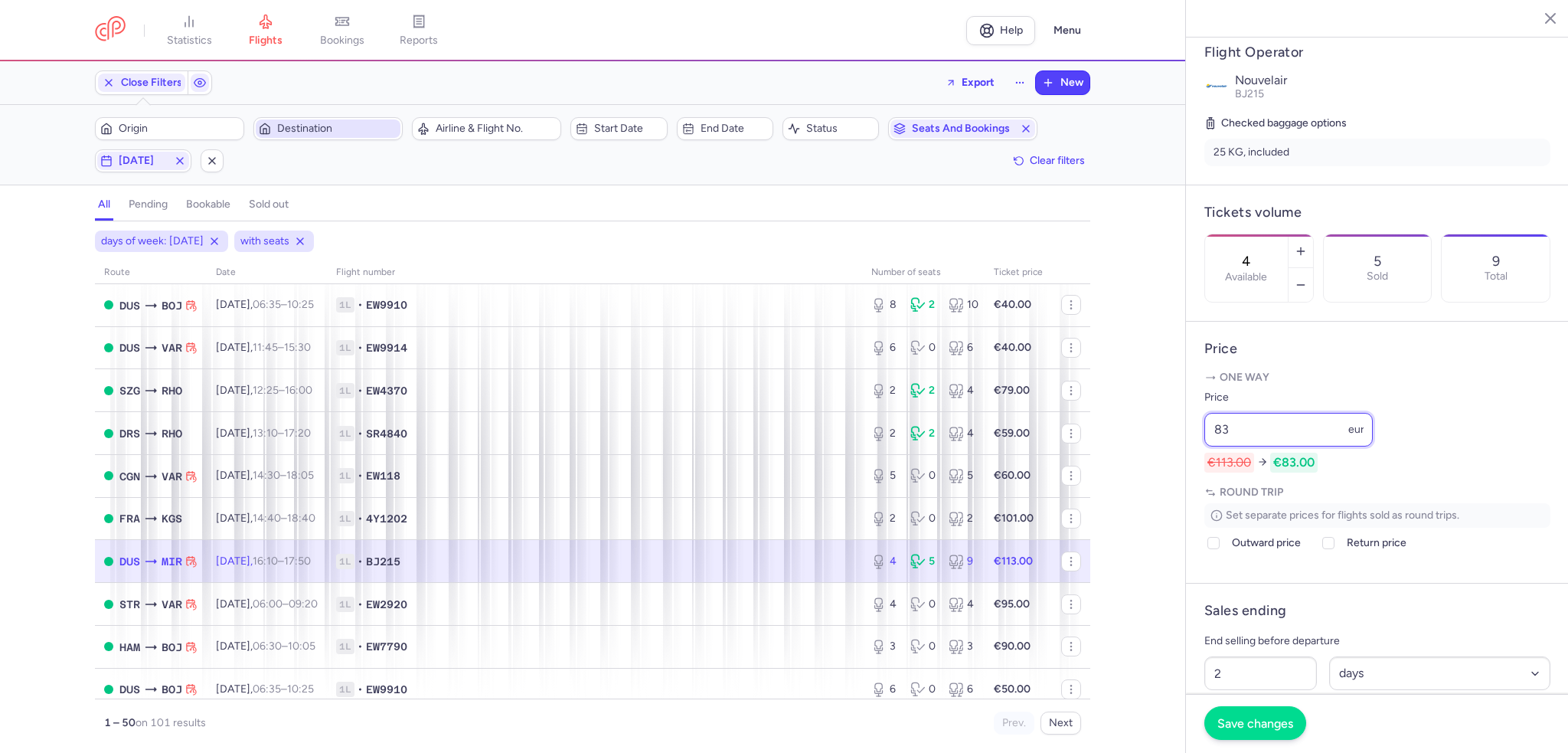
type input "83"
click at [1228, 739] on button "Save changes" at bounding box center [1255, 723] width 102 height 34
